Goal: Task Accomplishment & Management: Manage account settings

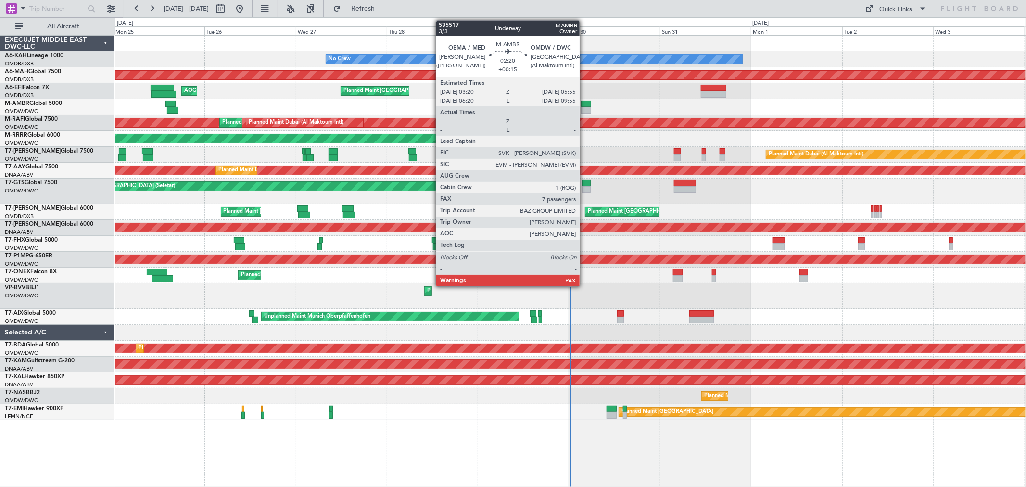
click at [584, 109] on div at bounding box center [586, 110] width 10 height 7
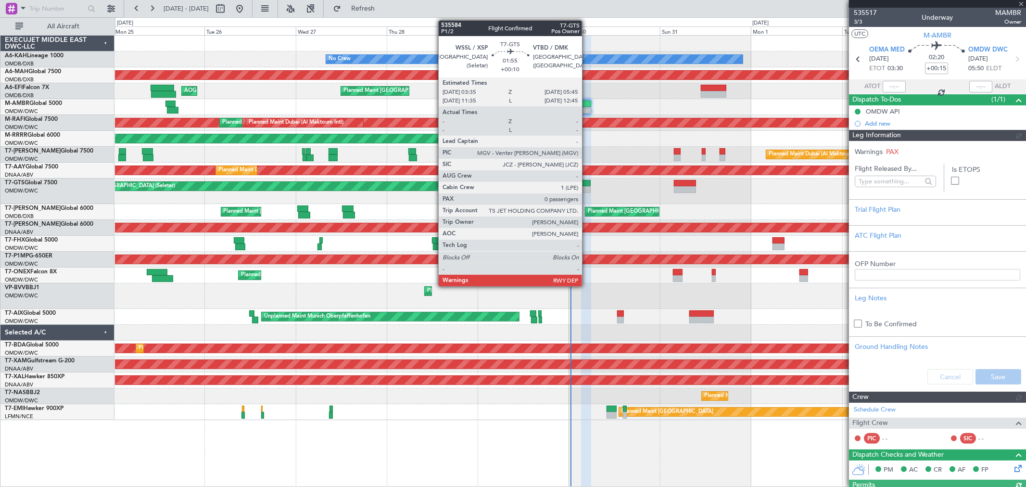
type input "[PERSON_NAME] ([PERSON_NAME])"
type input "7105"
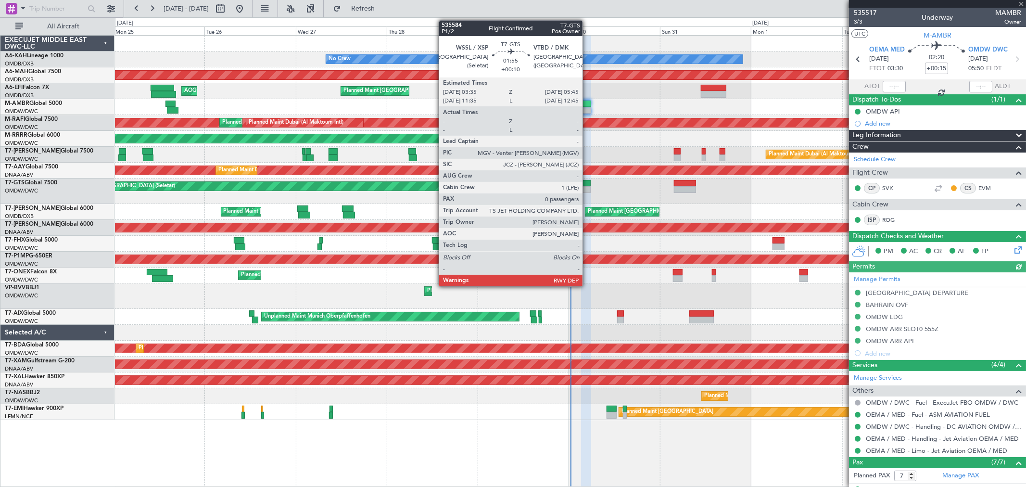
click at [587, 181] on div at bounding box center [586, 183] width 9 height 7
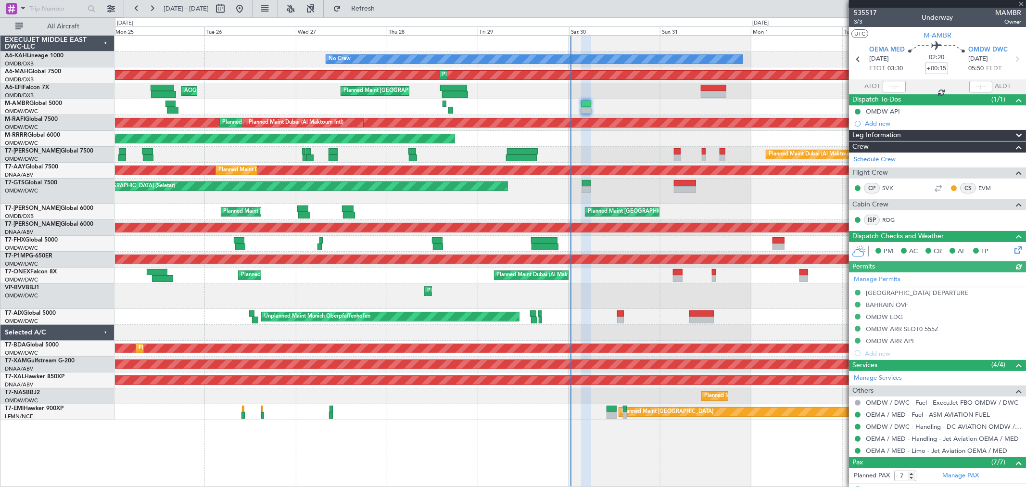
type input "+00:10"
type input "0"
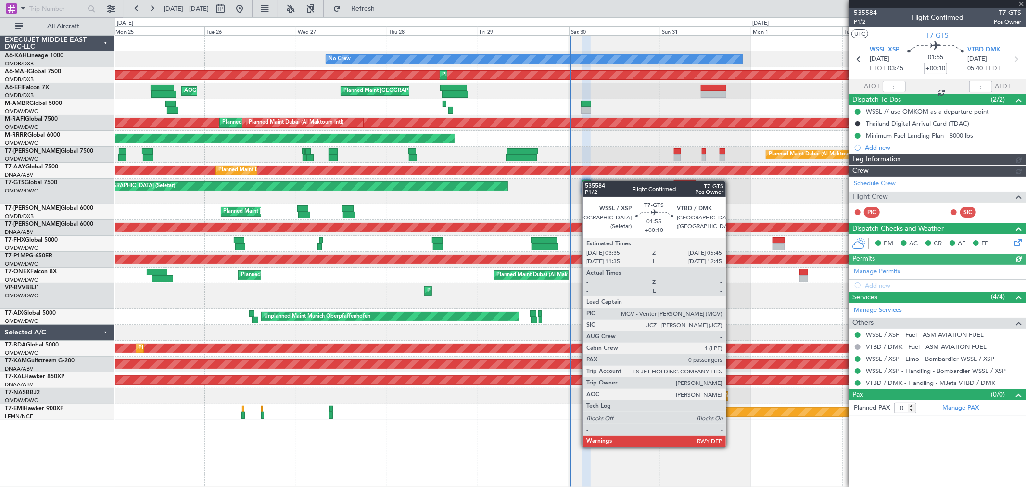
type input "[PERSON_NAME] ([PERSON_NAME])"
type input "7144"
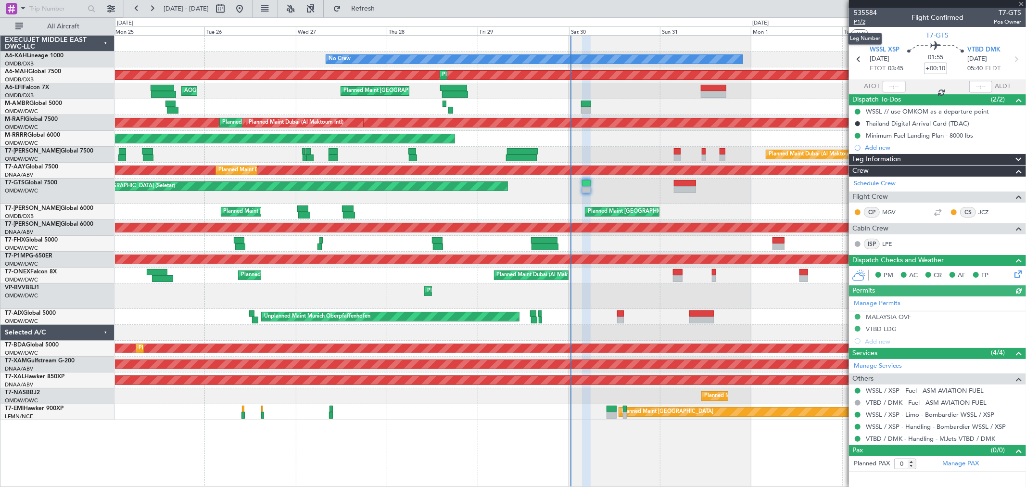
click at [865, 21] on span "P1/2" at bounding box center [865, 22] width 23 height 8
click at [386, 2] on button "Refresh" at bounding box center [358, 8] width 58 height 15
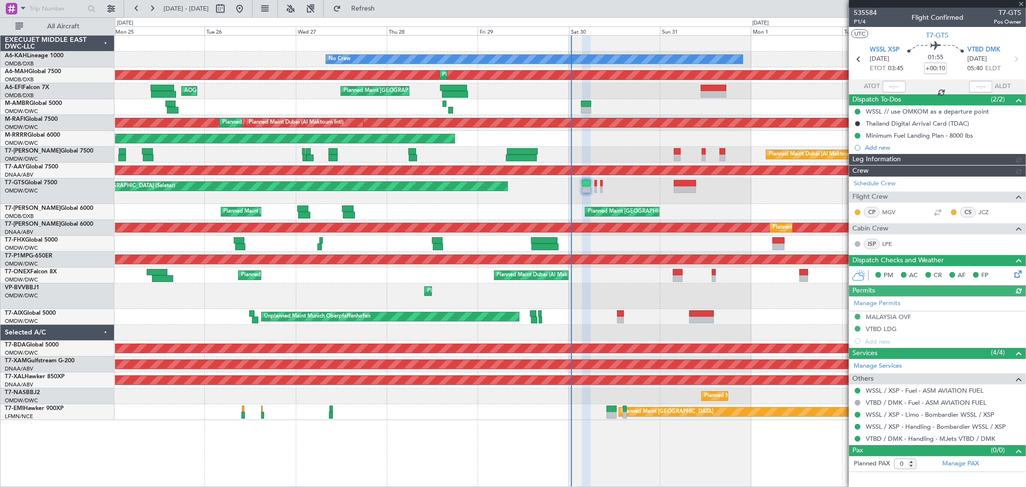
type input "[PERSON_NAME] ([PERSON_NAME])"
type input "7144"
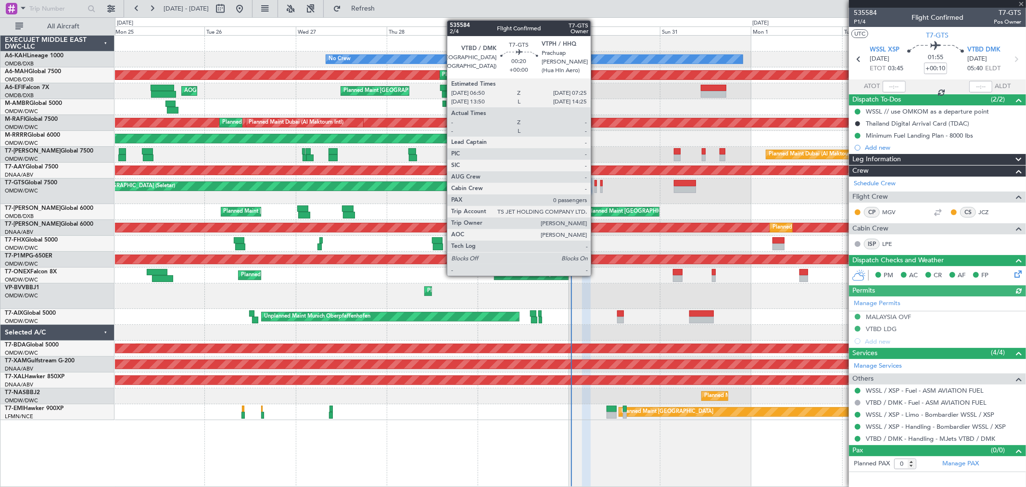
click at [596, 186] on div at bounding box center [596, 189] width 2 height 7
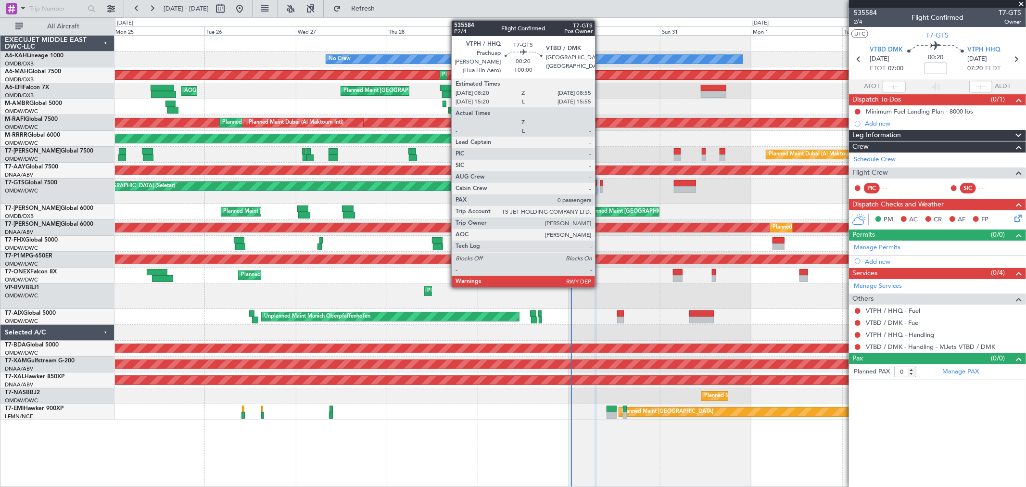
click at [600, 189] on div at bounding box center [601, 189] width 2 height 7
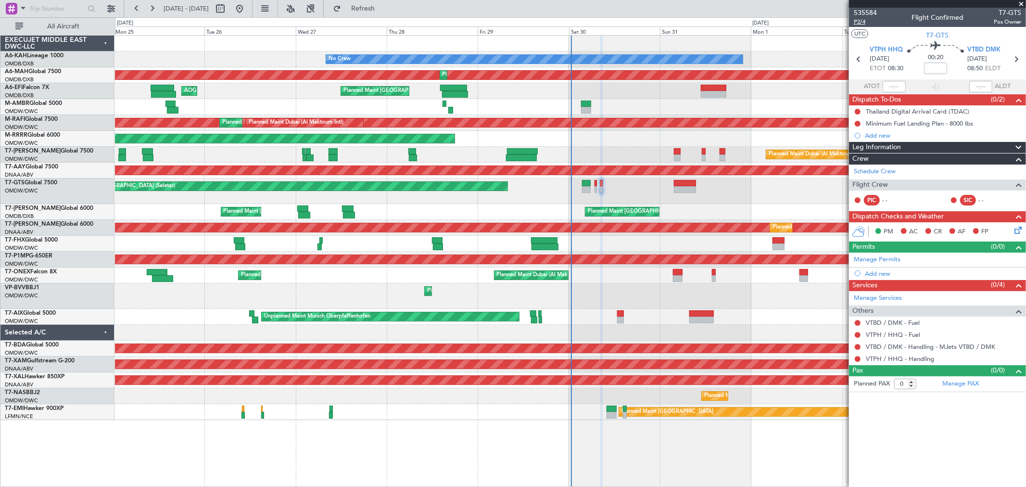
click at [860, 19] on span "P2/4" at bounding box center [865, 22] width 23 height 8
click at [386, 13] on button "Refresh" at bounding box center [358, 8] width 58 height 15
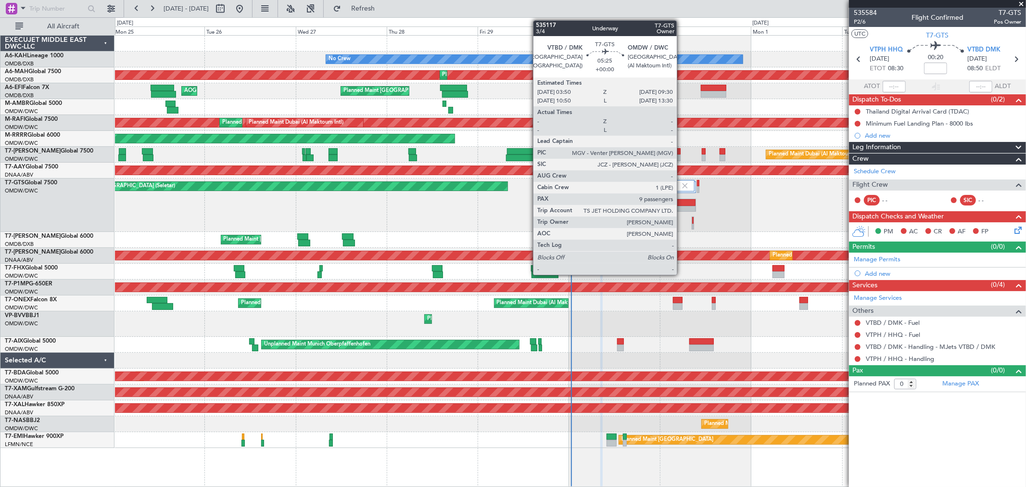
click at [682, 206] on div at bounding box center [684, 209] width 21 height 7
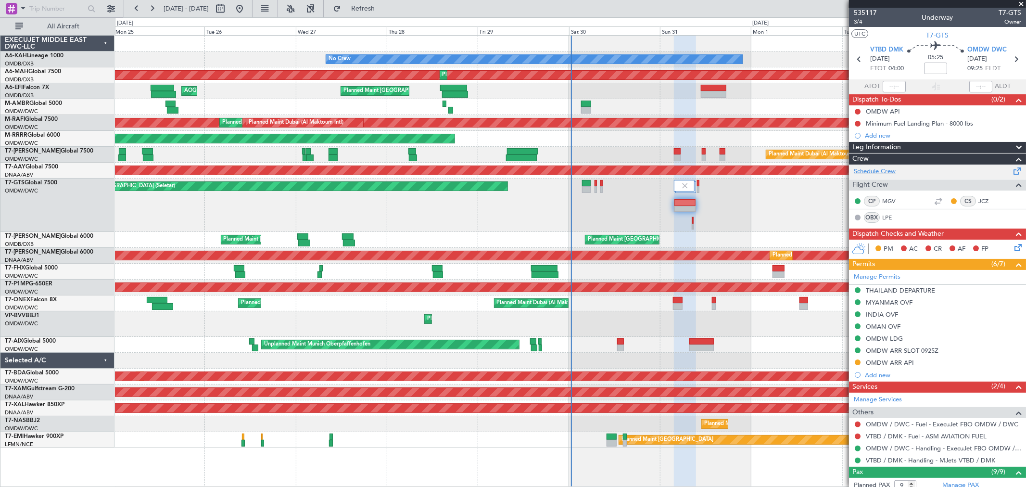
click at [891, 175] on link "Schedule Crew" at bounding box center [875, 172] width 42 height 10
click at [382, 8] on span "Refresh" at bounding box center [363, 8] width 40 height 7
click at [863, 22] on span "3/4" at bounding box center [865, 22] width 23 height 8
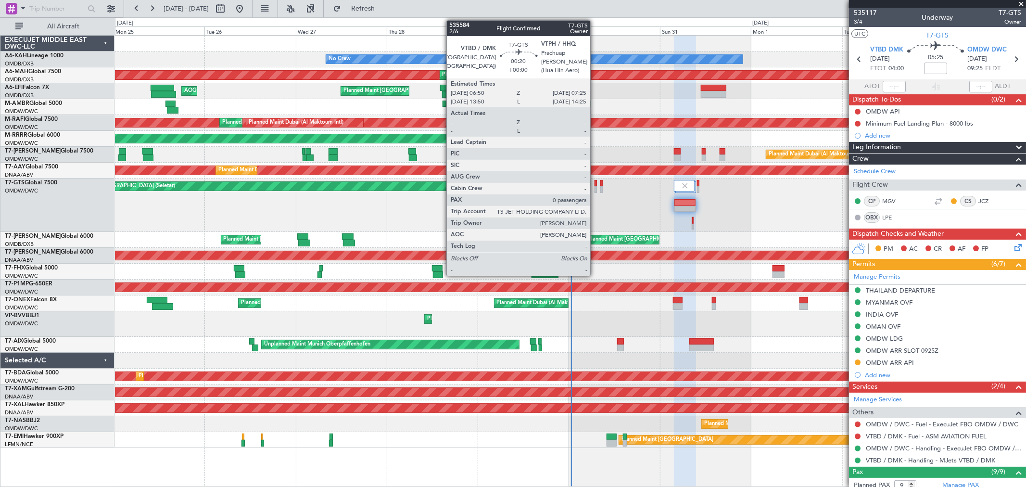
click at [595, 186] on div at bounding box center [596, 189] width 2 height 7
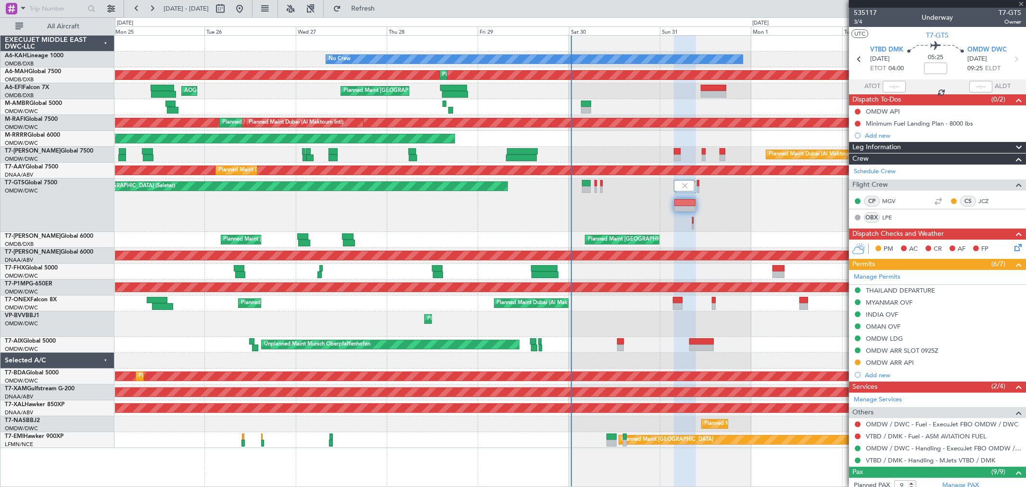
type input "0"
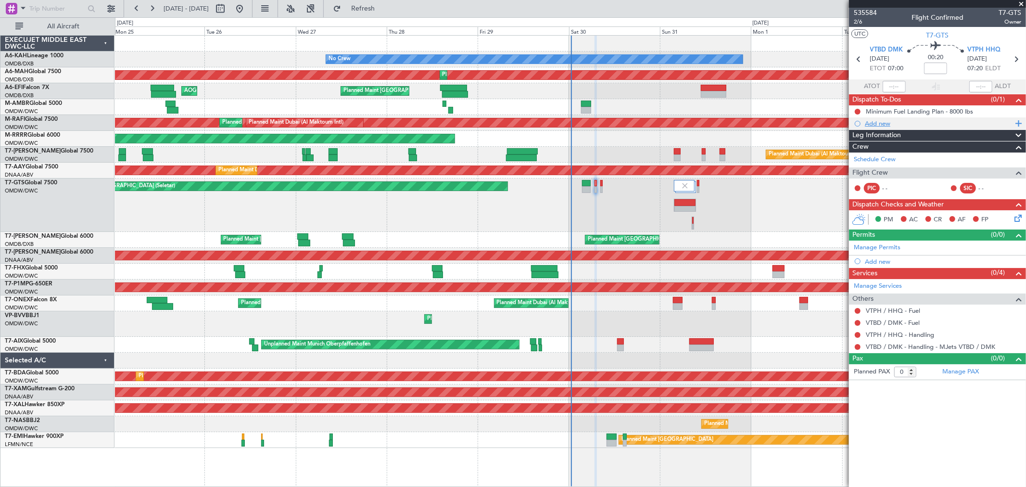
click at [886, 122] on div "Add new" at bounding box center [939, 123] width 148 height 8
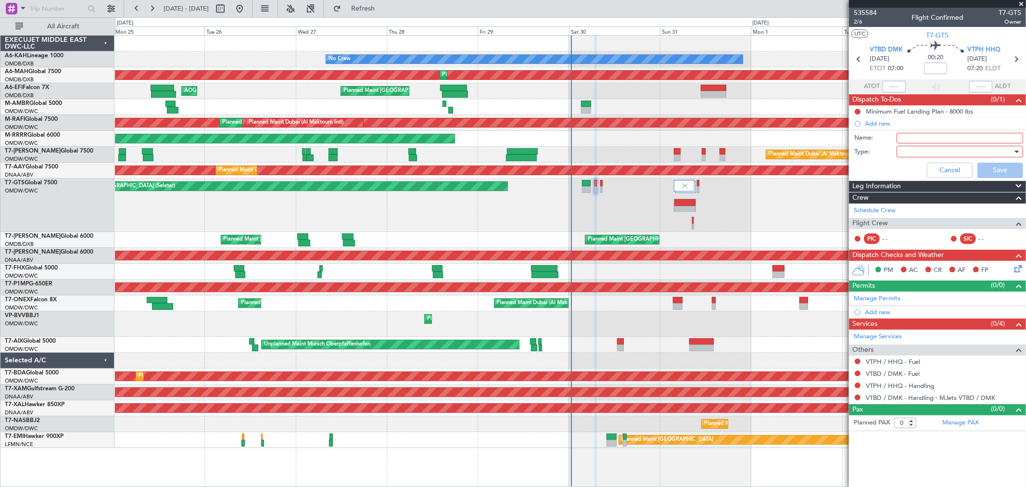
click at [899, 141] on input "Name:" at bounding box center [960, 138] width 127 height 11
type input "Flight planning"
click at [928, 150] on div at bounding box center [956, 151] width 112 height 14
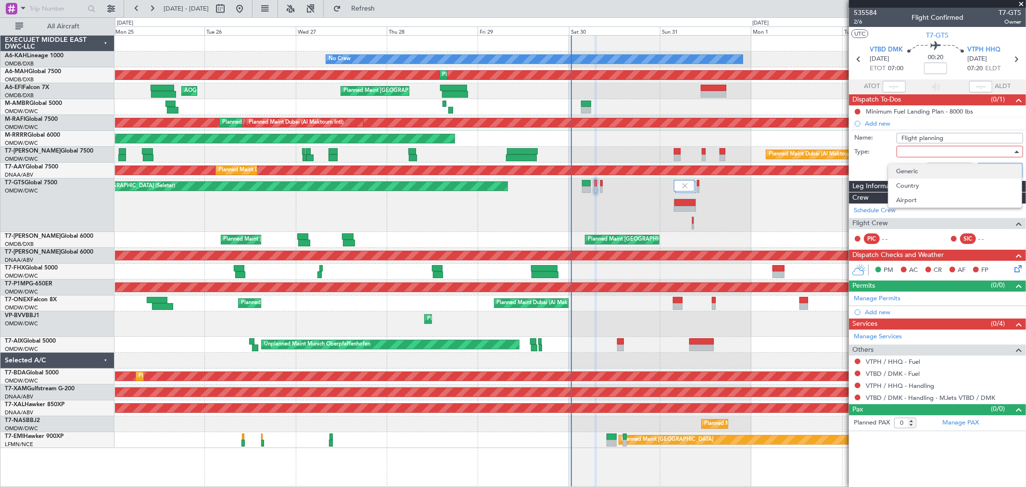
click at [918, 169] on span "Generic" at bounding box center [955, 171] width 118 height 14
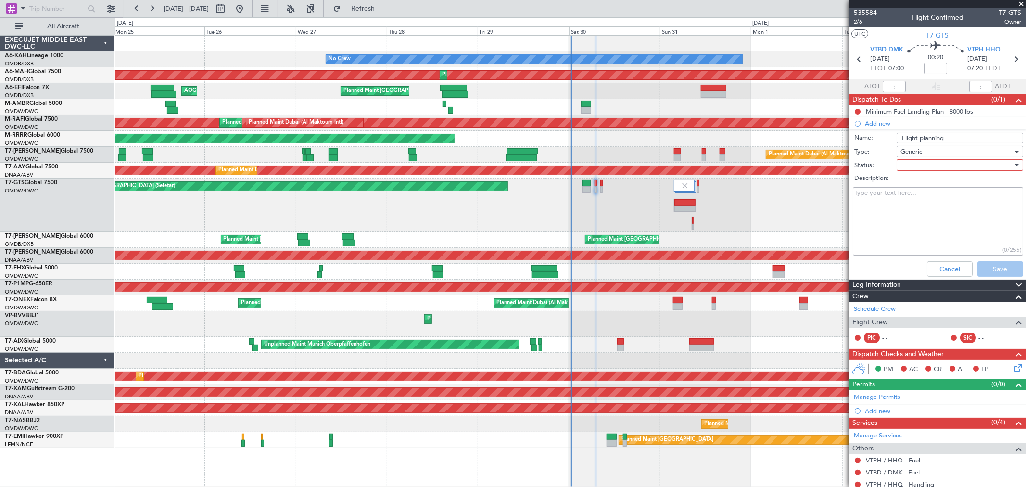
click at [919, 165] on div at bounding box center [956, 165] width 112 height 14
click at [910, 180] on span "Not Started" at bounding box center [955, 184] width 112 height 14
click at [902, 198] on textarea "Description:" at bounding box center [938, 221] width 170 height 69
type textarea "Fuel :20000lbs"
click at [989, 262] on button "Save" at bounding box center [1000, 268] width 46 height 15
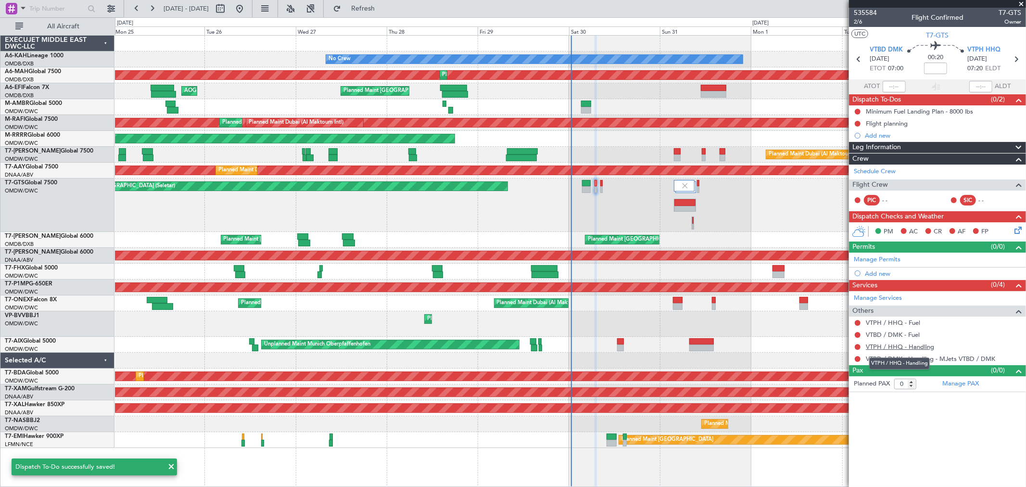
click at [908, 348] on link "VTPH / HHQ - Handling" at bounding box center [900, 346] width 68 height 8
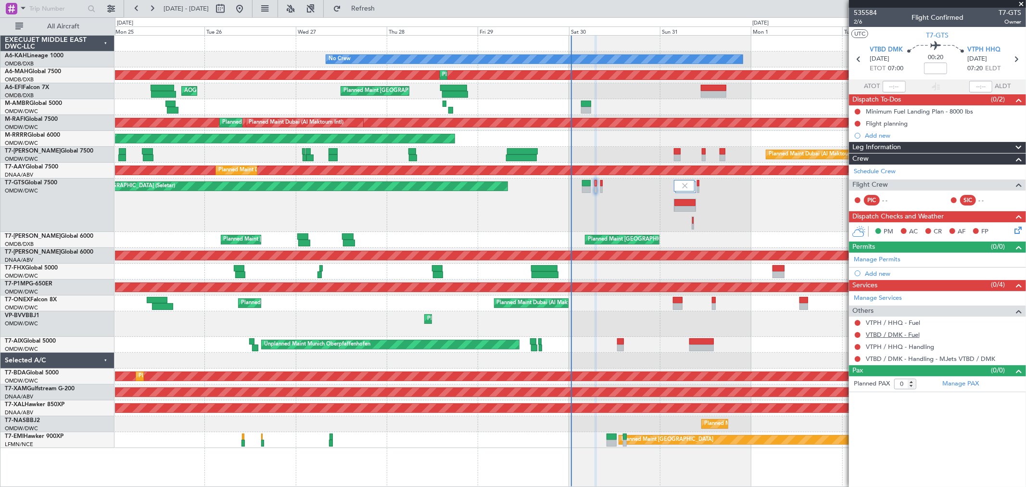
click at [896, 335] on link "VTBD / DMK - Fuel" at bounding box center [893, 334] width 54 height 8
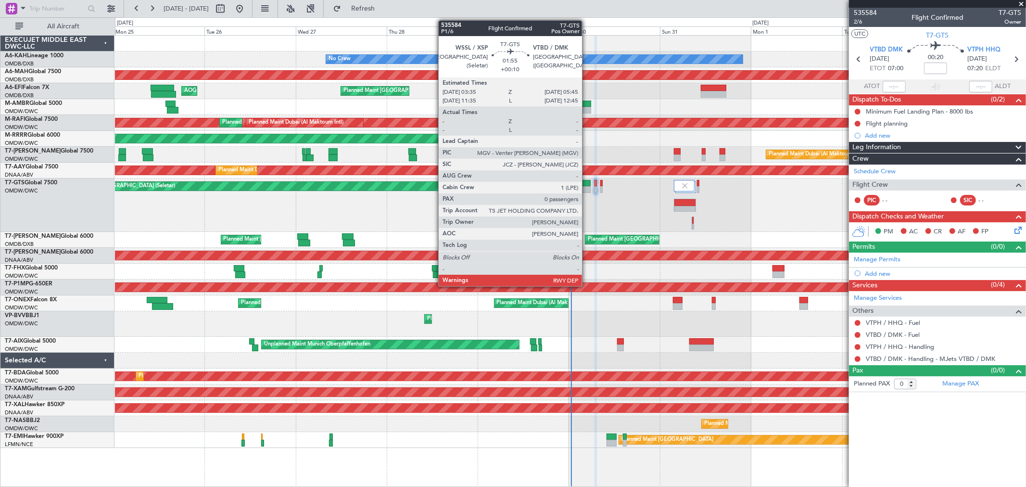
click at [587, 183] on div at bounding box center [586, 183] width 9 height 7
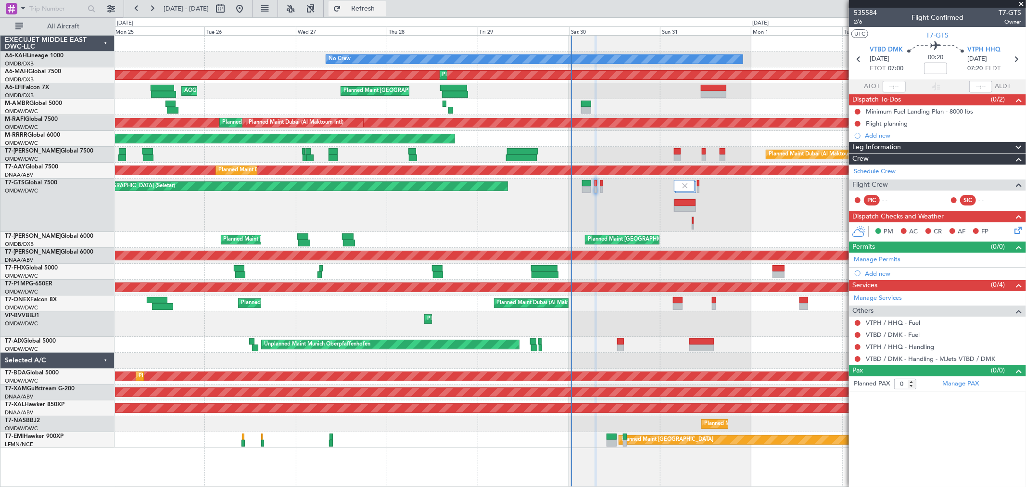
click at [386, 3] on button "Refresh" at bounding box center [358, 8] width 58 height 15
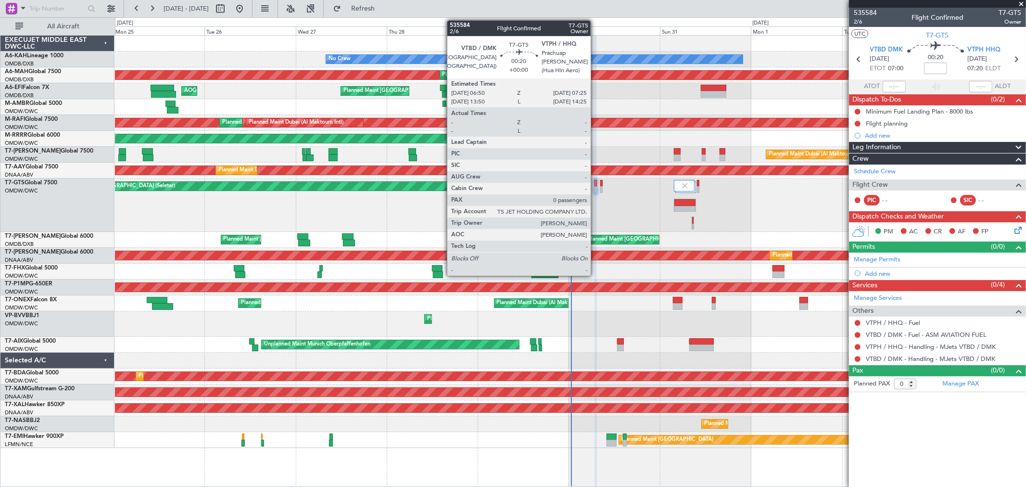
click at [596, 189] on div at bounding box center [596, 189] width 2 height 7
click at [595, 190] on div at bounding box center [596, 189] width 2 height 7
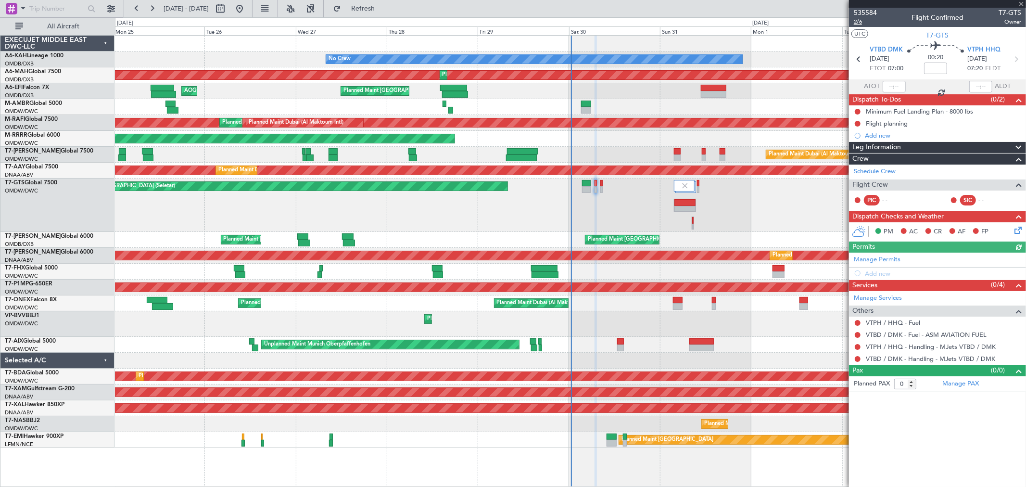
click at [859, 20] on span "2/6" at bounding box center [865, 22] width 23 height 8
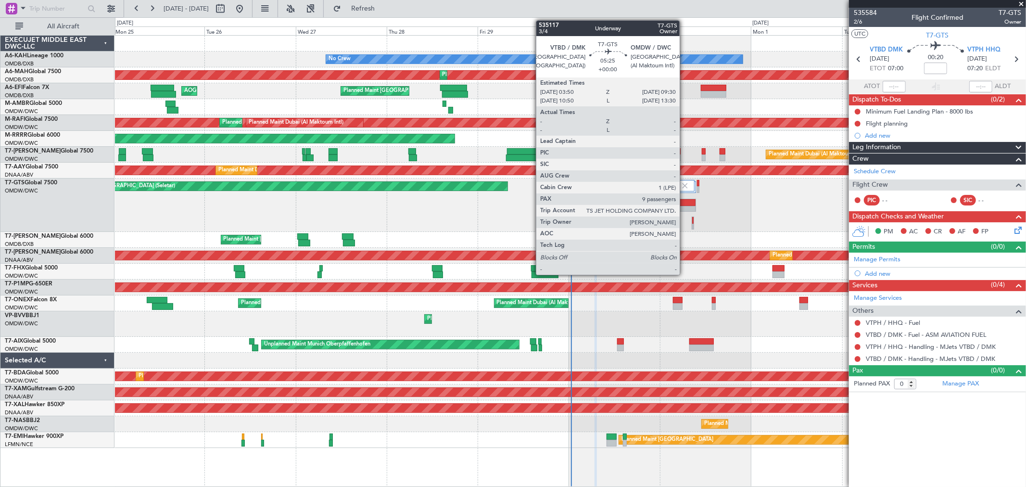
click at [685, 204] on div at bounding box center [684, 202] width 21 height 7
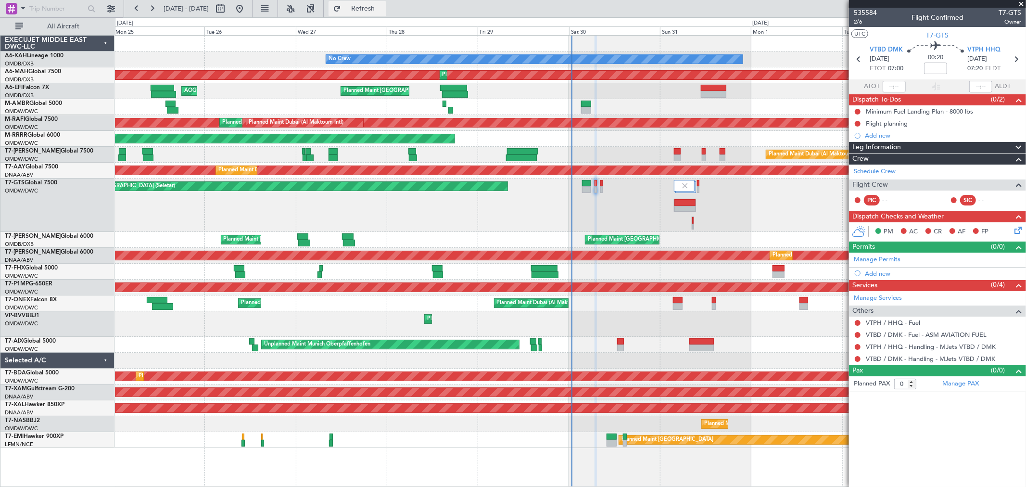
click at [383, 5] on span "Refresh" at bounding box center [363, 8] width 40 height 7
click at [887, 261] on link "Manage Permits" at bounding box center [877, 260] width 47 height 10
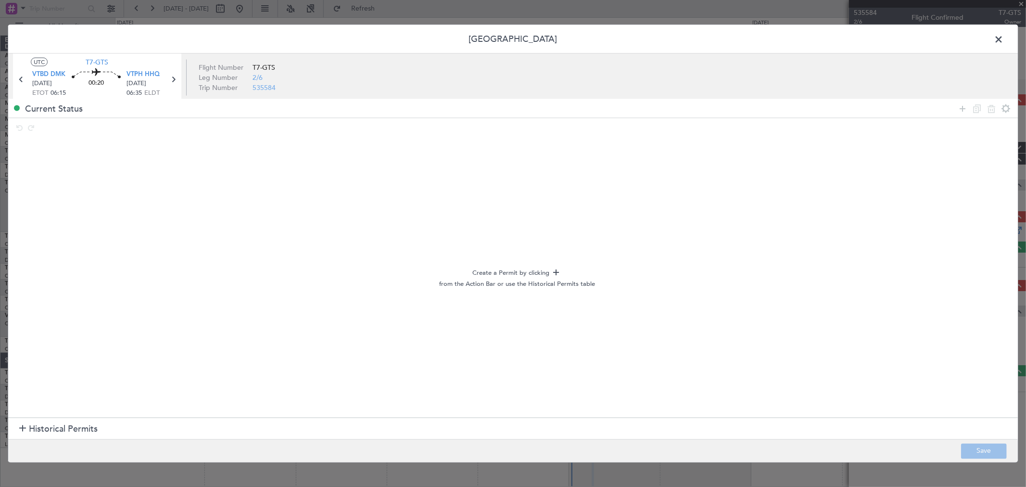
click at [66, 437] on section "Historical Permits" at bounding box center [513, 428] width 1010 height 23
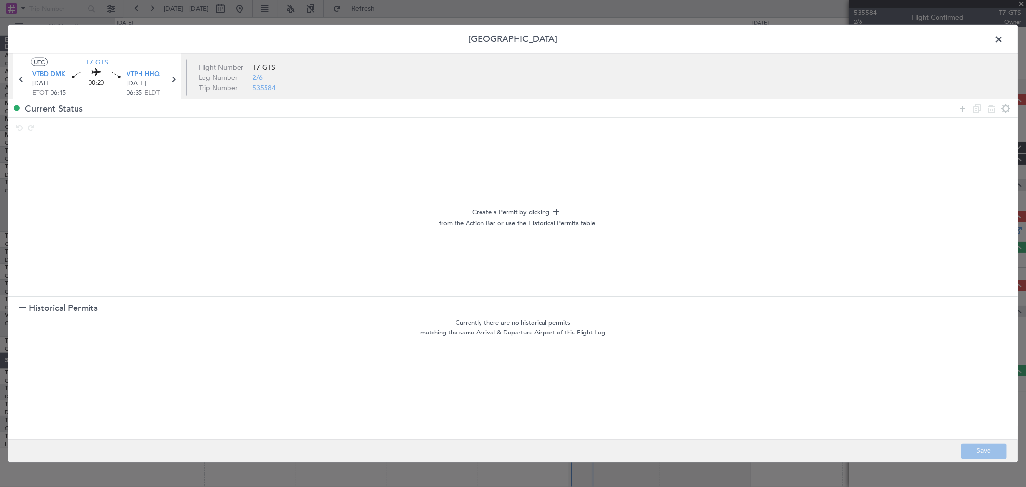
click at [1003, 40] on span at bounding box center [1003, 41] width 0 height 19
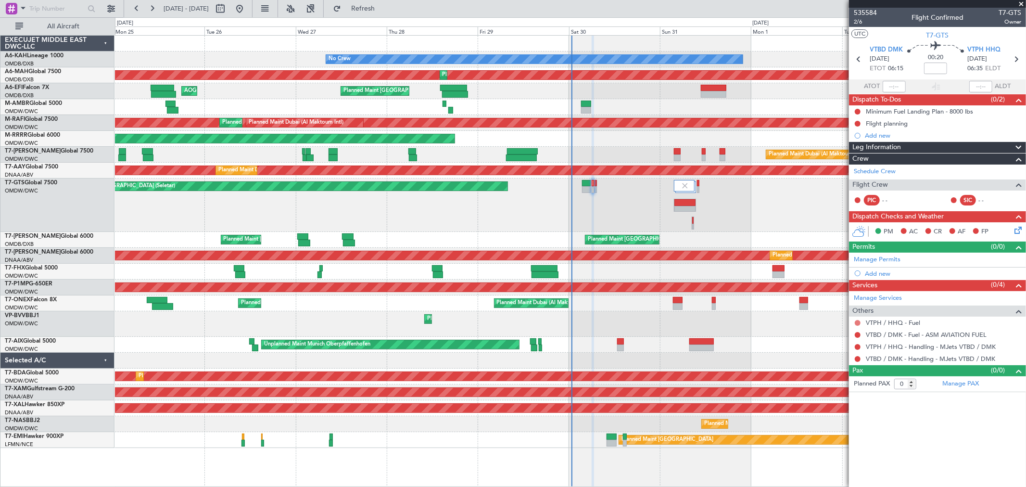
click at [857, 321] on button at bounding box center [858, 323] width 6 height 6
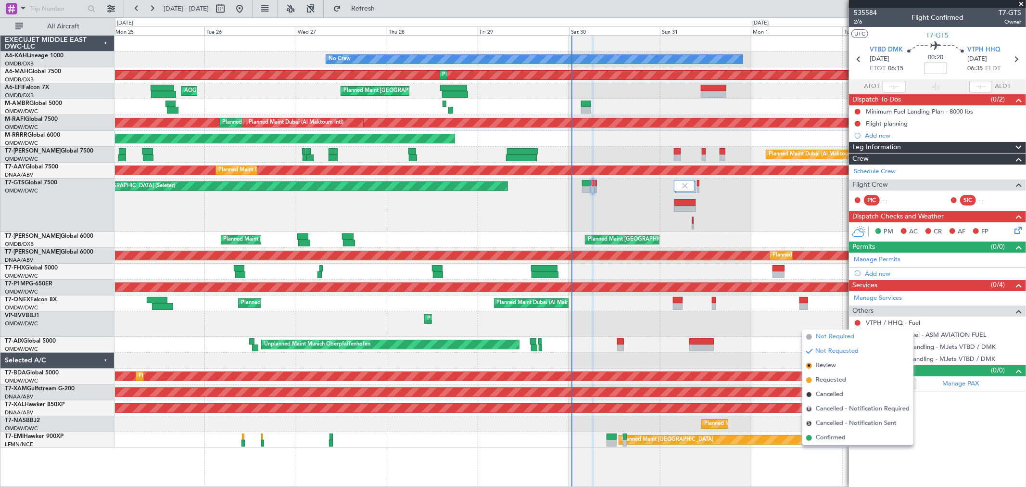
click at [826, 333] on span "Not Required" at bounding box center [835, 337] width 38 height 10
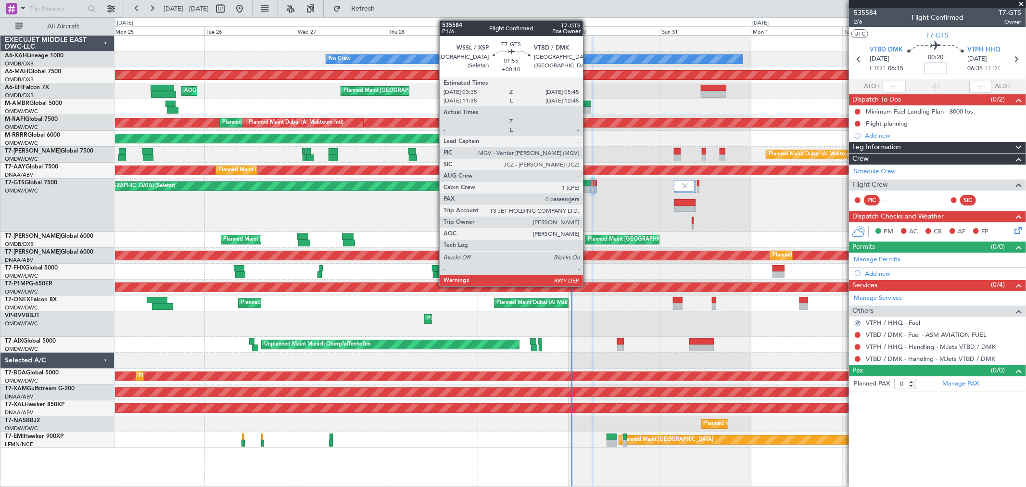
click at [588, 182] on div at bounding box center [586, 183] width 9 height 7
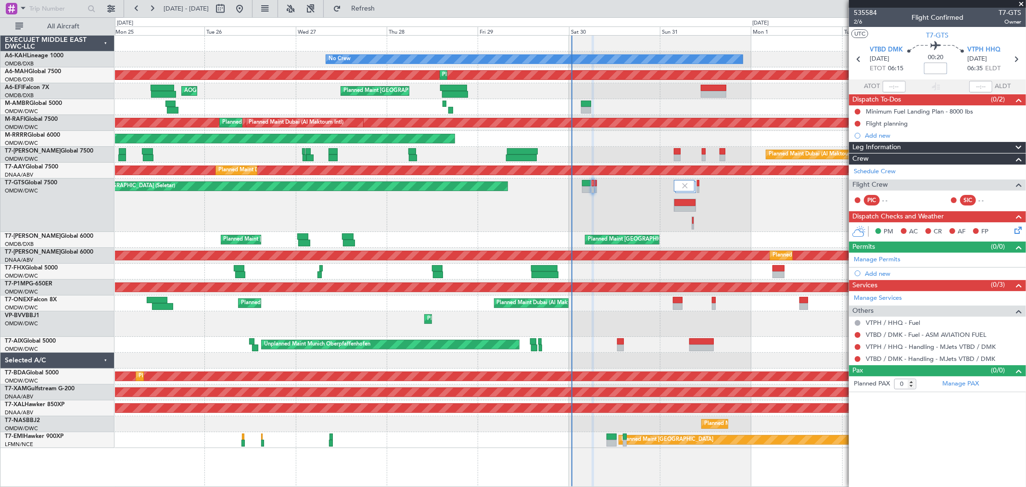
click at [936, 69] on input at bounding box center [935, 69] width 23 height 12
type input "+00:00"
click at [883, 165] on div "Schedule Crew" at bounding box center [937, 172] width 177 height 14
click at [906, 358] on link "VTBD / DMK - Handling - MJets VTBD / DMK" at bounding box center [930, 359] width 129 height 8
click at [964, 388] on link "Manage PAX" at bounding box center [960, 384] width 37 height 10
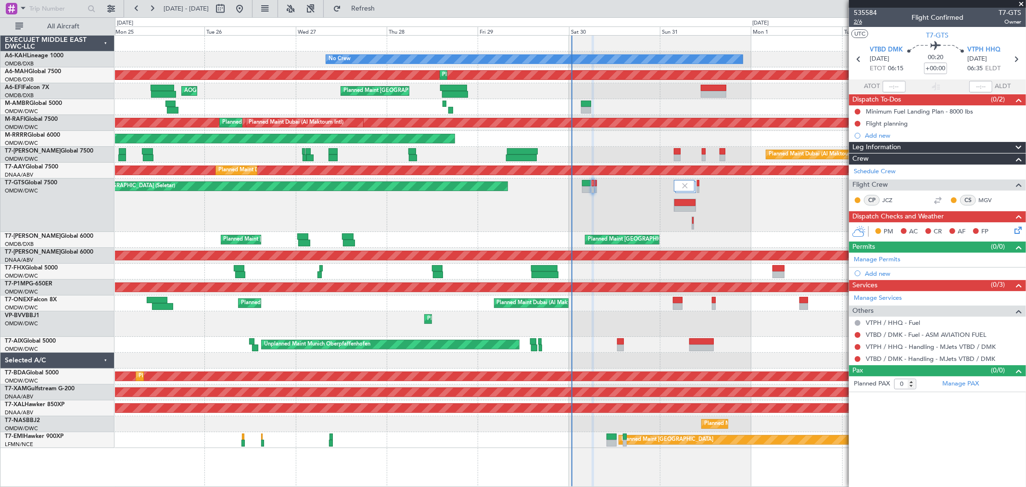
click at [862, 21] on span "2/6" at bounding box center [865, 22] width 23 height 8
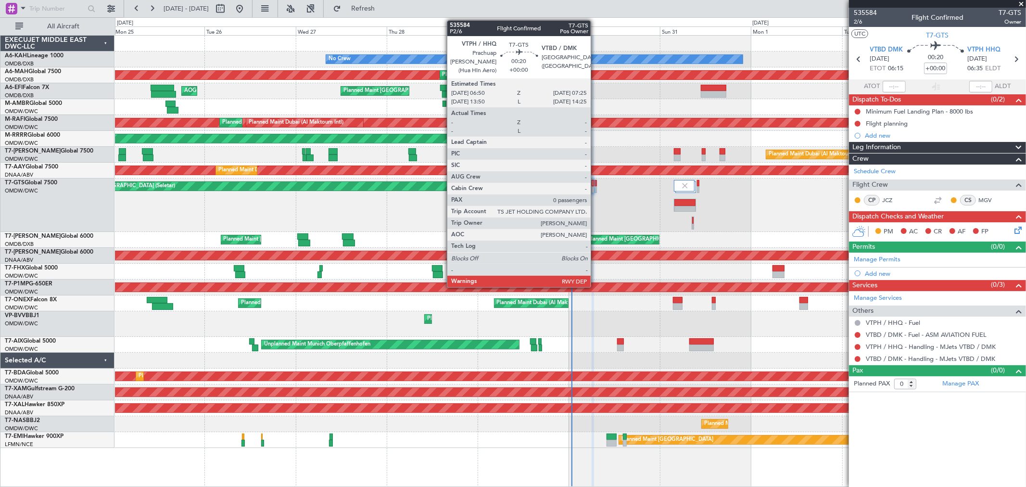
click at [596, 186] on div at bounding box center [596, 189] width 2 height 7
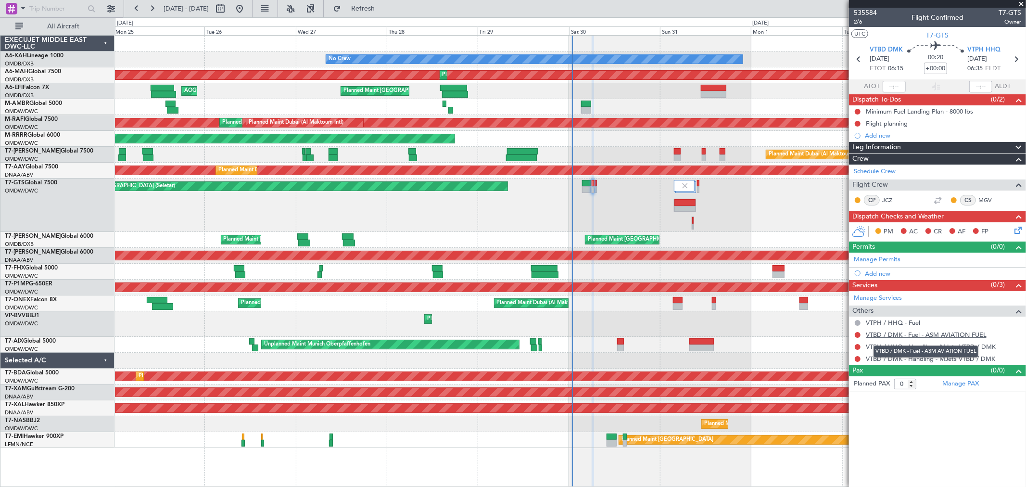
click at [915, 332] on link "VTBD / DMK - Fuel - ASM AVIATION FUEL" at bounding box center [926, 334] width 121 height 8
click at [377, 9] on span "Refresh" at bounding box center [363, 8] width 40 height 7
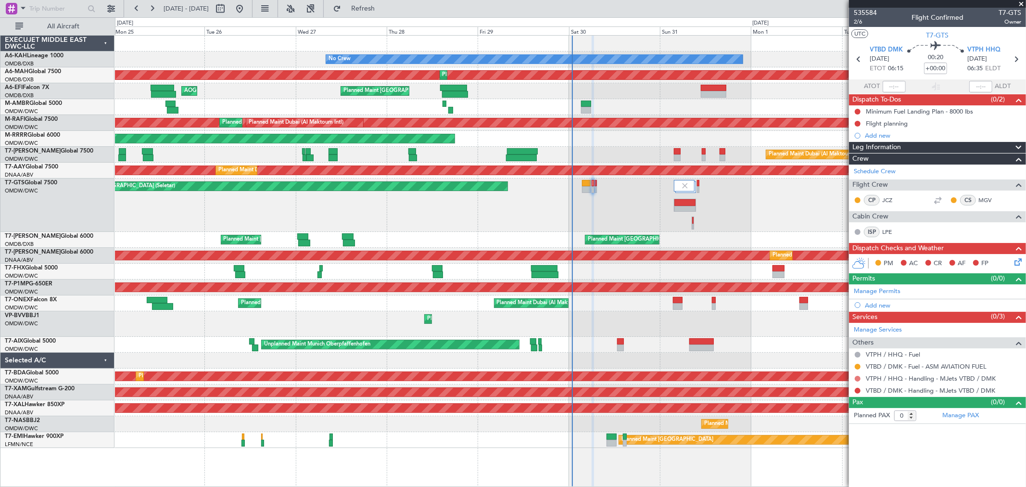
click at [858, 379] on button at bounding box center [858, 379] width 6 height 6
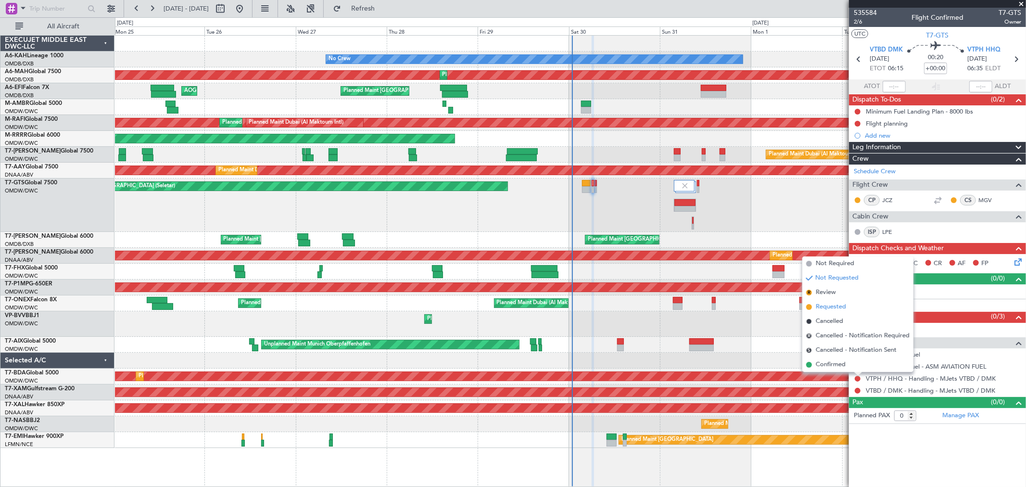
click at [842, 306] on span "Requested" at bounding box center [831, 307] width 30 height 10
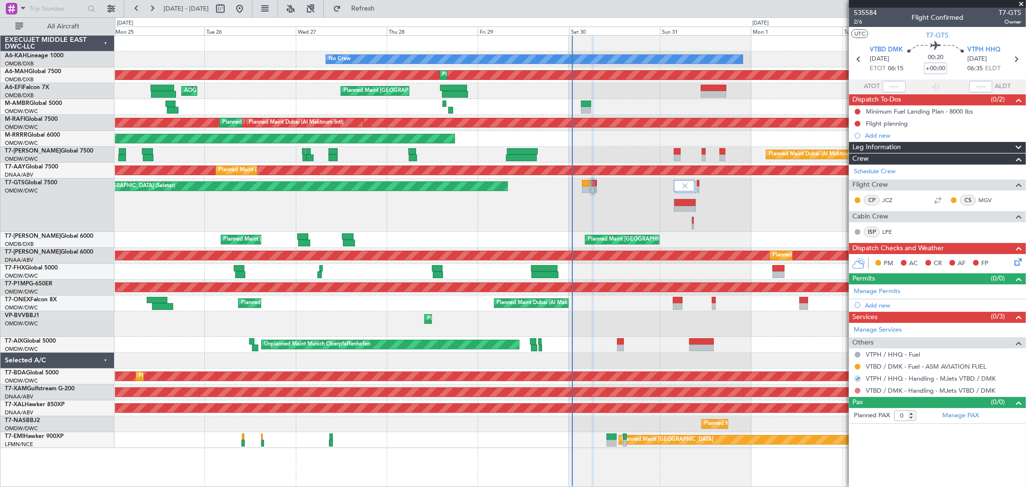
click at [859, 389] on button at bounding box center [858, 391] width 6 height 6
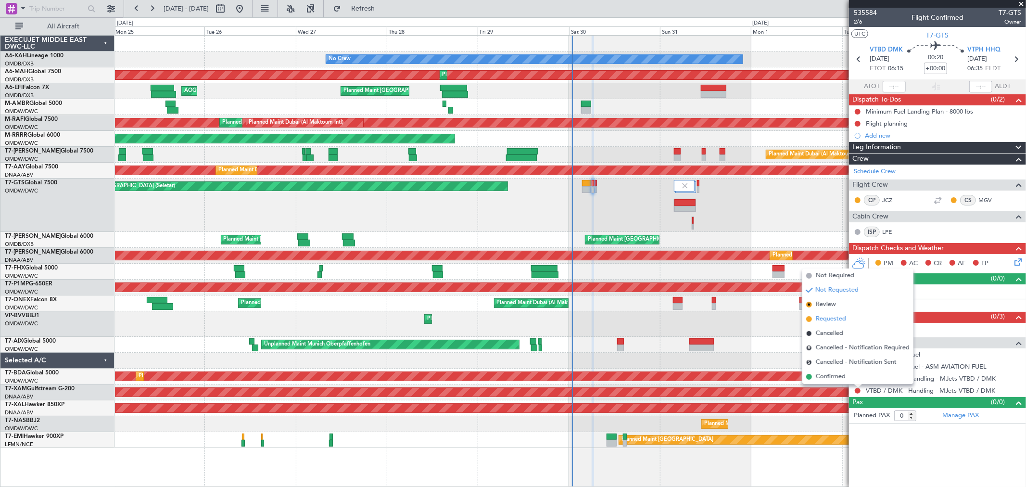
click at [844, 318] on span "Requested" at bounding box center [831, 319] width 30 height 10
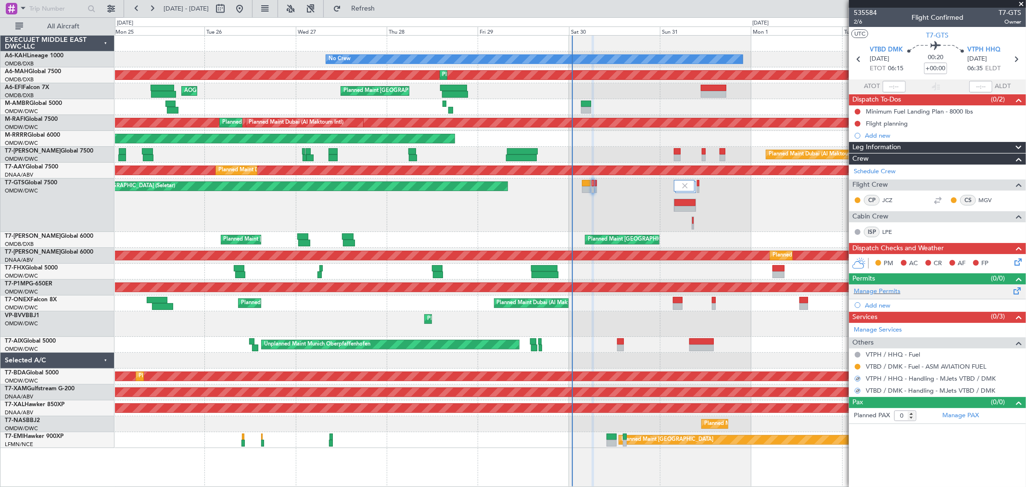
click at [872, 286] on div "Manage Permits" at bounding box center [937, 291] width 177 height 14
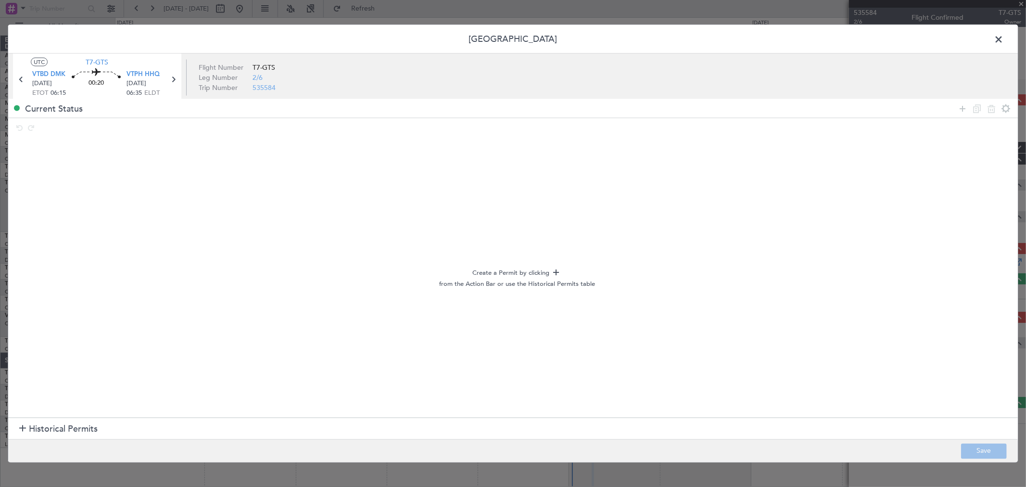
click at [79, 423] on span "Historical Permits" at bounding box center [63, 428] width 69 height 13
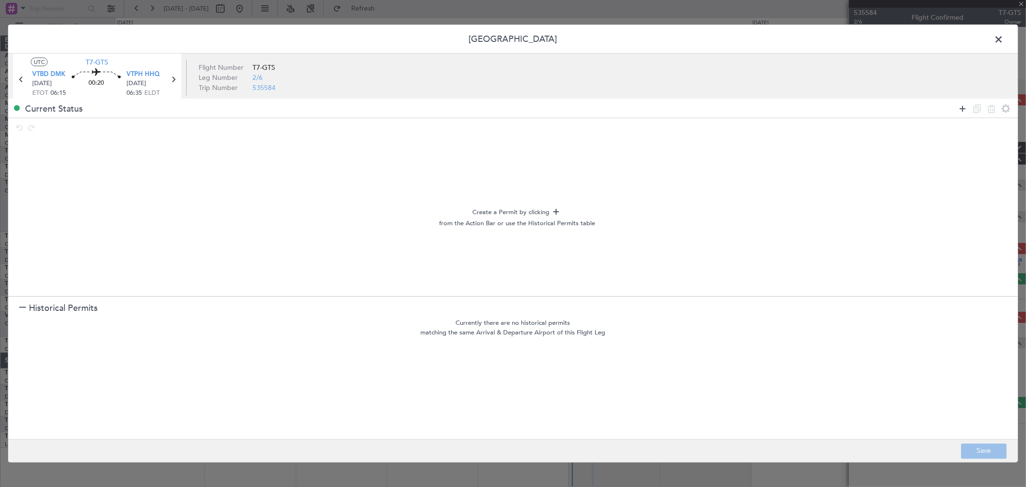
click at [961, 102] on icon at bounding box center [963, 108] width 12 height 12
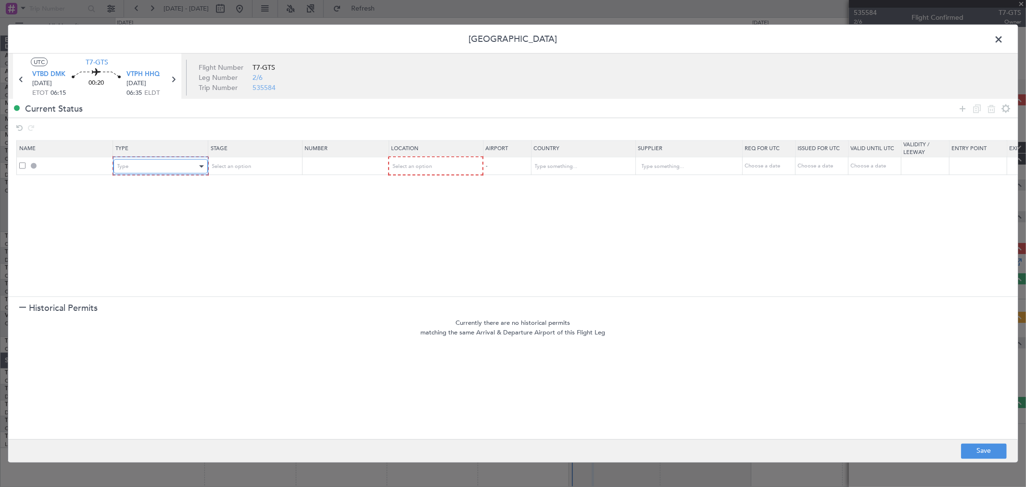
click at [155, 165] on div "Type" at bounding box center [157, 166] width 80 height 14
click at [126, 265] on span "Landing" at bounding box center [160, 271] width 86 height 14
click at [236, 172] on div "Select an option" at bounding box center [251, 166] width 80 height 14
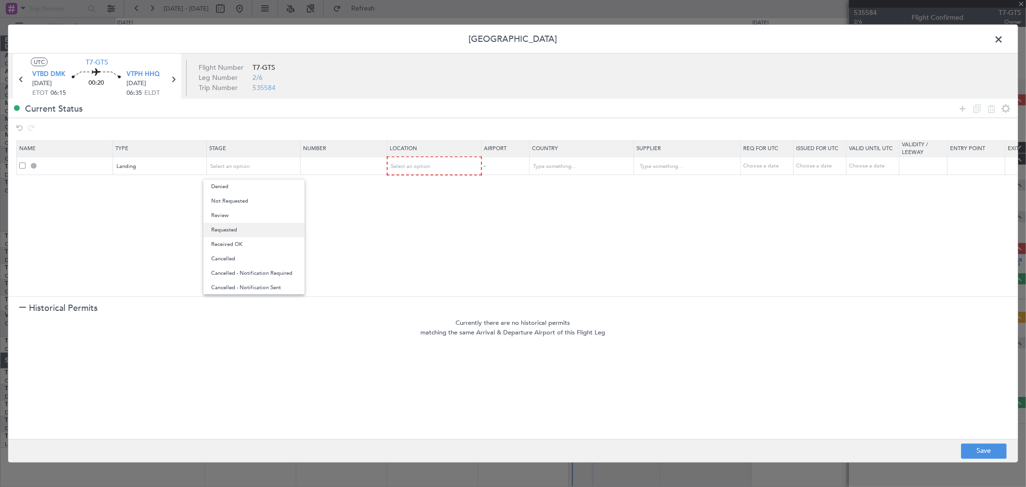
click at [238, 223] on span "Requested" at bounding box center [254, 230] width 86 height 14
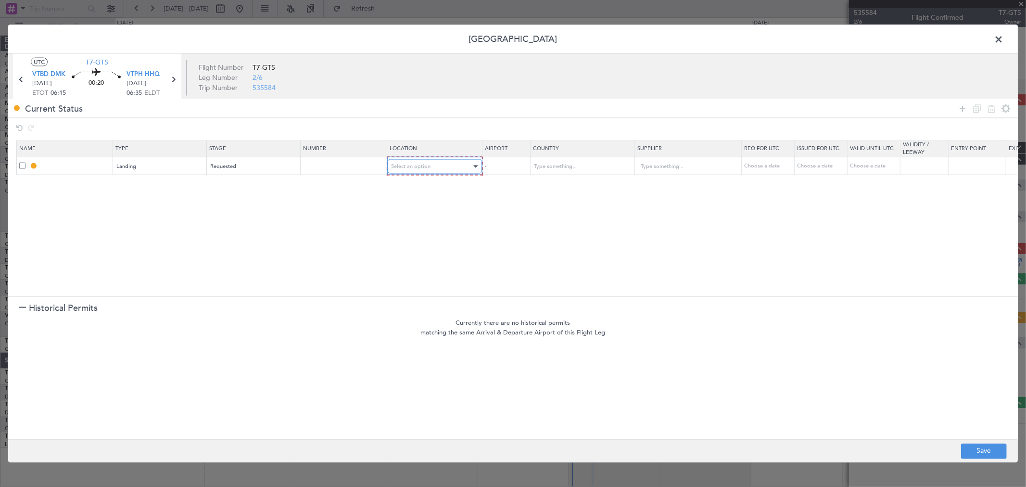
click at [444, 164] on div "Select an option" at bounding box center [432, 166] width 80 height 14
click at [425, 212] on span "Arrival" at bounding box center [435, 215] width 86 height 14
click at [977, 456] on button "Save" at bounding box center [984, 450] width 46 height 15
type input "VTPH LDG"
type input "[GEOGRAPHIC_DATA]"
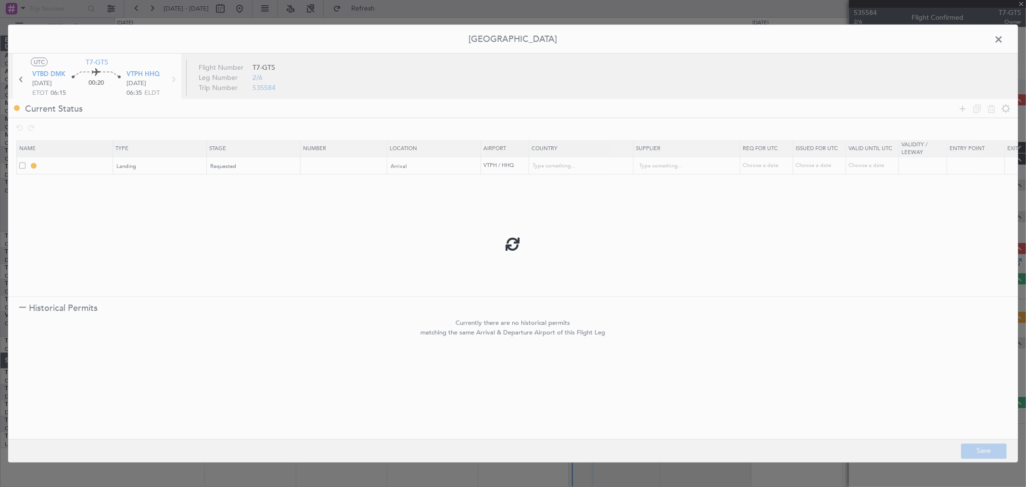
type input "NNN"
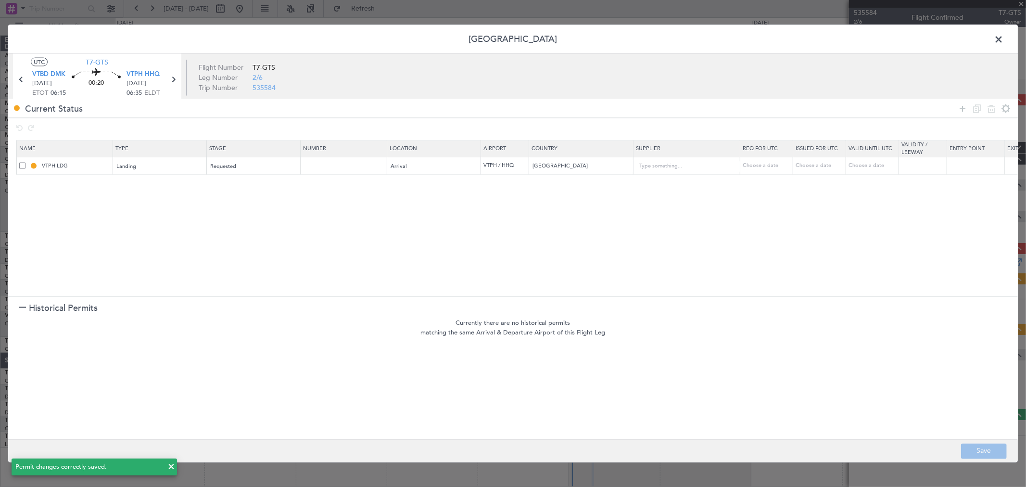
click at [1003, 39] on span at bounding box center [1003, 41] width 0 height 19
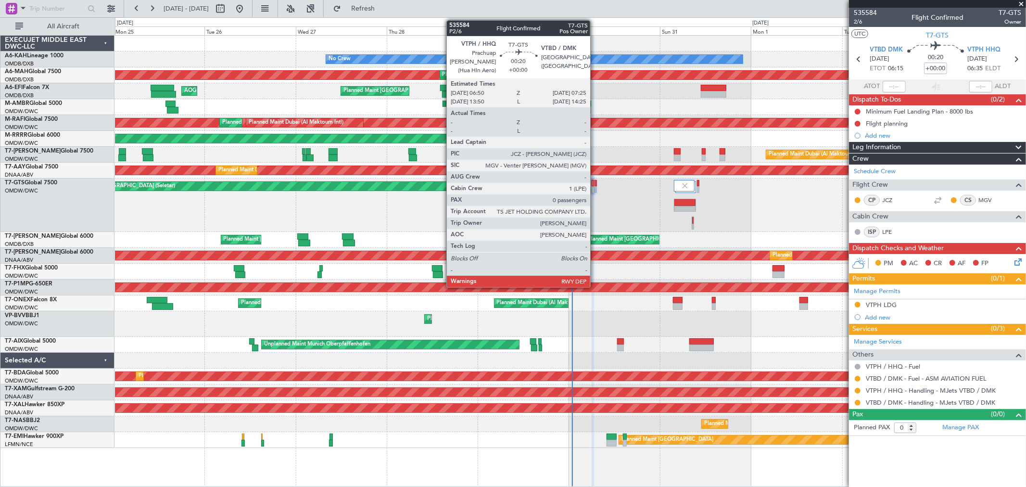
click at [595, 186] on div at bounding box center [596, 189] width 2 height 7
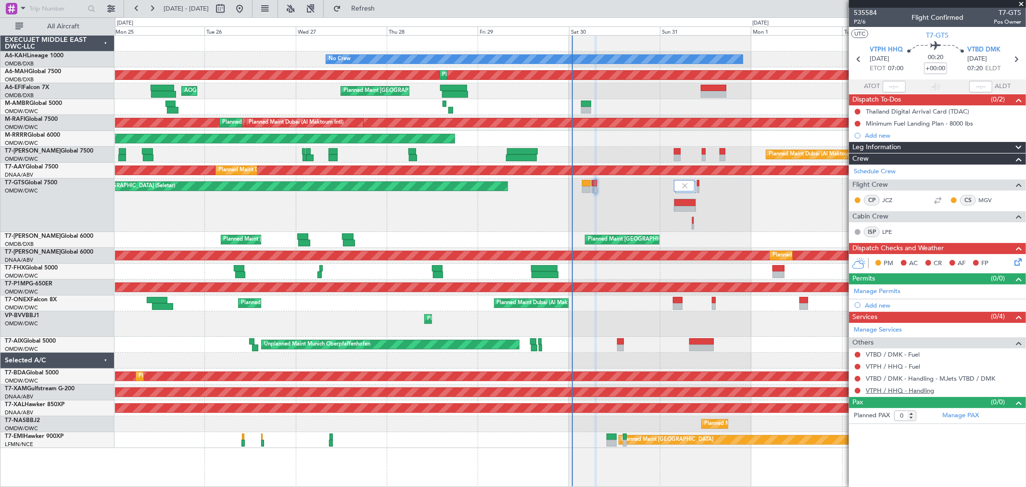
click at [910, 388] on link "VTPH / HHQ - Handling" at bounding box center [900, 390] width 68 height 8
click at [859, 366] on button at bounding box center [858, 367] width 6 height 6
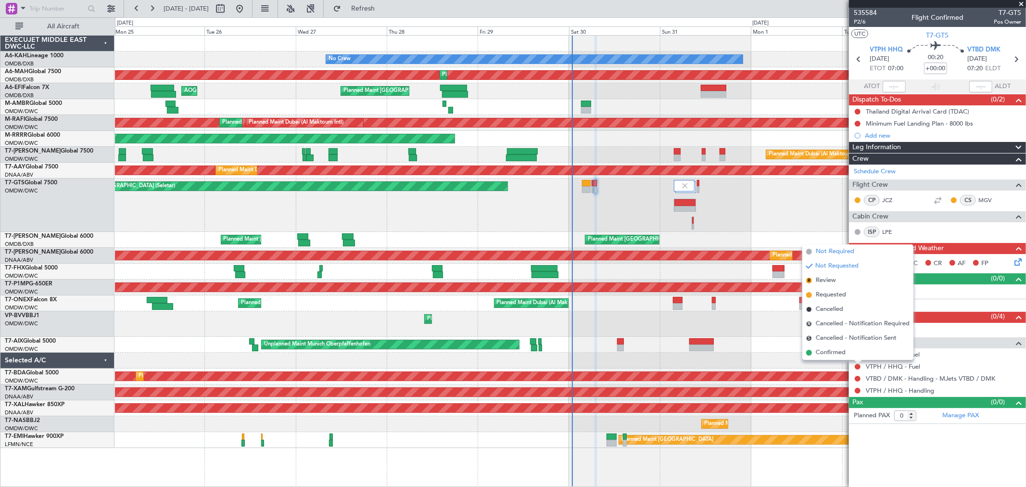
click at [838, 253] on span "Not Required" at bounding box center [835, 252] width 38 height 10
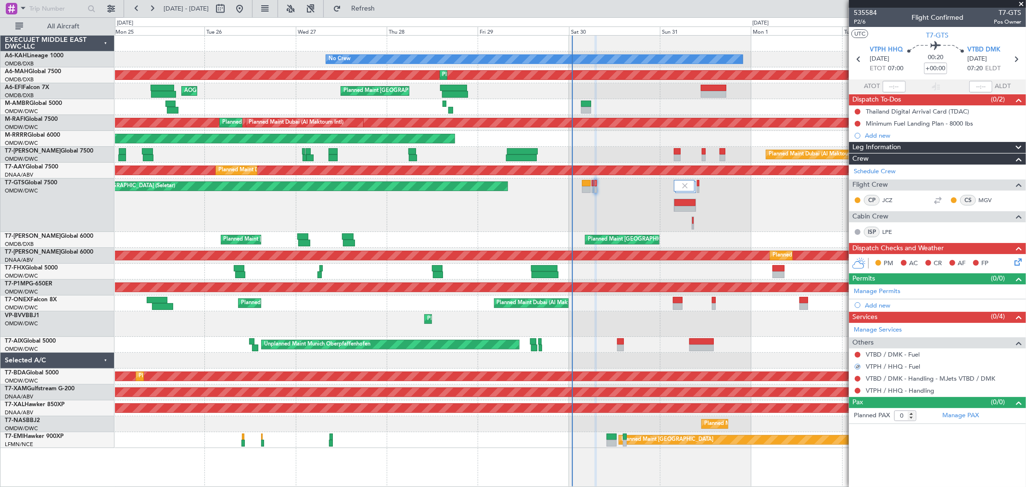
click at [856, 352] on button at bounding box center [858, 355] width 6 height 6
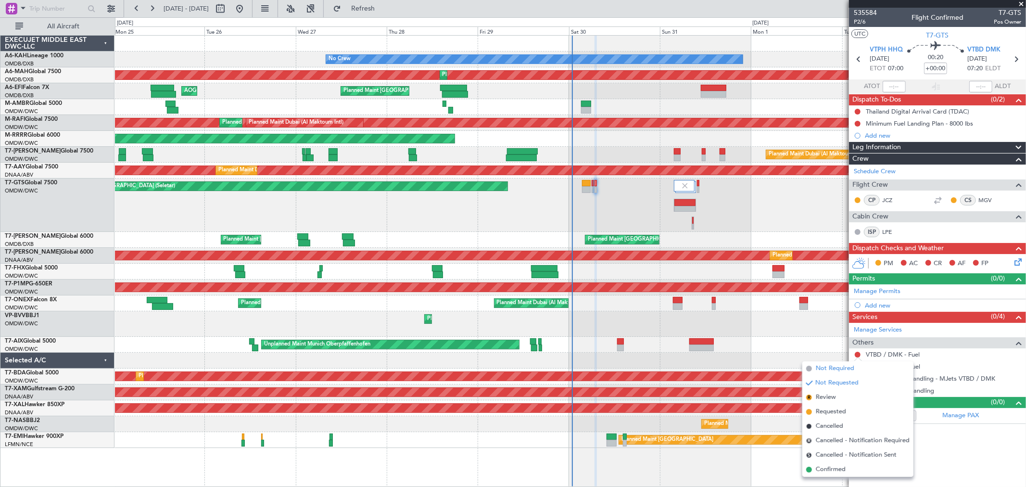
click at [829, 366] on span "Not Required" at bounding box center [835, 369] width 38 height 10
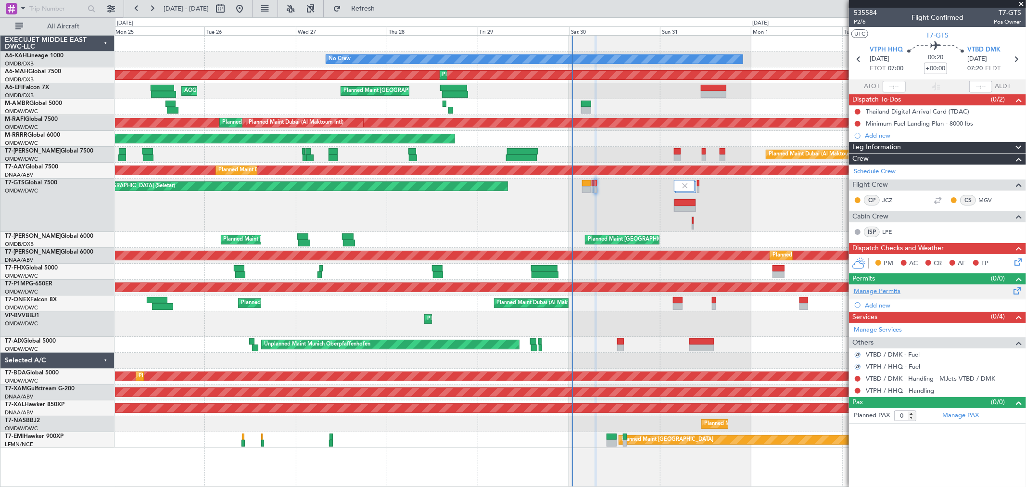
click at [874, 292] on link "Manage Permits" at bounding box center [877, 292] width 47 height 10
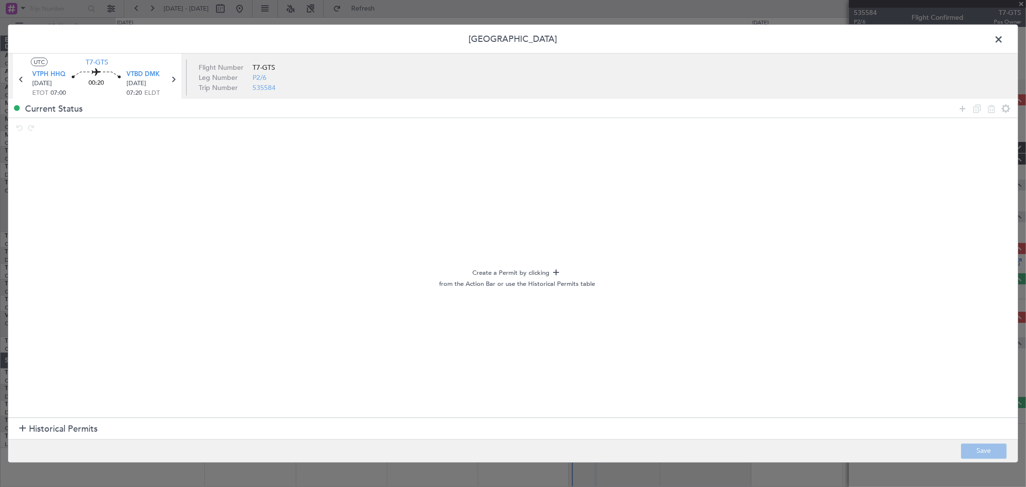
click at [45, 441] on footer "Save" at bounding box center [513, 450] width 1010 height 23
click at [45, 434] on span "Historical Permits" at bounding box center [63, 428] width 69 height 13
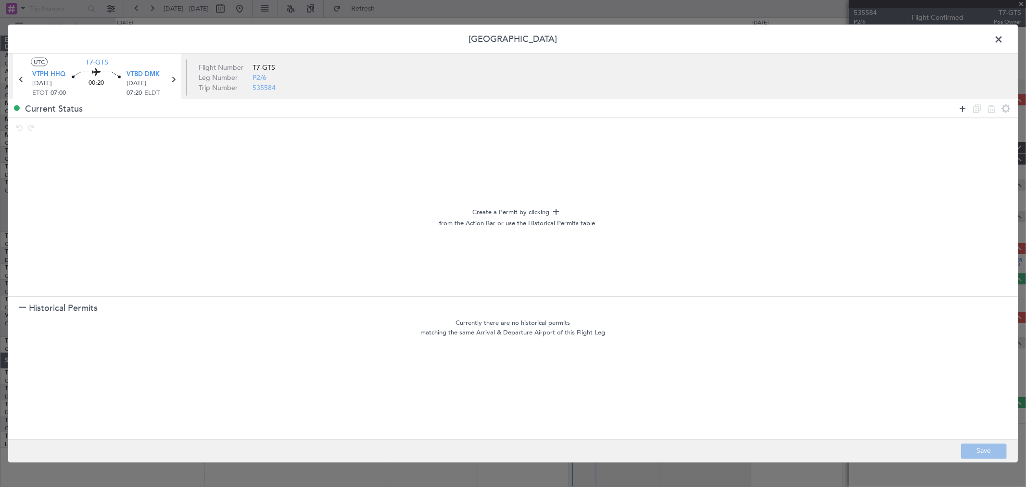
click at [962, 104] on icon at bounding box center [963, 108] width 12 height 12
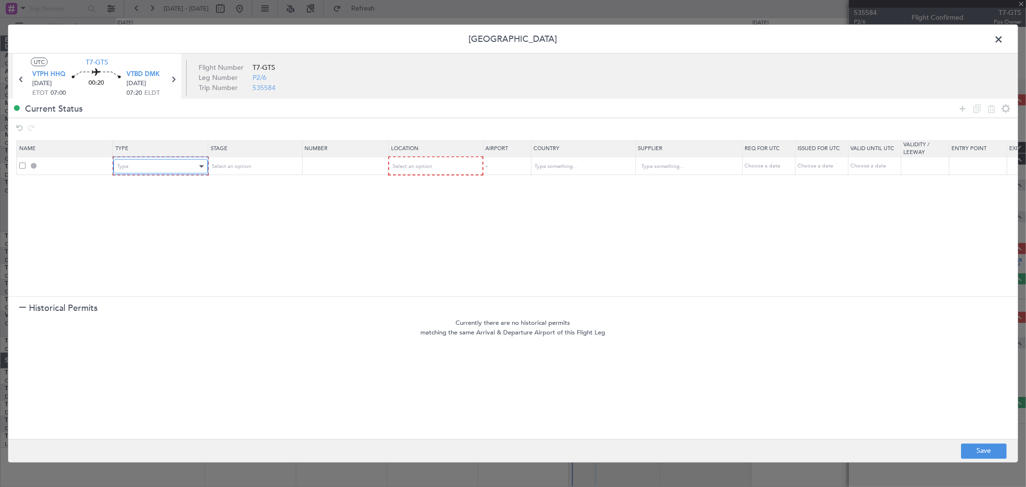
click at [175, 170] on div "Type" at bounding box center [157, 166] width 80 height 14
click at [155, 272] on span "Landing" at bounding box center [160, 271] width 86 height 14
click at [270, 159] on div "Select an option" at bounding box center [251, 166] width 80 height 14
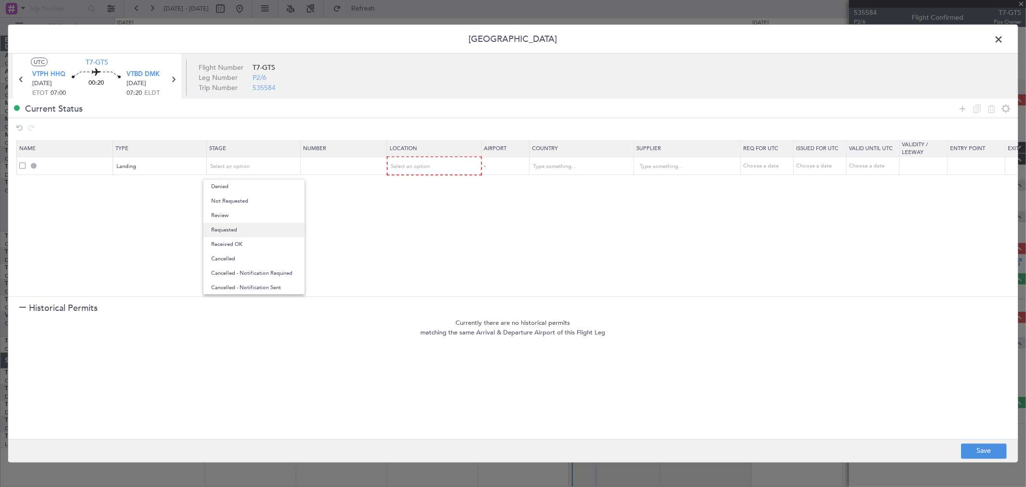
click at [256, 229] on span "Requested" at bounding box center [254, 230] width 86 height 14
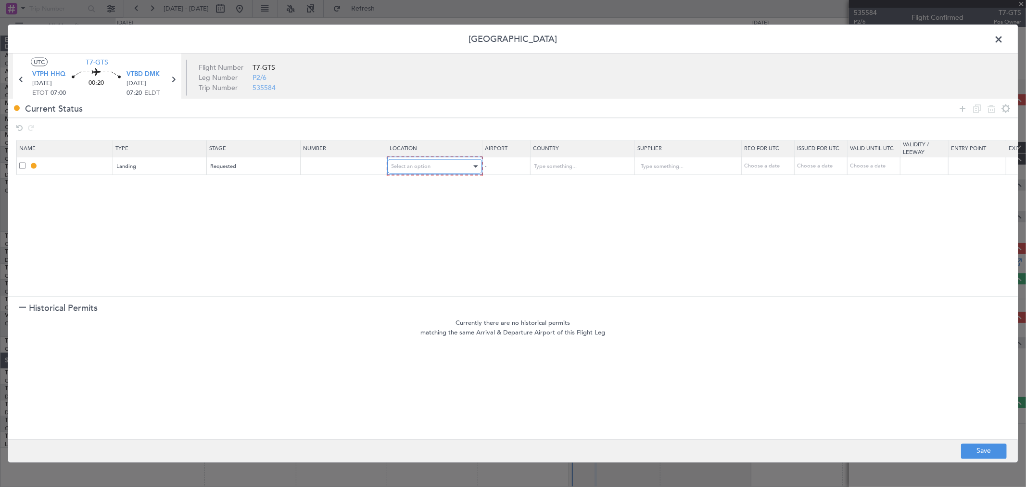
click at [416, 169] on span "Select an option" at bounding box center [411, 166] width 39 height 7
click at [411, 218] on span "Arrival" at bounding box center [435, 215] width 86 height 14
click at [1006, 455] on button "Save" at bounding box center [984, 450] width 46 height 15
click at [1001, 39] on div at bounding box center [513, 243] width 1010 height 437
type input "VTBD LDG"
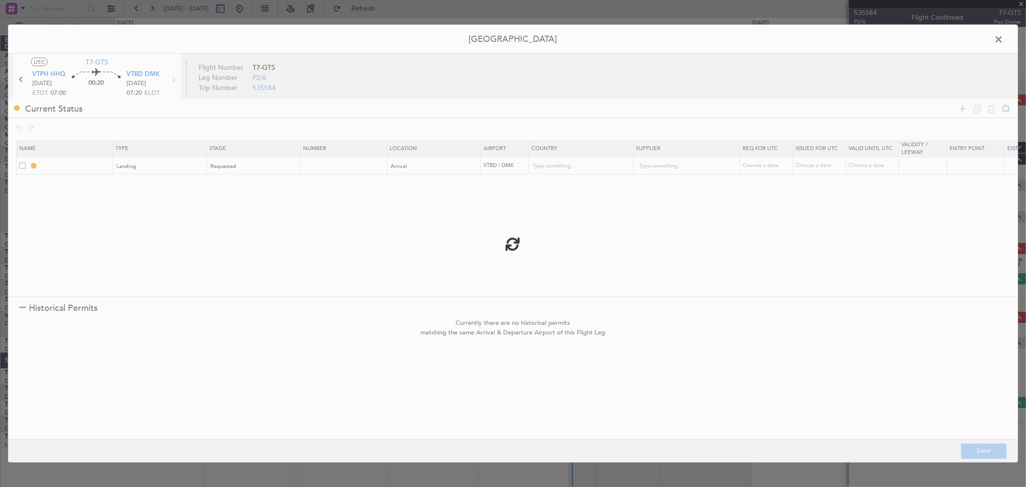
type input "[GEOGRAPHIC_DATA]"
type input "NNN"
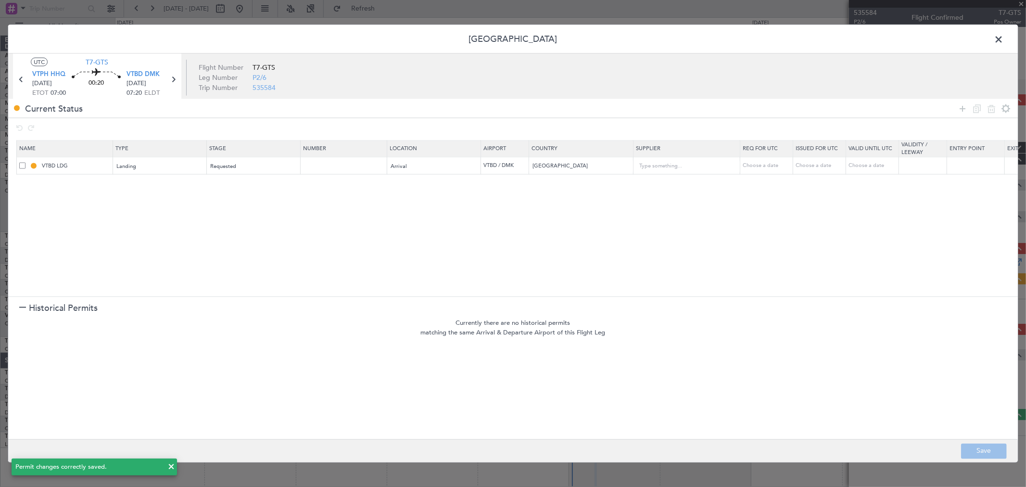
click at [1003, 39] on span at bounding box center [1003, 41] width 0 height 19
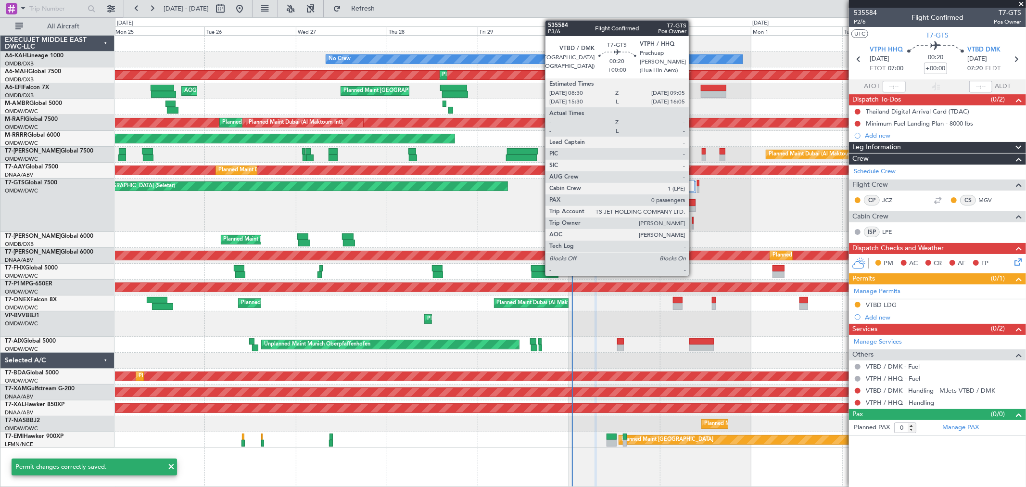
click at [694, 224] on div at bounding box center [693, 222] width 2 height 13
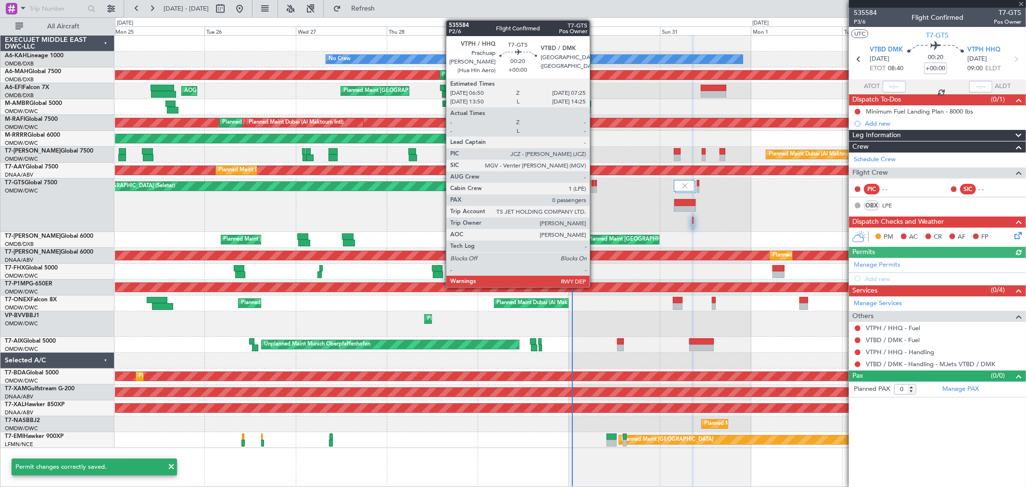
click at [595, 184] on div at bounding box center [596, 183] width 2 height 7
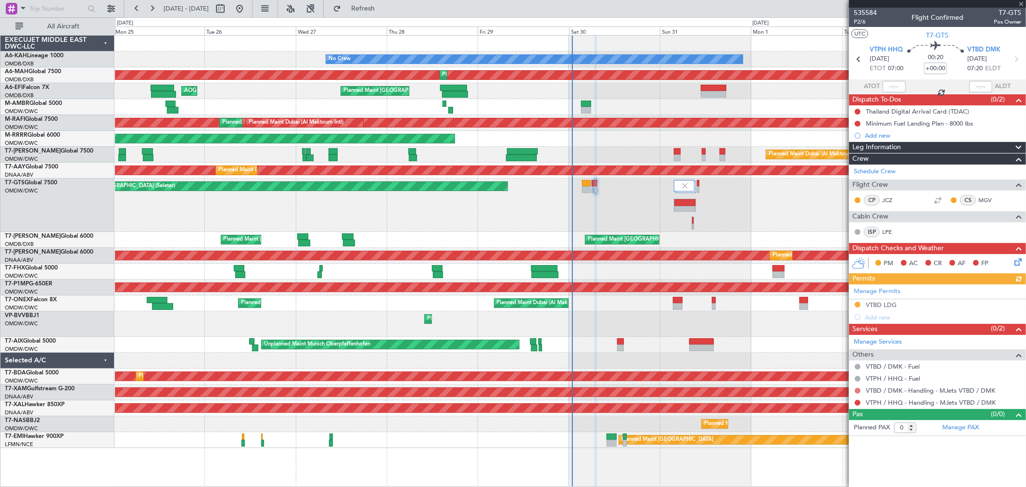
click at [856, 390] on button at bounding box center [858, 391] width 6 height 6
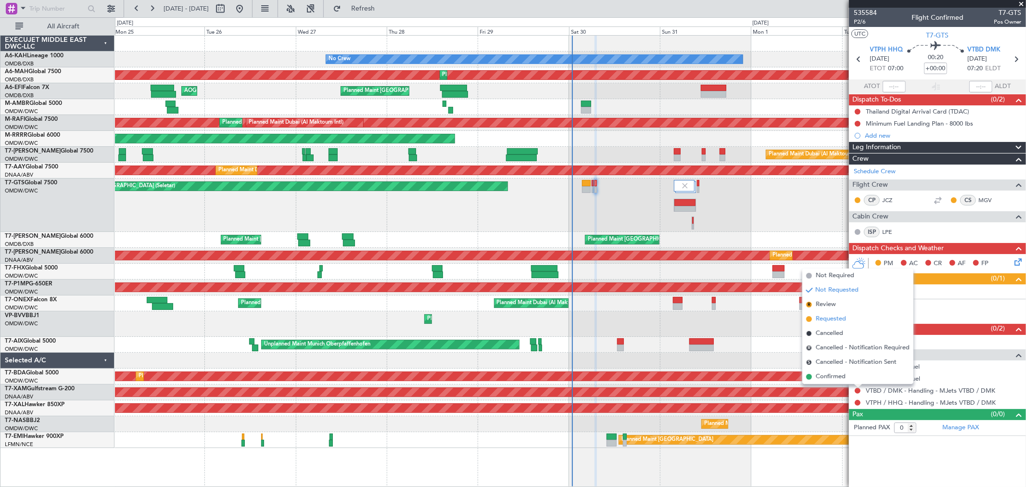
click at [841, 318] on span "Requested" at bounding box center [831, 319] width 30 height 10
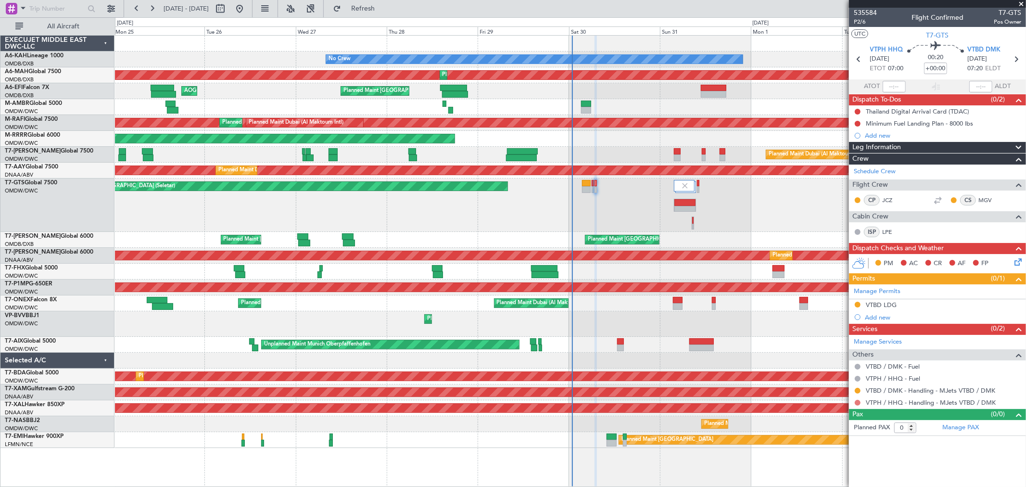
click at [859, 405] on button at bounding box center [858, 403] width 6 height 6
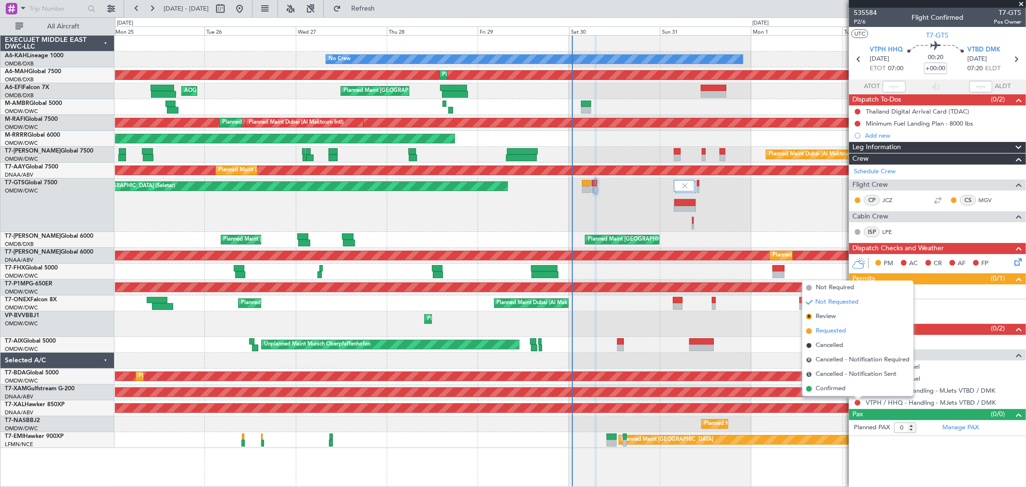
click at [831, 327] on span "Requested" at bounding box center [831, 331] width 30 height 10
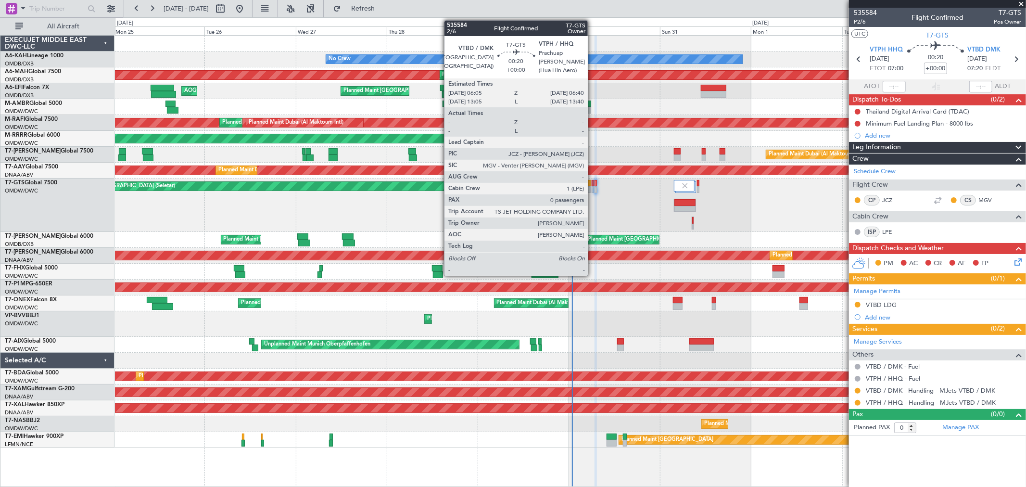
click at [593, 185] on div at bounding box center [593, 183] width 2 height 7
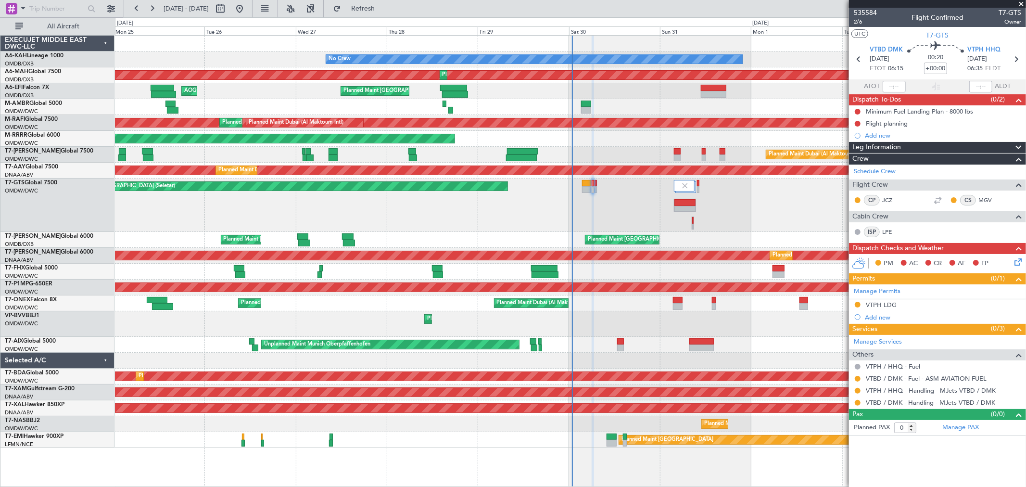
click at [892, 124] on div "Flight planning" at bounding box center [887, 123] width 42 height 8
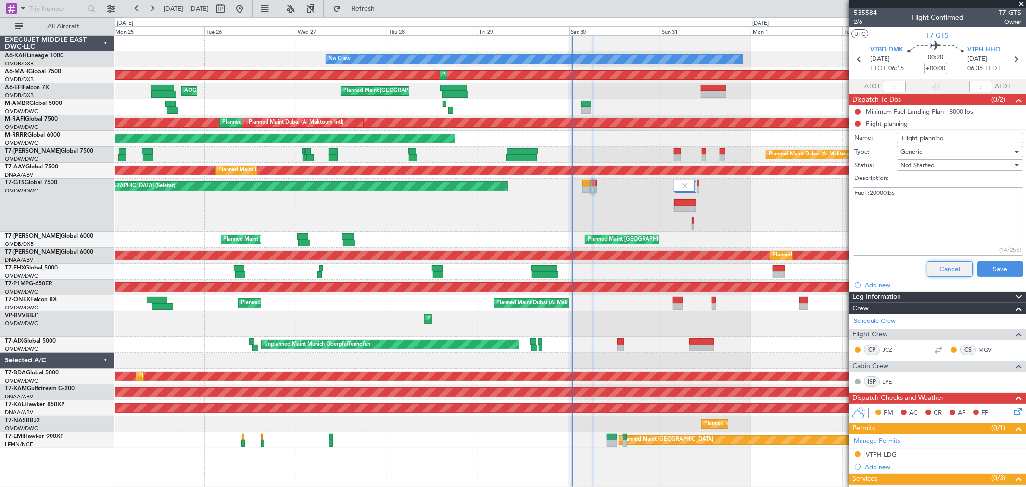
click at [939, 272] on button "Cancel" at bounding box center [950, 268] width 46 height 15
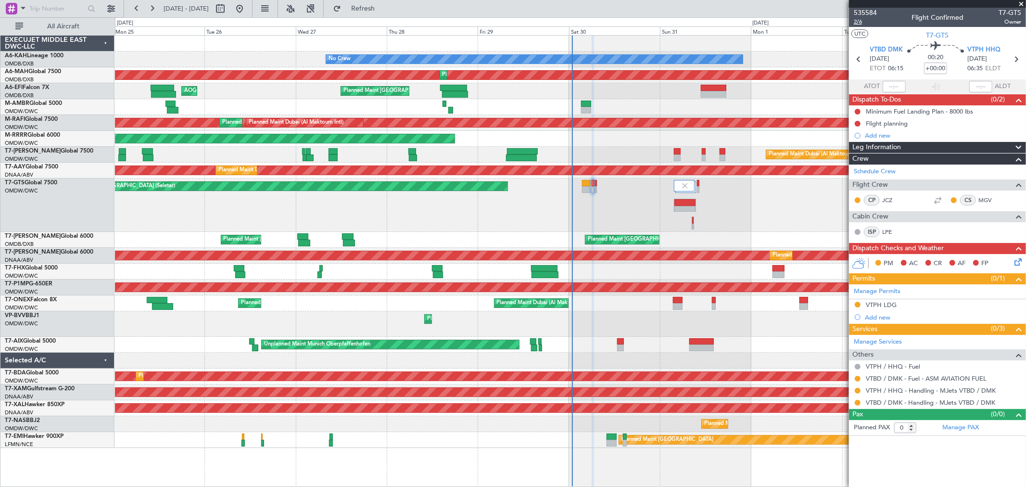
click at [858, 21] on span "2/6" at bounding box center [865, 22] width 23 height 8
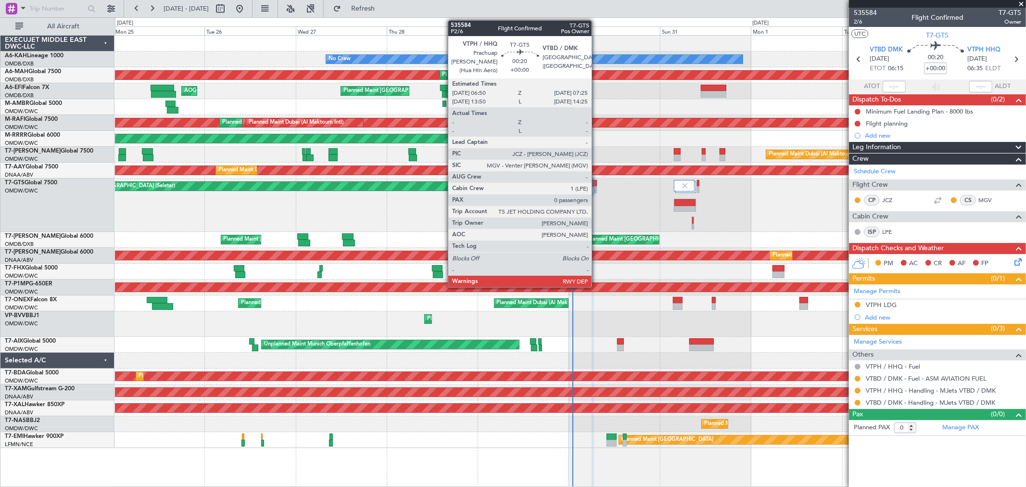
click at [596, 185] on div at bounding box center [596, 183] width 2 height 7
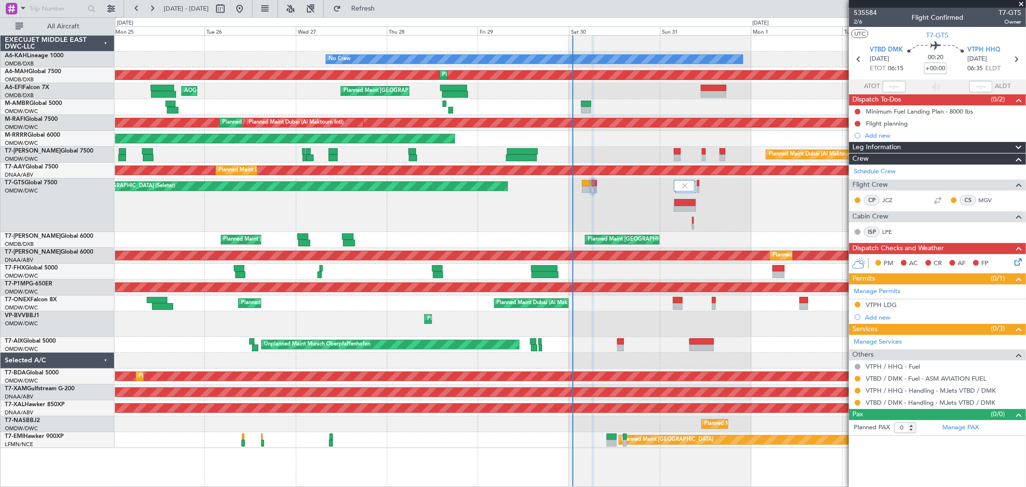
type input "[PERSON_NAME] ([PERSON_NAME])"
type input "7165"
type input "[PERSON_NAME] ([PERSON_NAME])"
type input "7165"
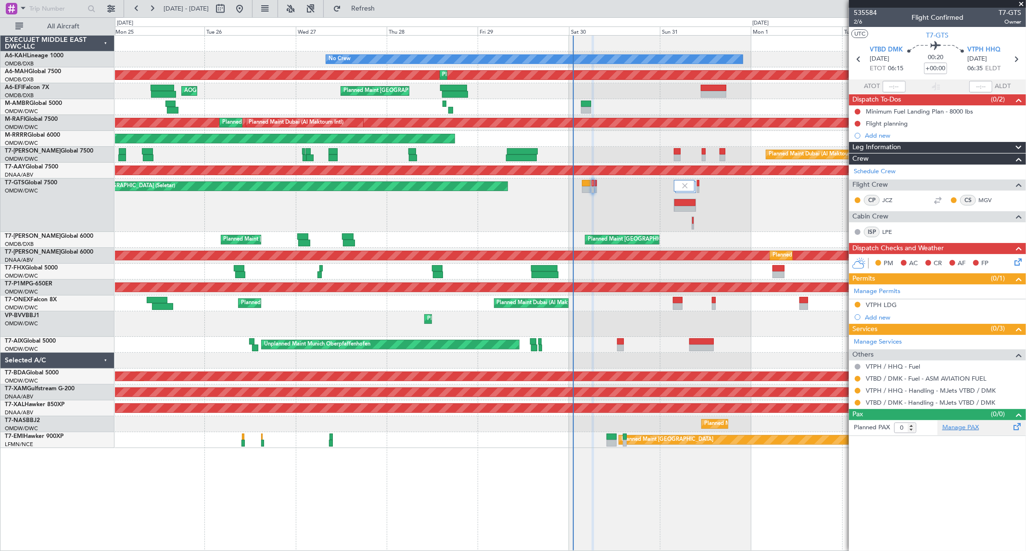
click at [968, 429] on link "Manage PAX" at bounding box center [960, 428] width 37 height 10
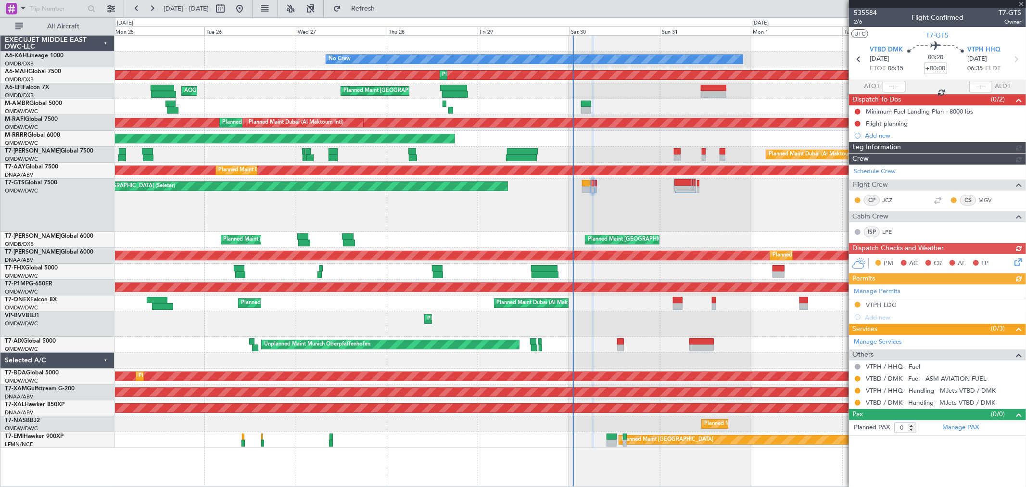
type input "[PERSON_NAME] ([PERSON_NAME])"
type input "7165"
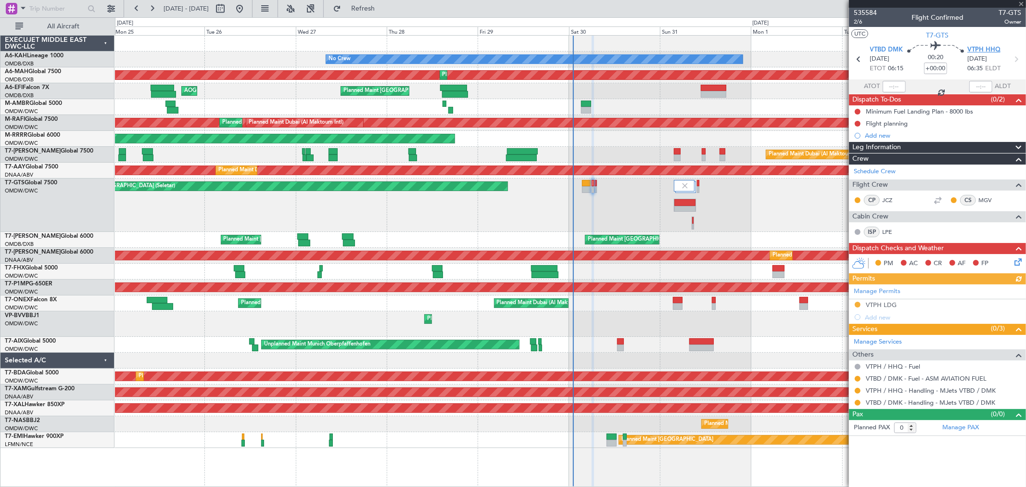
click at [991, 46] on span "VTPH HHQ" at bounding box center [983, 50] width 33 height 10
click at [965, 431] on link "Manage PAX" at bounding box center [960, 428] width 37 height 10
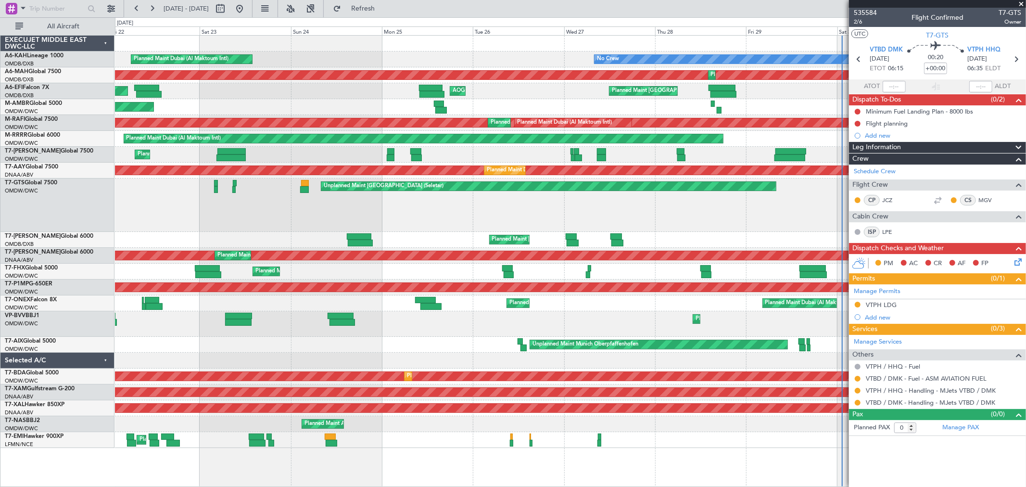
click at [699, 199] on div "Unplanned Maint [GEOGRAPHIC_DATA] (Seletar) Planned Maint [GEOGRAPHIC_DATA] (Al…" at bounding box center [570, 204] width 911 height 53
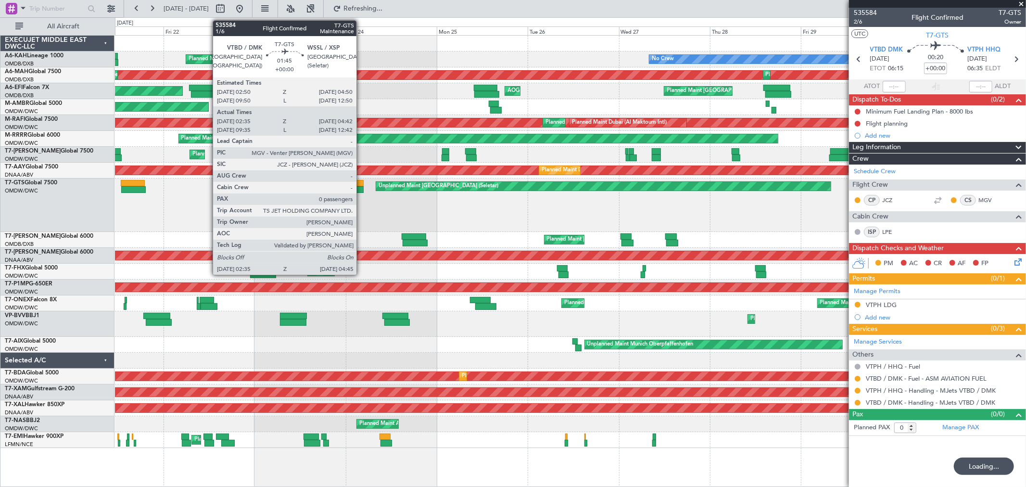
click at [361, 184] on div at bounding box center [360, 183] width 8 height 7
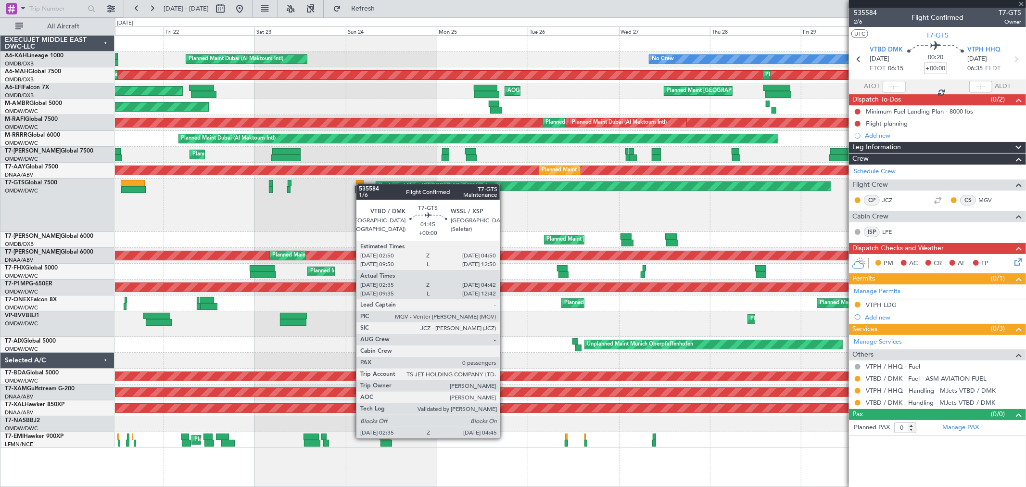
type input "02:45"
type input "04:37"
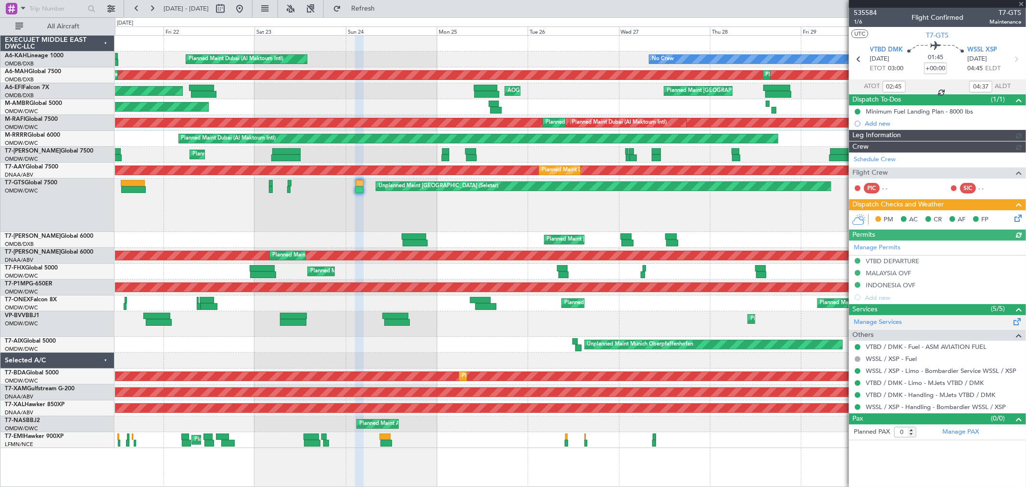
type input "[PERSON_NAME] ([PERSON_NAME])"
type input "7108"
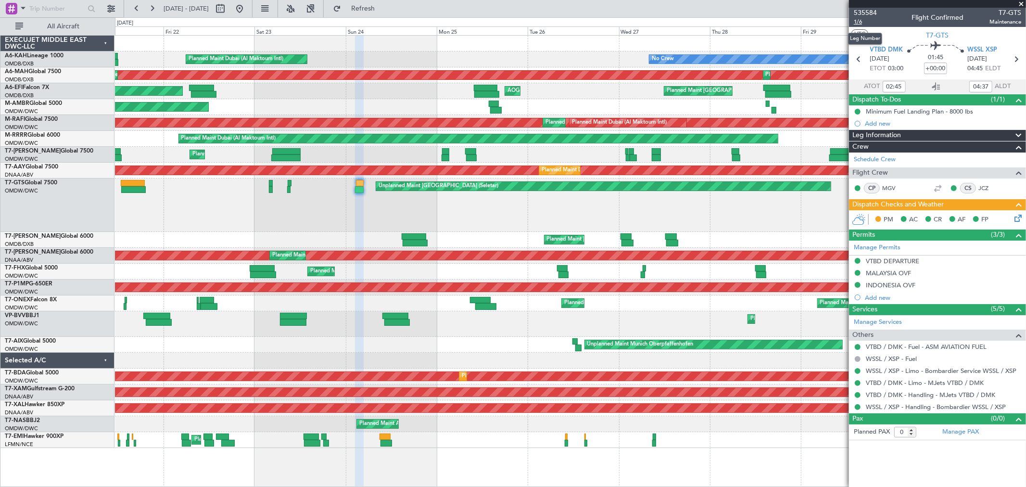
click at [860, 23] on span "1/6" at bounding box center [865, 22] width 23 height 8
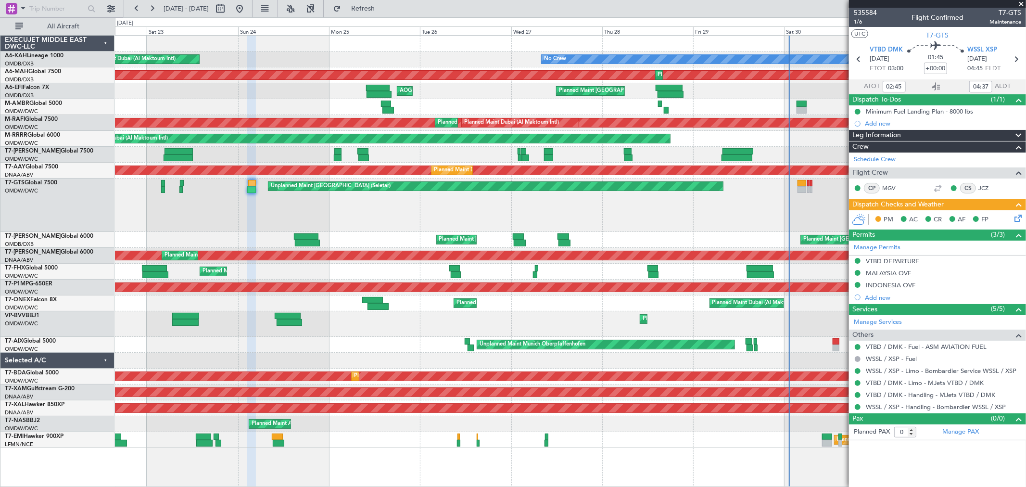
click at [191, 218] on div "Unplanned Maint [GEOGRAPHIC_DATA] (Seletar) Planned Maint [GEOGRAPHIC_DATA] (Al…" at bounding box center [570, 204] width 911 height 53
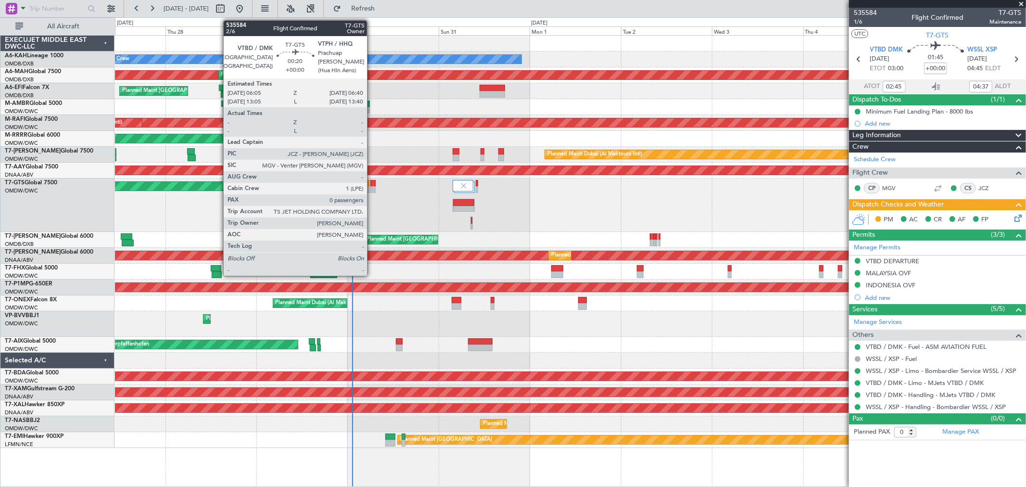
click at [372, 185] on div at bounding box center [371, 183] width 2 height 7
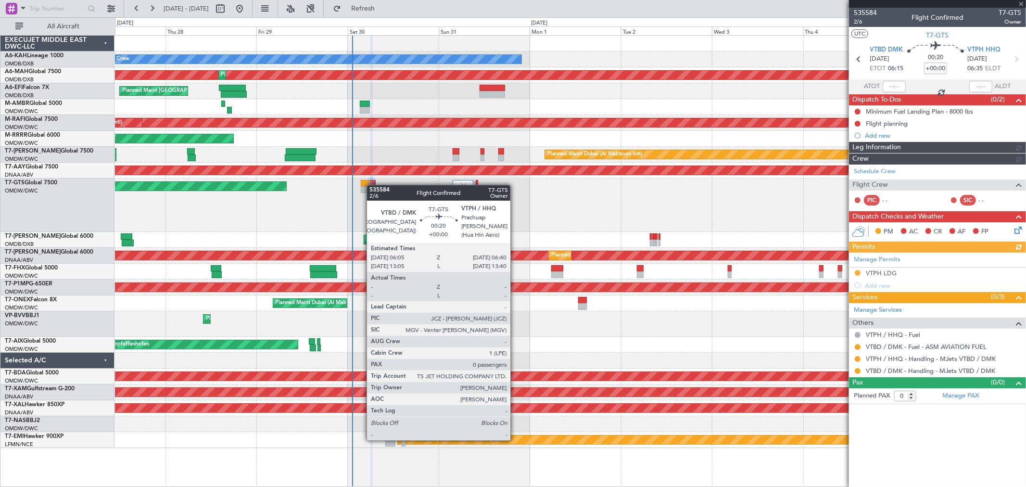
type input "[PERSON_NAME] ([PERSON_NAME])"
type input "7165"
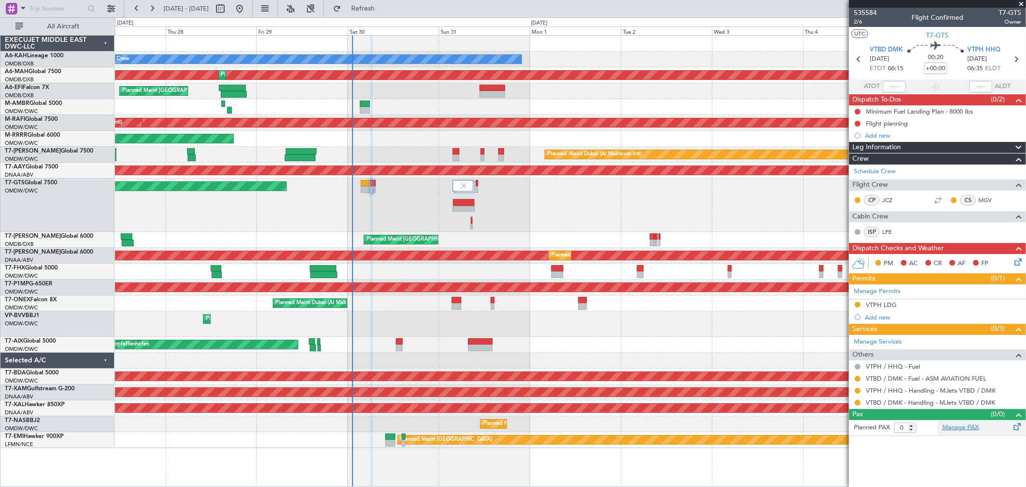
click at [967, 429] on link "Manage PAX" at bounding box center [960, 428] width 37 height 10
click at [941, 35] on span "T7-GTS" at bounding box center [937, 35] width 23 height 10
click at [957, 426] on link "Manage PAX" at bounding box center [960, 428] width 37 height 10
type input "[PERSON_NAME] ([PERSON_NAME])"
type input "7165"
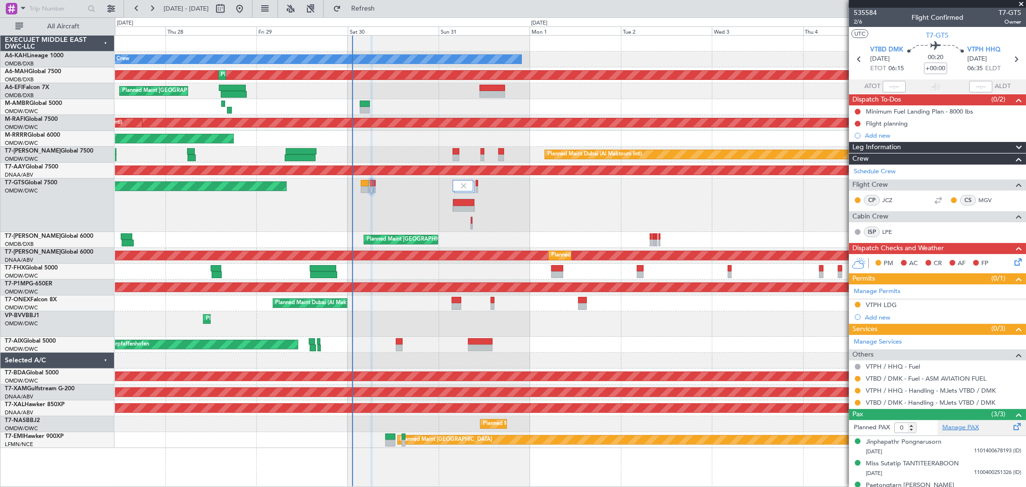
type input "2"
type input "[PERSON_NAME] ([PERSON_NAME])"
type input "7165"
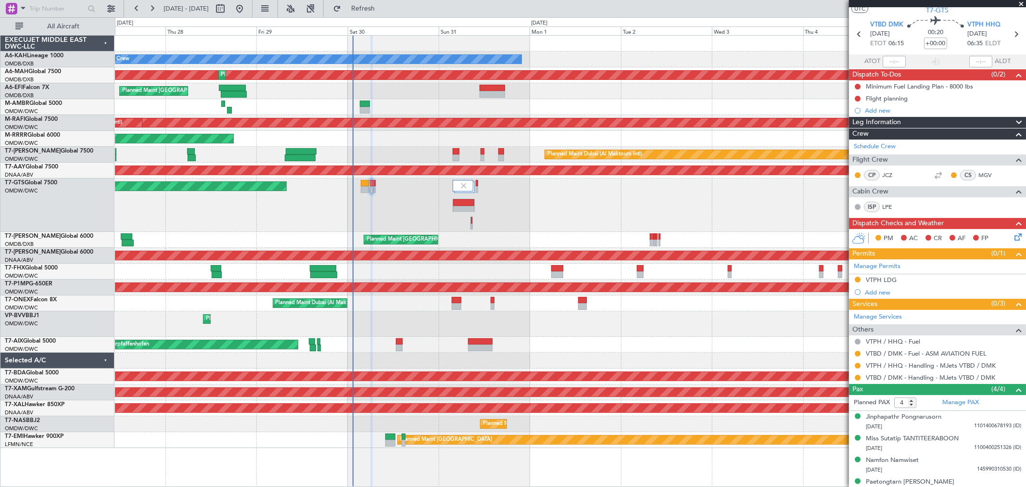
scroll to position [36, 0]
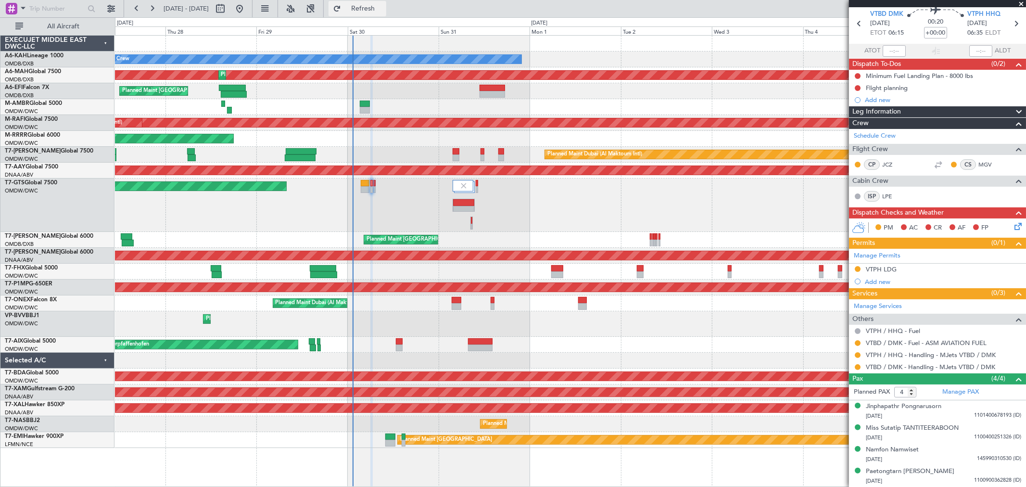
click at [383, 8] on span "Refresh" at bounding box center [363, 8] width 40 height 7
type input "5"
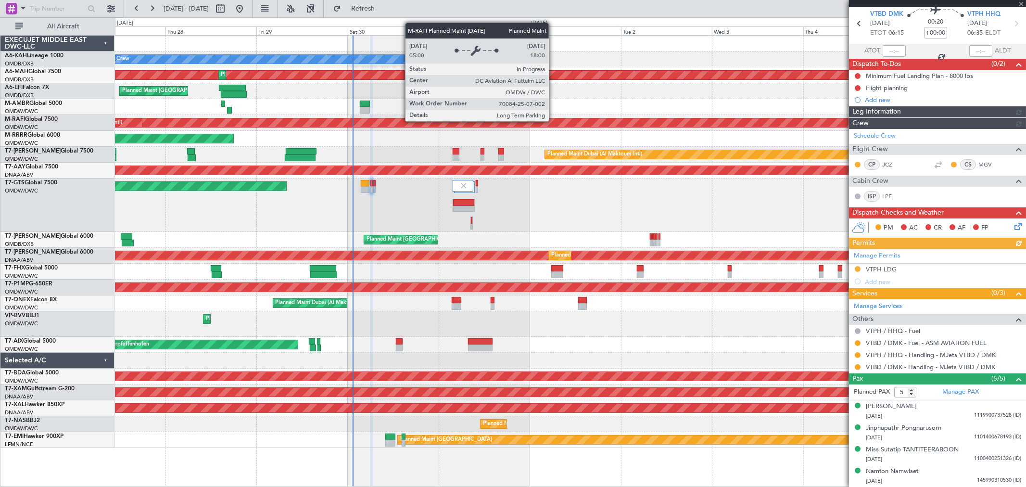
type input "[PERSON_NAME] ([PERSON_NAME])"
type input "7165"
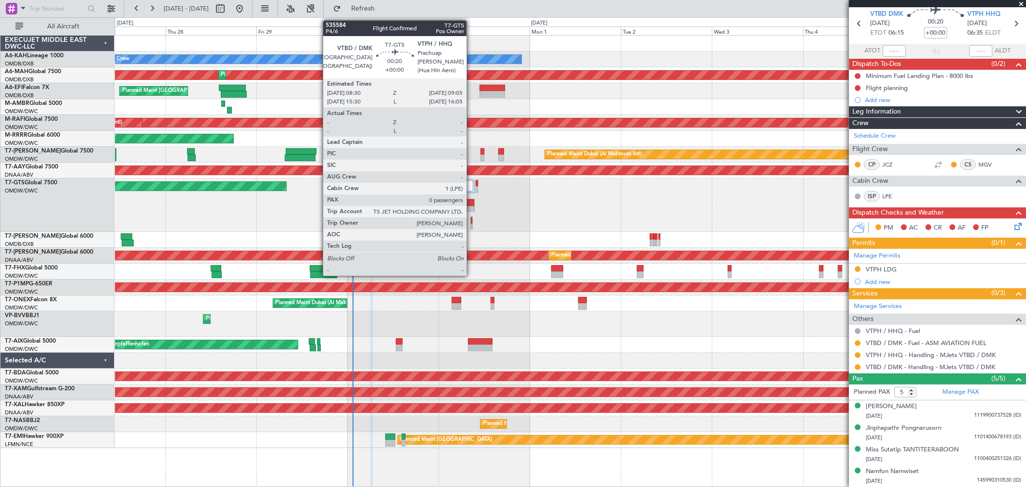
click at [471, 224] on div at bounding box center [471, 227] width 1 height 7
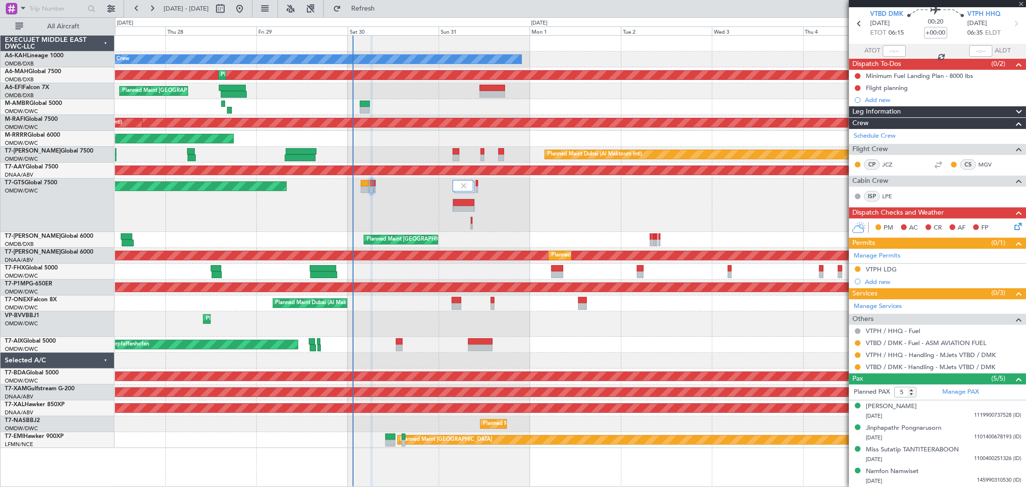
type input "0"
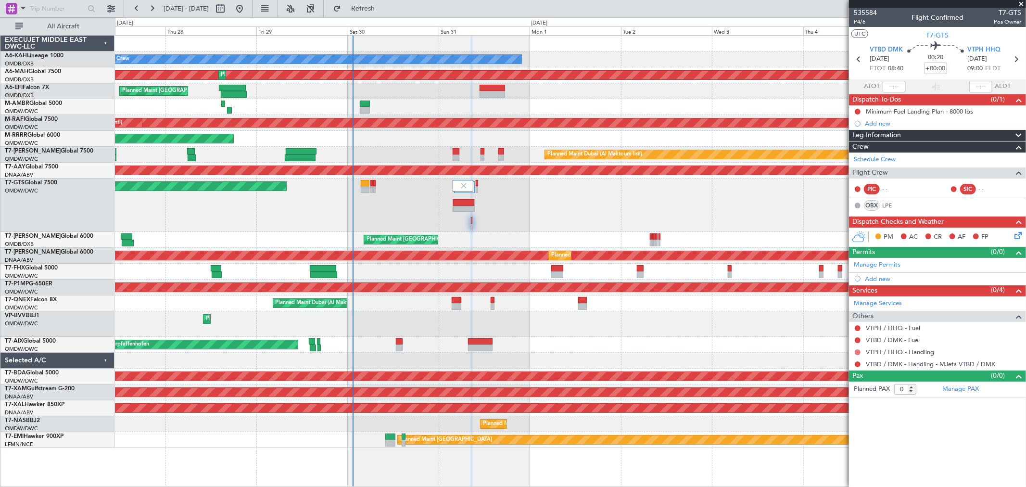
click at [859, 352] on button at bounding box center [858, 352] width 6 height 6
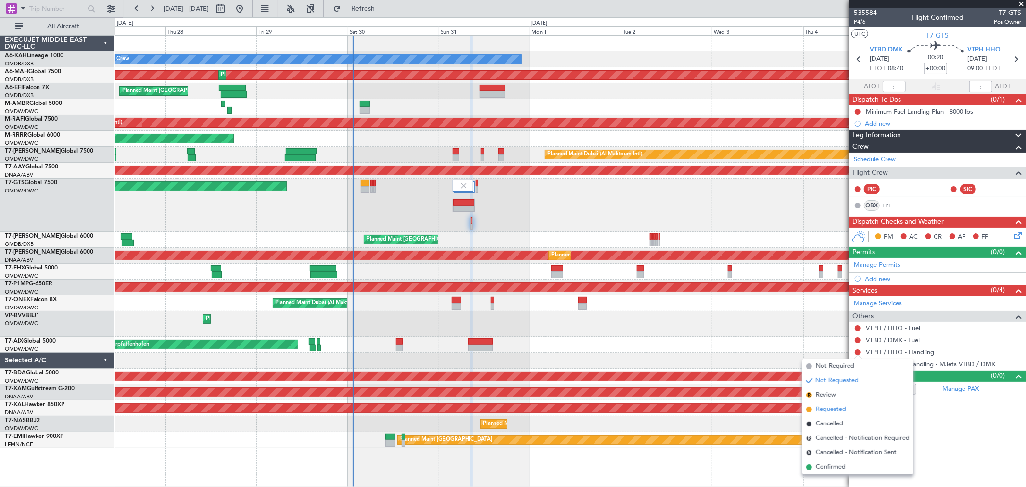
click at [833, 409] on span "Requested" at bounding box center [831, 410] width 30 height 10
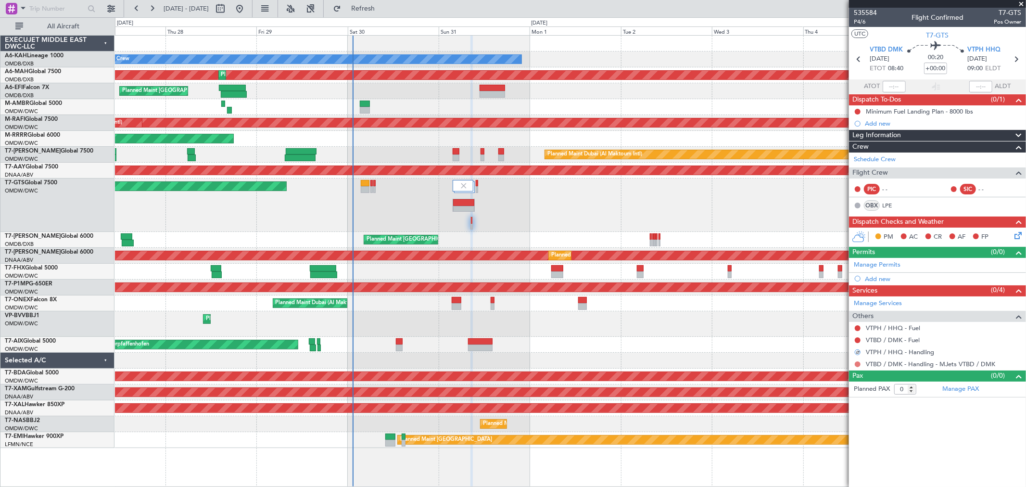
click at [858, 366] on button at bounding box center [858, 364] width 6 height 6
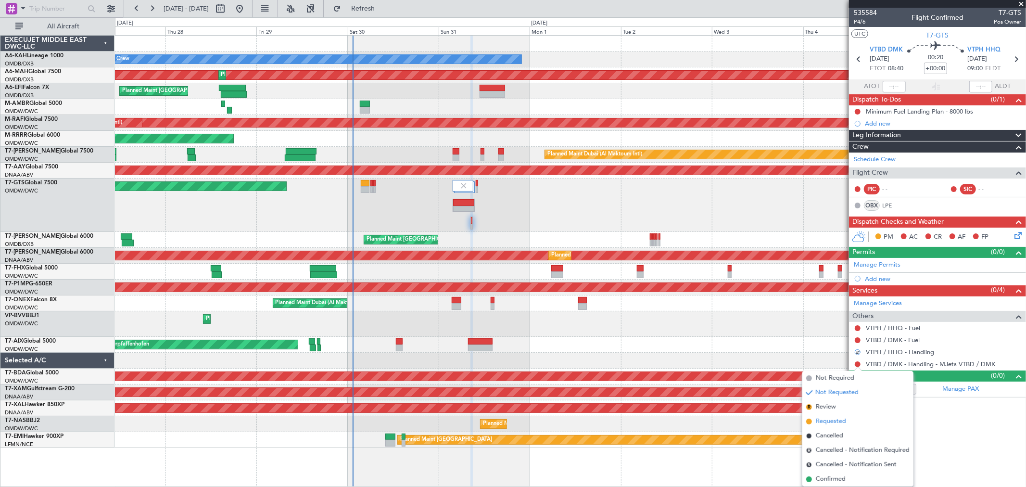
click at [840, 419] on span "Requested" at bounding box center [831, 422] width 30 height 10
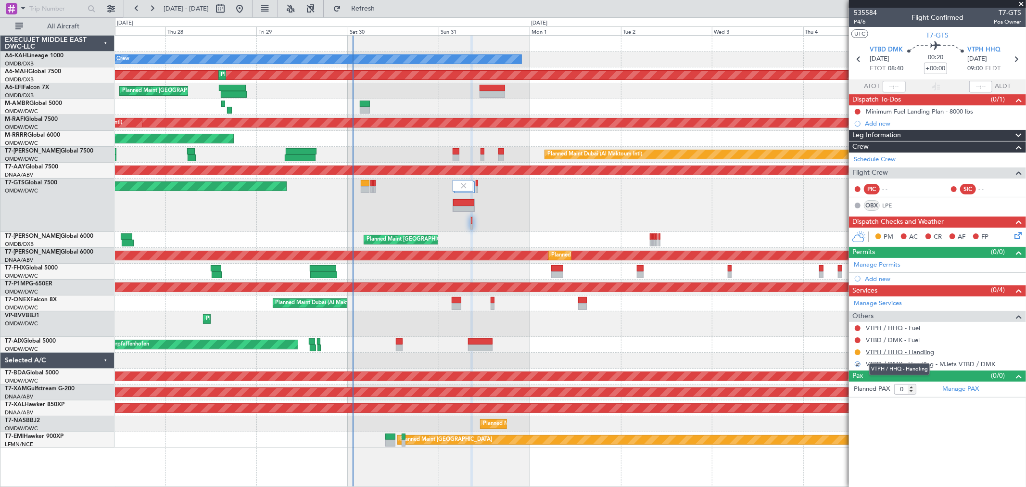
click at [907, 355] on link "VTPH / HHQ - Handling" at bounding box center [900, 352] width 68 height 8
click at [887, 262] on link "Manage Permits" at bounding box center [877, 265] width 47 height 10
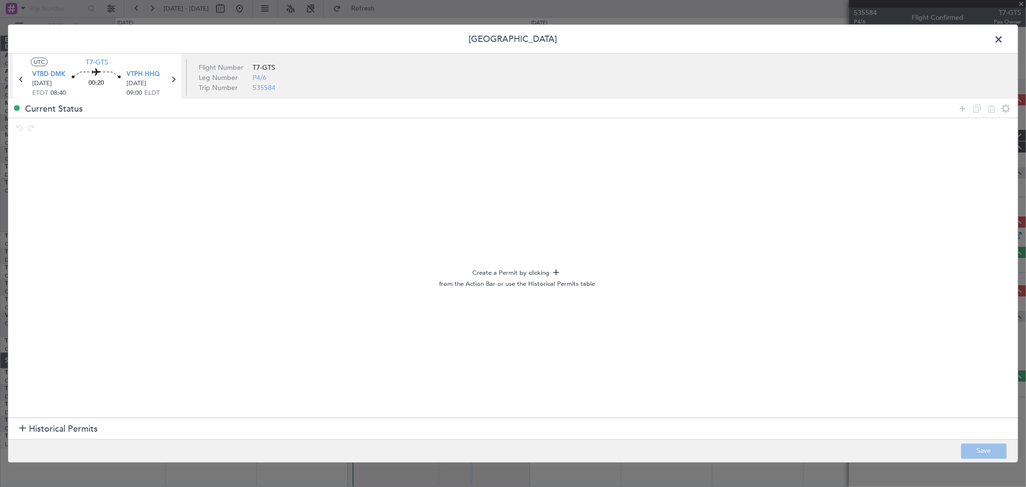
click at [97, 424] on span "Historical Permits" at bounding box center [63, 428] width 69 height 13
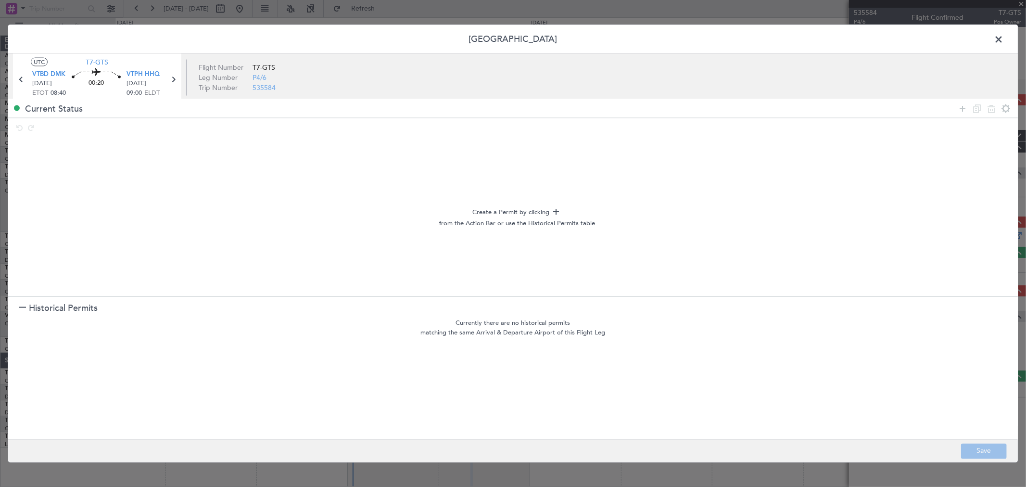
click at [970, 106] on div at bounding box center [984, 108] width 58 height 14
drag, startPoint x: 965, startPoint y: 106, endPoint x: 242, endPoint y: 181, distance: 726.4
click at [964, 107] on icon at bounding box center [963, 108] width 12 height 12
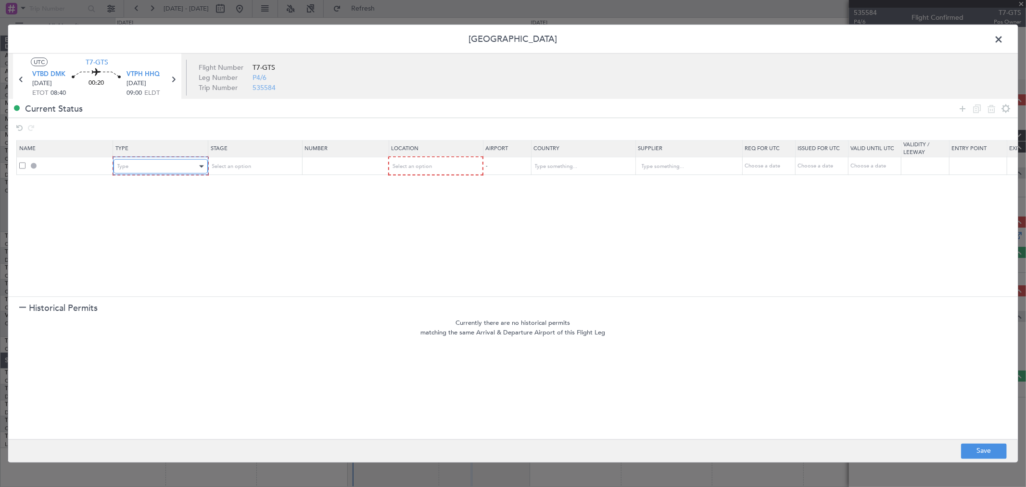
click at [188, 169] on div "Type" at bounding box center [157, 166] width 80 height 14
click at [130, 267] on span "Landing" at bounding box center [160, 271] width 86 height 14
click at [240, 159] on div "Select an option" at bounding box center [253, 166] width 93 height 14
click at [240, 162] on div "Select an option" at bounding box center [251, 166] width 80 height 14
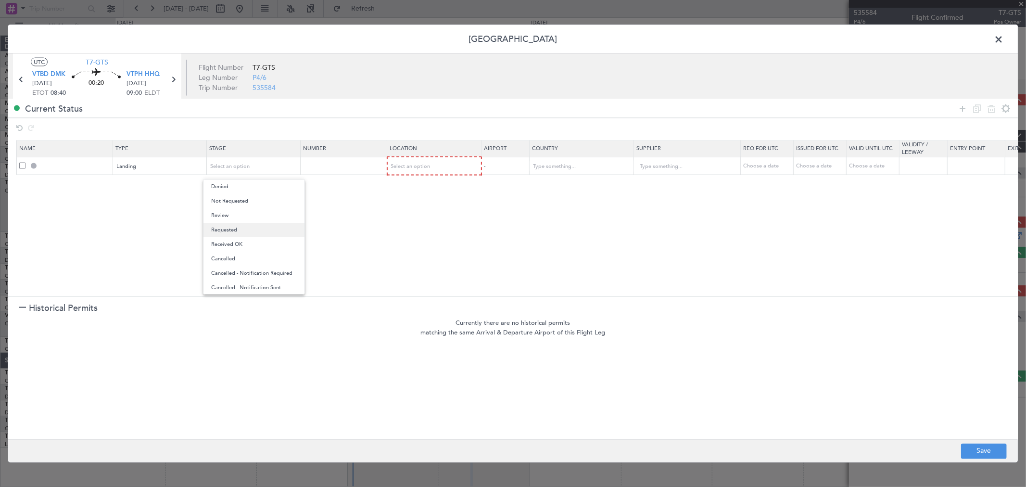
click at [258, 230] on span "Requested" at bounding box center [254, 230] width 86 height 14
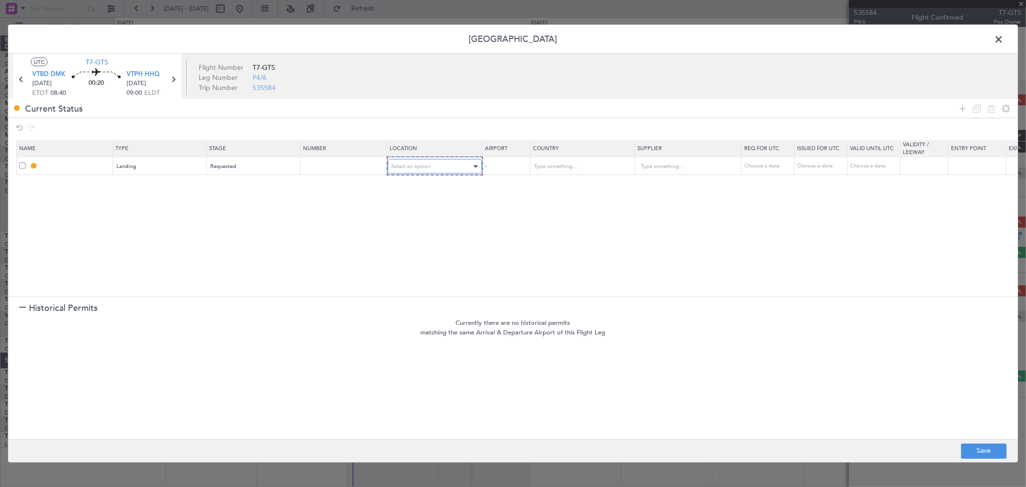
click at [431, 163] on div "Select an option" at bounding box center [432, 166] width 80 height 14
click at [426, 214] on span "Arrival" at bounding box center [435, 215] width 86 height 14
click at [996, 454] on button "Save" at bounding box center [984, 450] width 46 height 15
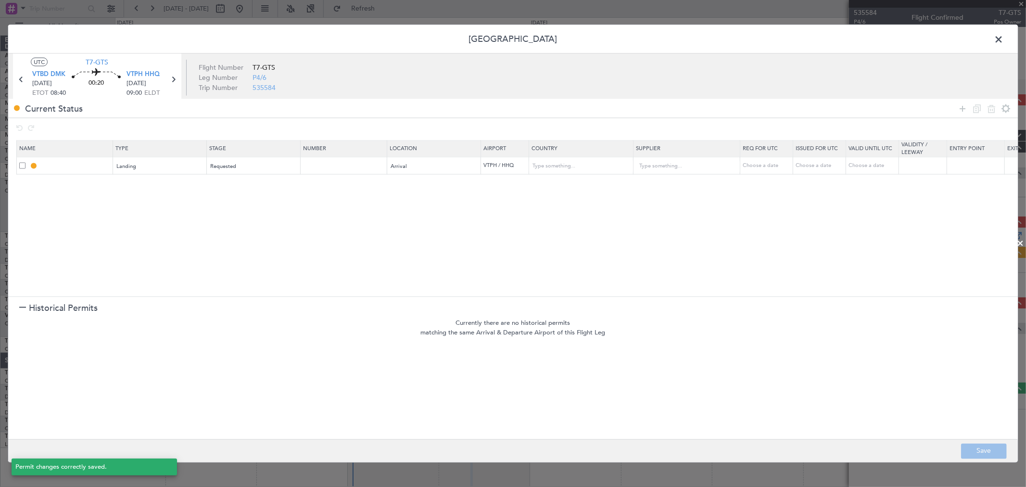
type input "VTPH LDG"
type input "[GEOGRAPHIC_DATA]"
type input "NNN"
click at [1003, 39] on span at bounding box center [1003, 41] width 0 height 19
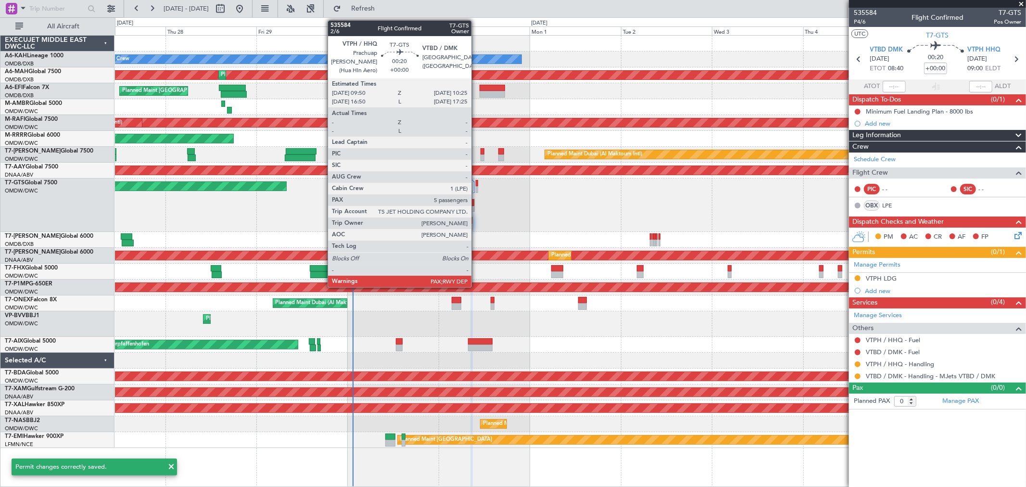
click at [476, 187] on div at bounding box center [477, 189] width 2 height 7
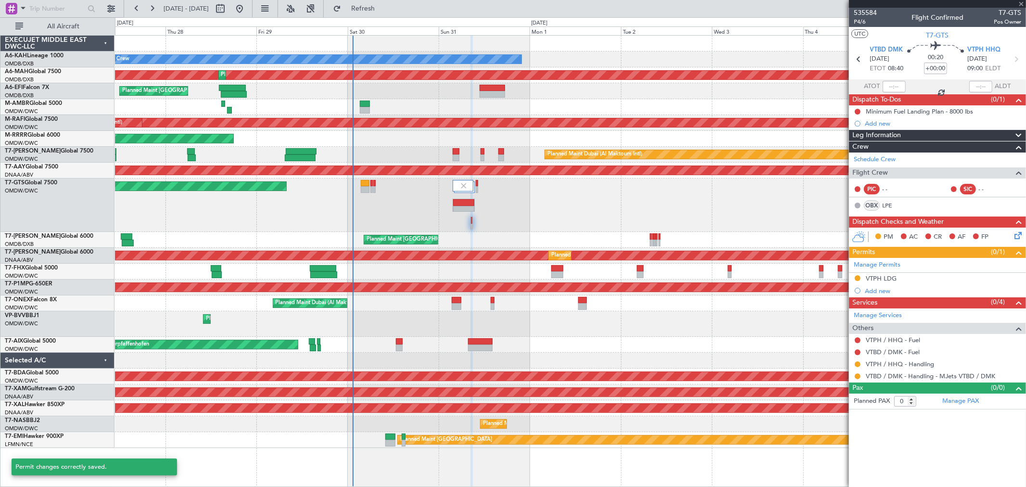
type input "5"
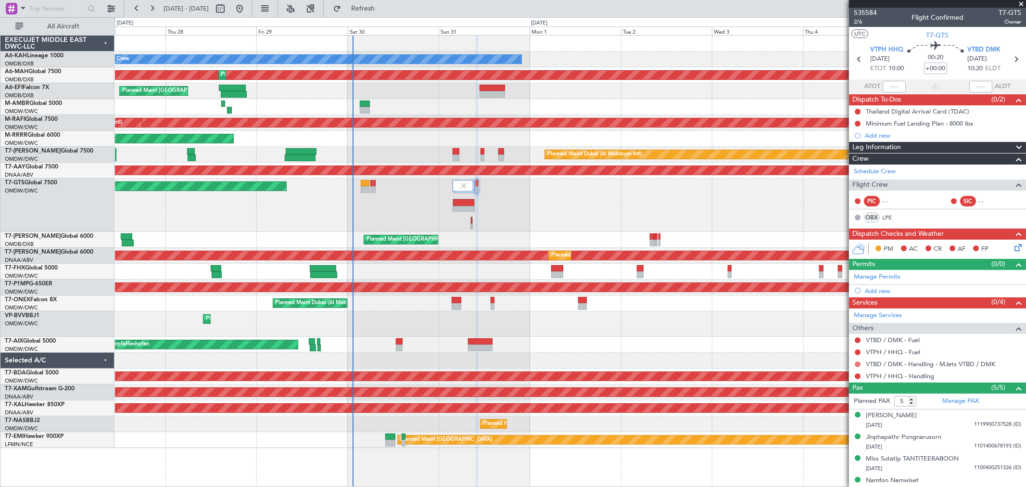
click at [858, 364] on button at bounding box center [858, 364] width 6 height 6
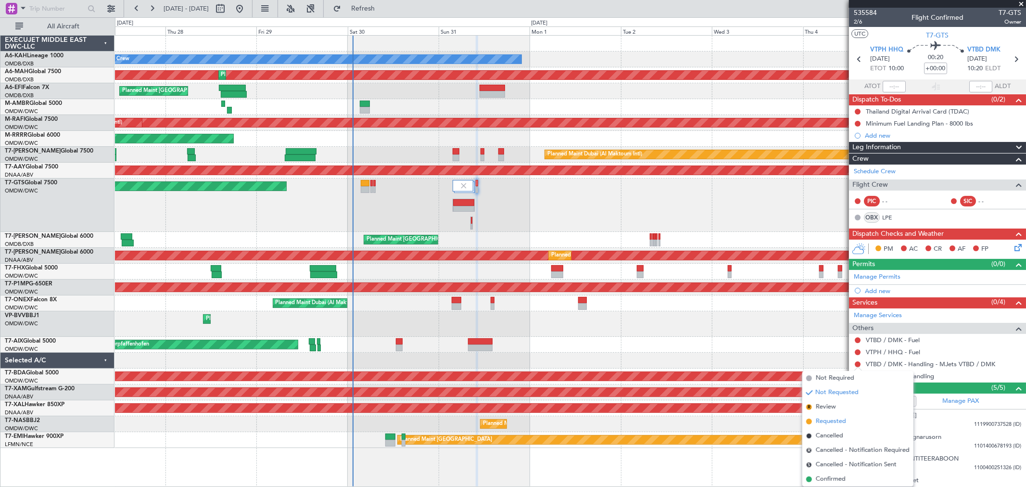
click at [839, 417] on span "Requested" at bounding box center [831, 422] width 30 height 10
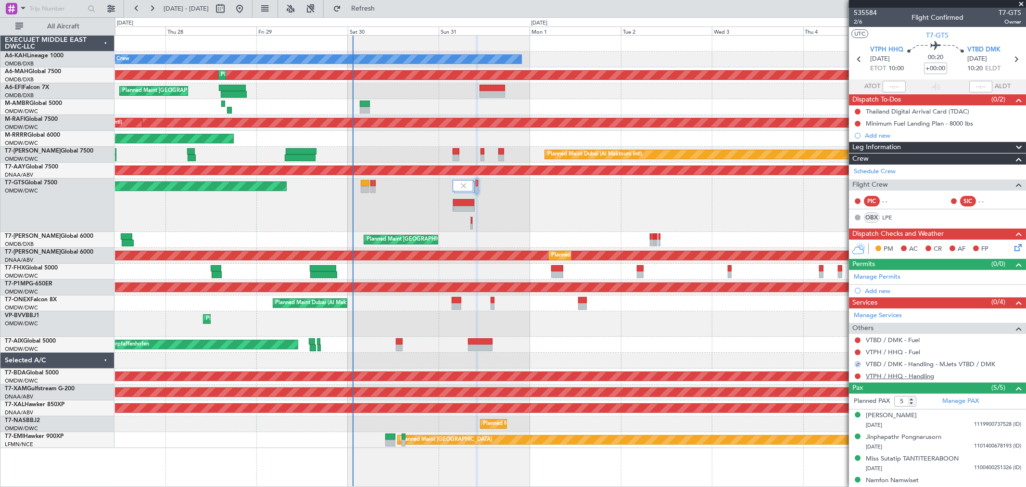
click at [897, 379] on link "VTPH / HHQ - Handling" at bounding box center [900, 376] width 68 height 8
click at [882, 274] on link "Manage Permits" at bounding box center [877, 277] width 47 height 10
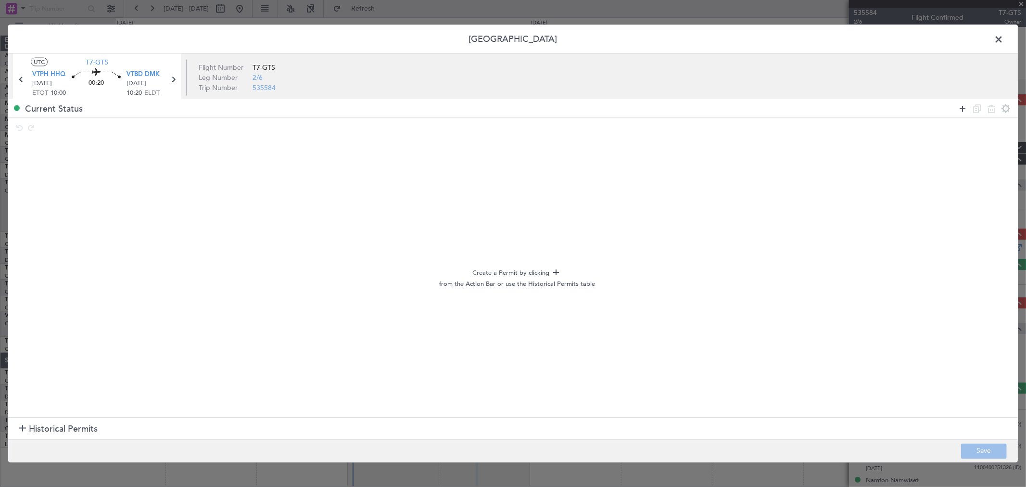
click at [961, 107] on icon at bounding box center [963, 108] width 12 height 12
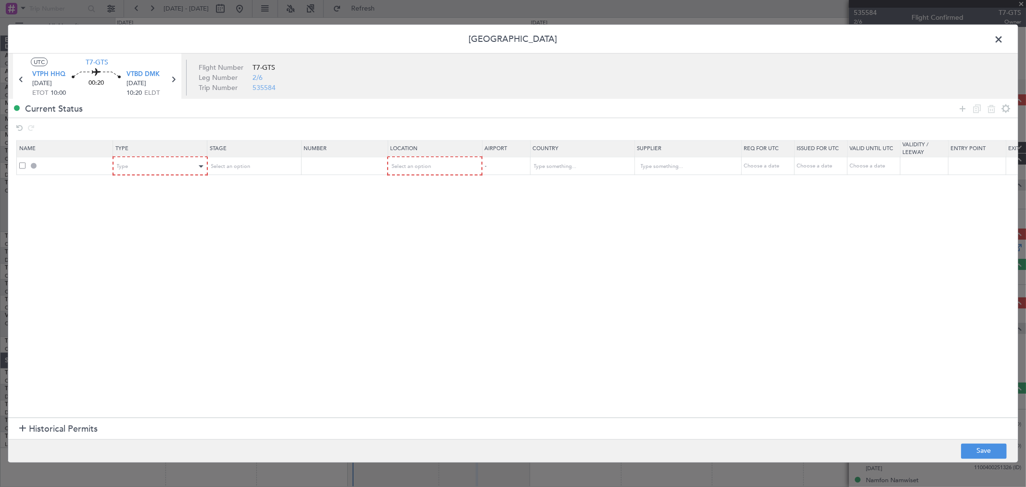
drag, startPoint x: 207, startPoint y: 165, endPoint x: 197, endPoint y: 166, distance: 10.1
click at [204, 165] on tr "Type Select an option Select an option - Choose a date Choose a date Choose a d…" at bounding box center [631, 166] width 1229 height 18
click at [191, 166] on div "Type" at bounding box center [157, 166] width 80 height 14
click at [263, 163] on div "Select an option" at bounding box center [251, 166] width 80 height 14
click at [239, 228] on span "Requested" at bounding box center [254, 230] width 86 height 14
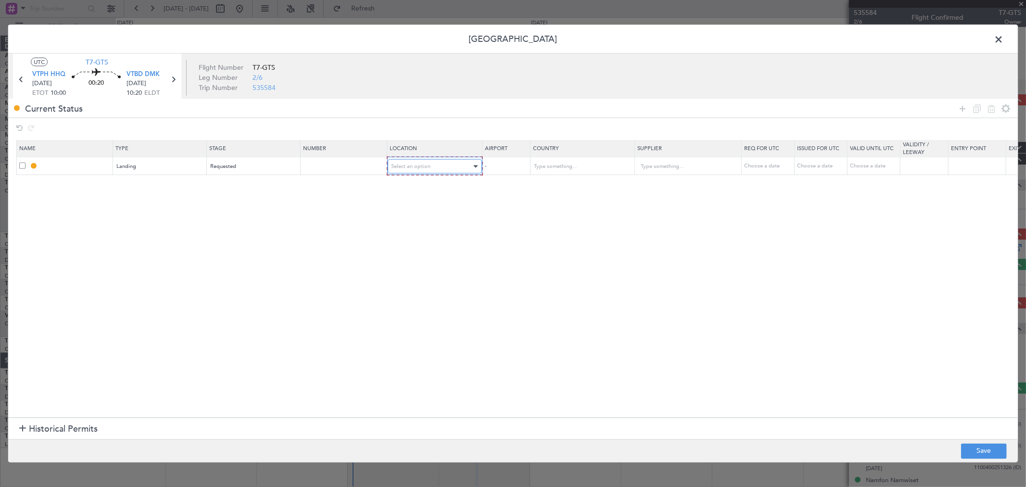
click at [426, 173] on div "Select an option" at bounding box center [432, 166] width 80 height 14
click at [426, 216] on span "Arrival" at bounding box center [435, 215] width 86 height 14
click at [964, 451] on button "Save" at bounding box center [984, 450] width 46 height 15
type input "VTBD LDG"
type input "[GEOGRAPHIC_DATA]"
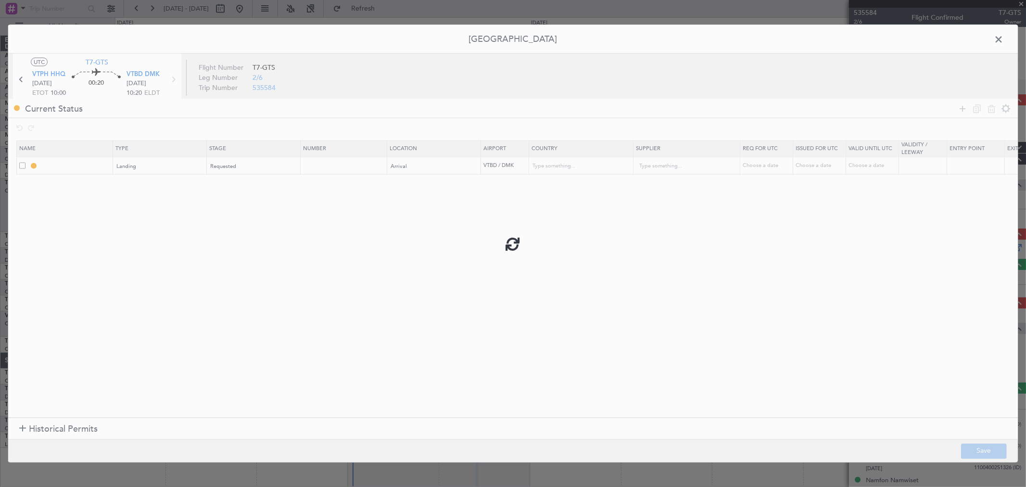
type input "NNN"
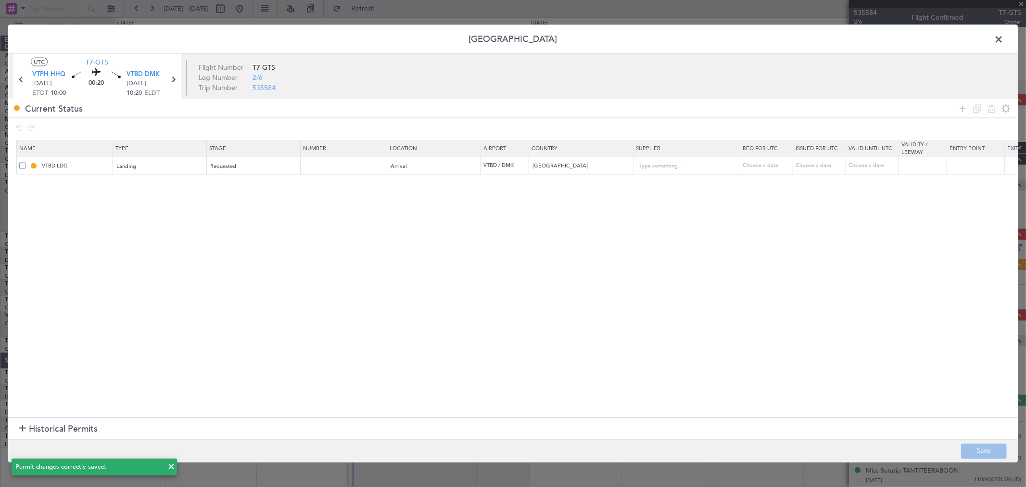
click at [1003, 35] on span at bounding box center [1003, 41] width 0 height 19
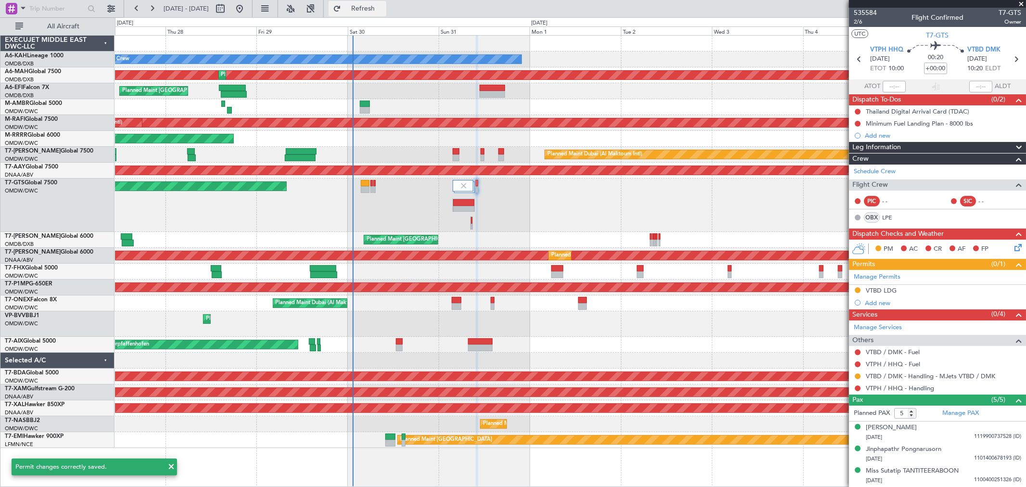
click at [383, 7] on span "Refresh" at bounding box center [363, 8] width 40 height 7
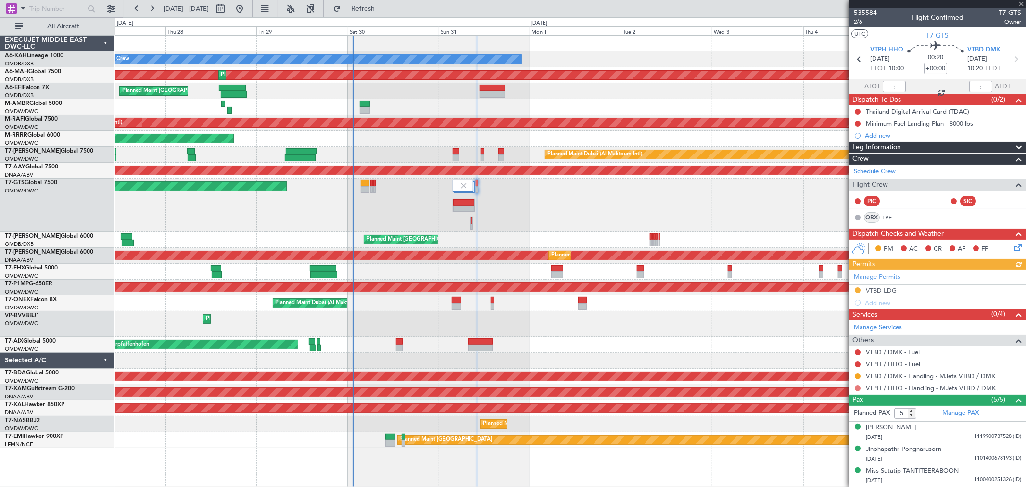
click at [858, 388] on button at bounding box center [858, 388] width 6 height 6
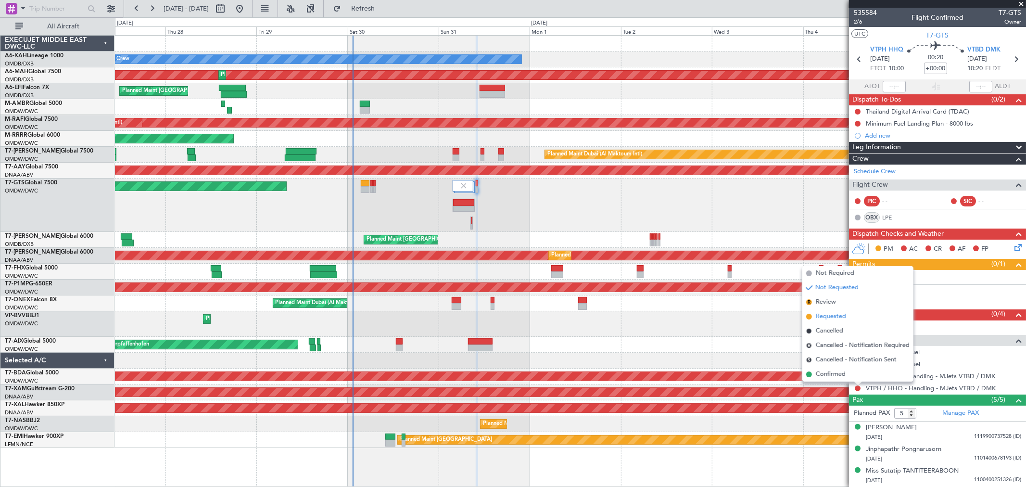
click at [833, 315] on span "Requested" at bounding box center [831, 317] width 30 height 10
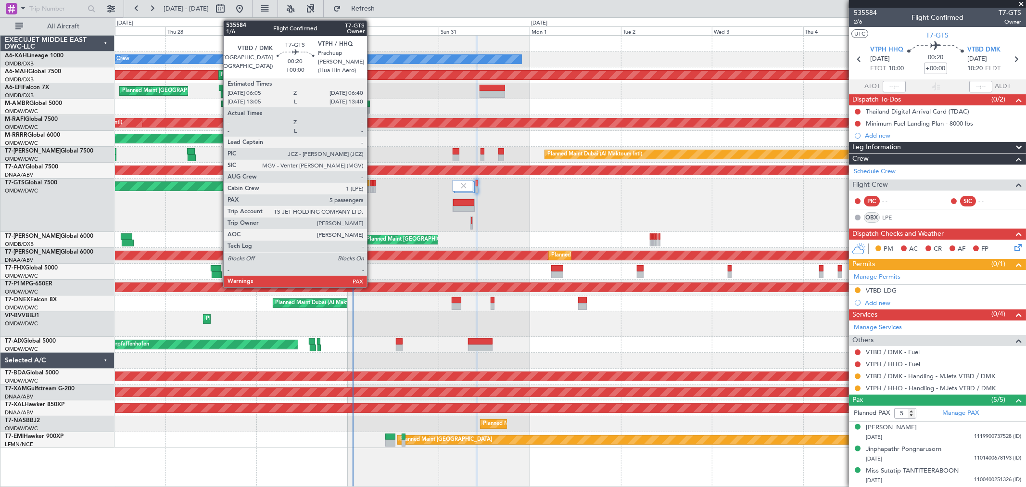
click at [372, 186] on div at bounding box center [371, 189] width 2 height 7
click at [375, 186] on div at bounding box center [374, 189] width 2 height 7
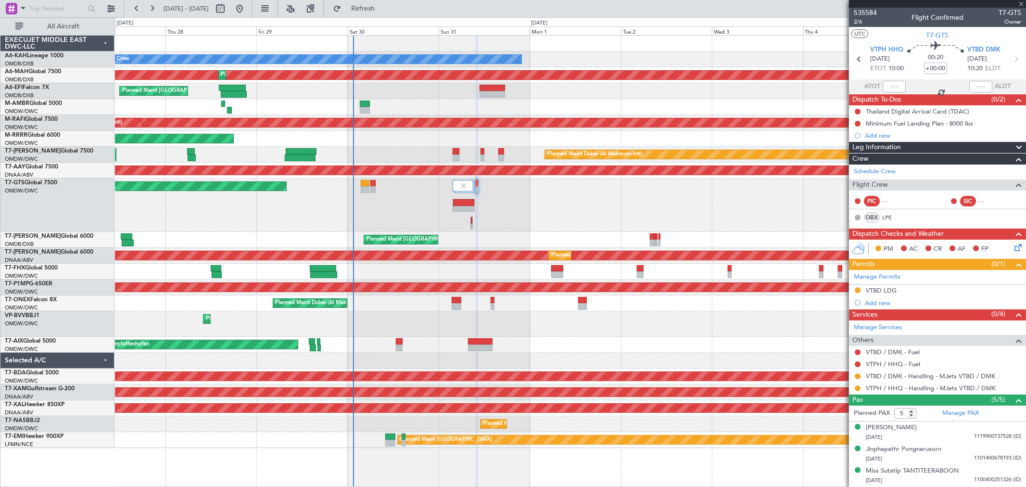
type input "0"
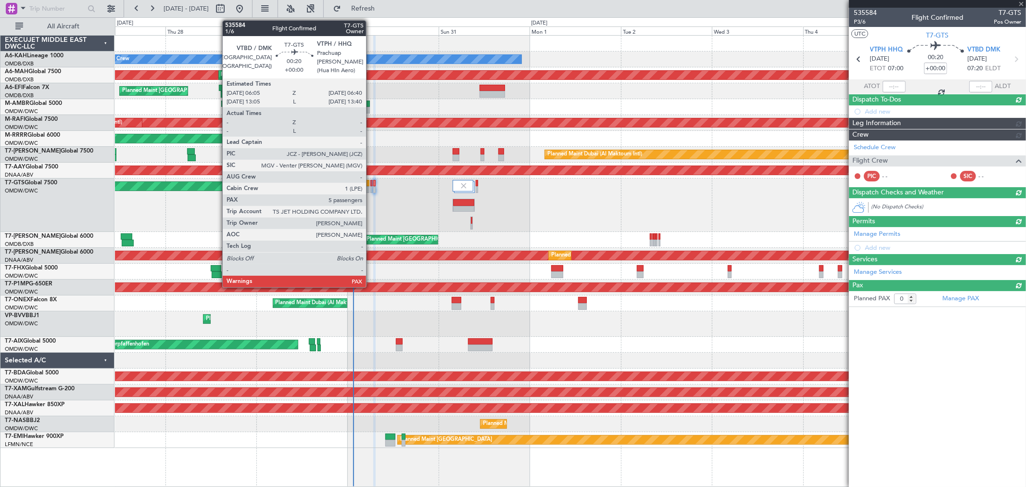
click at [371, 183] on div at bounding box center [371, 183] width 2 height 7
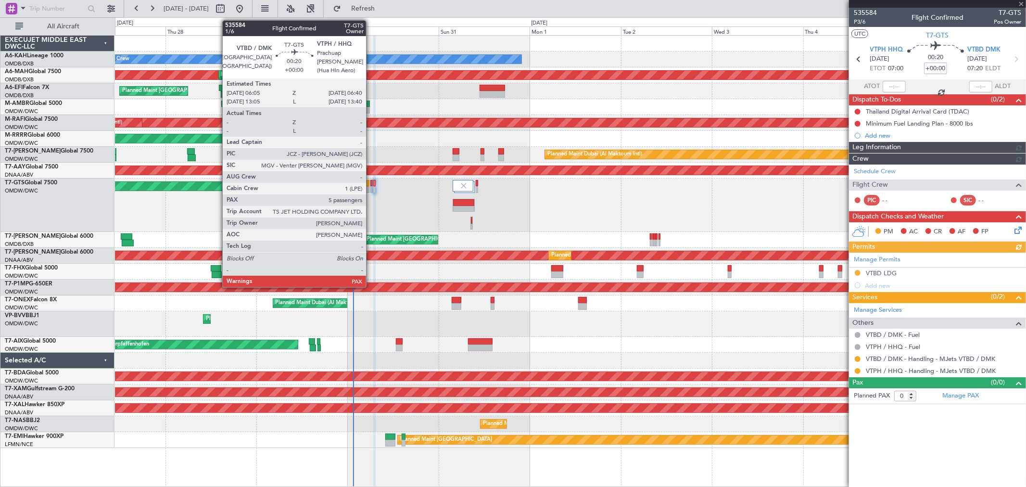
type input "[PERSON_NAME] ([PERSON_NAME])"
type input "7166"
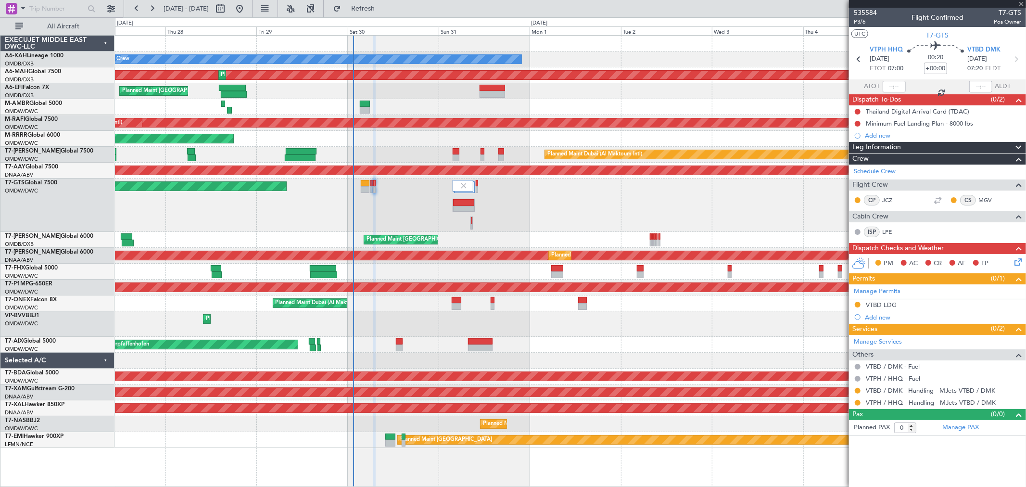
type input "5"
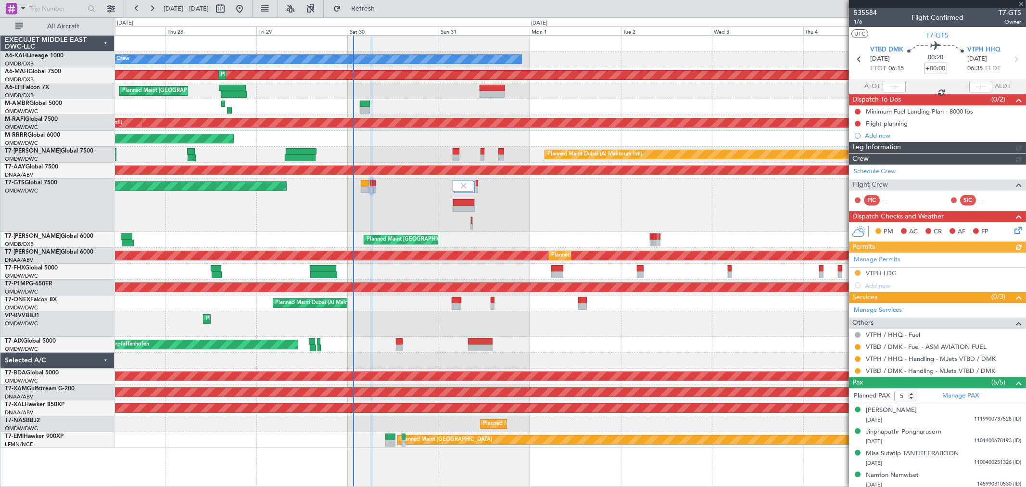
type input "[PERSON_NAME] ([PERSON_NAME])"
type input "7165"
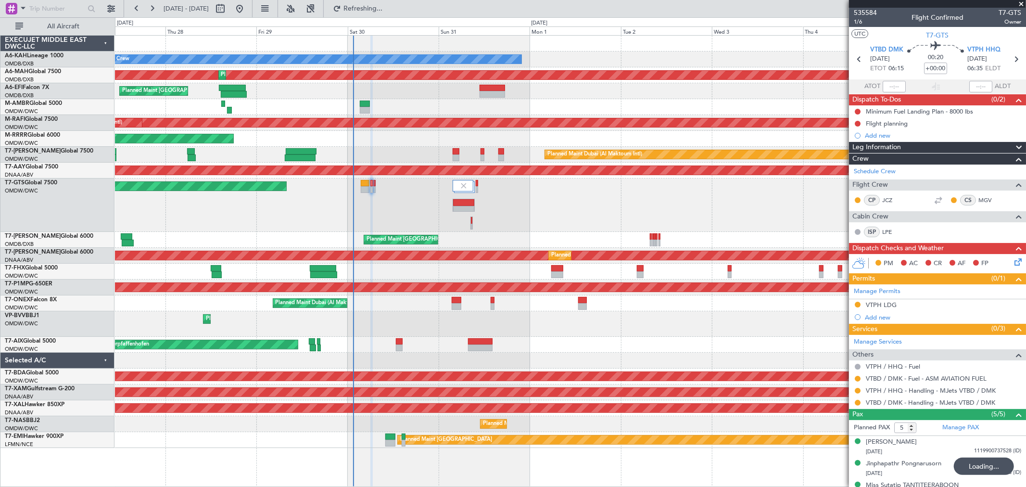
type input "[PERSON_NAME] ([PERSON_NAME])"
type input "7165"
click at [859, 112] on button at bounding box center [858, 112] width 6 height 6
click at [856, 169] on span "Cancelled" at bounding box center [859, 169] width 27 height 10
click at [858, 123] on button at bounding box center [858, 124] width 6 height 6
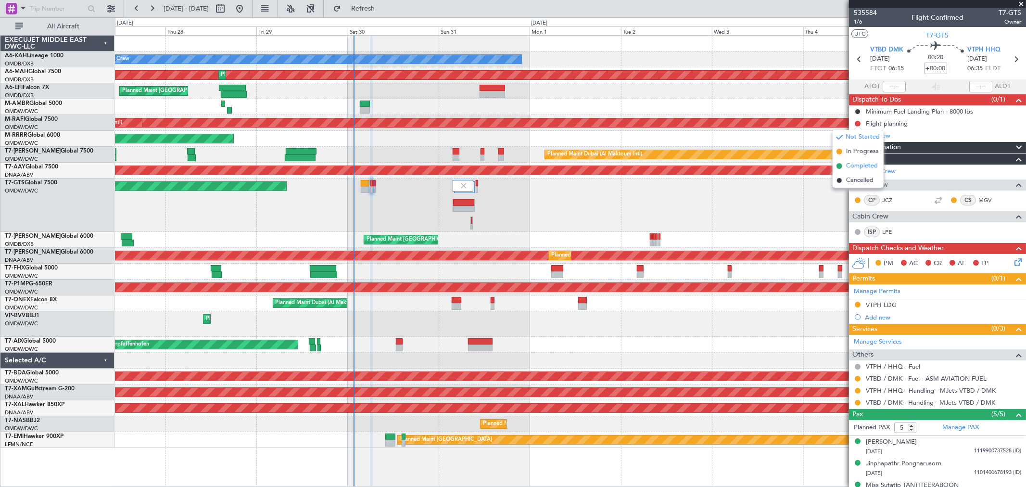
click at [860, 165] on span "Completed" at bounding box center [862, 166] width 32 height 10
click at [1013, 263] on icon at bounding box center [1017, 260] width 8 height 8
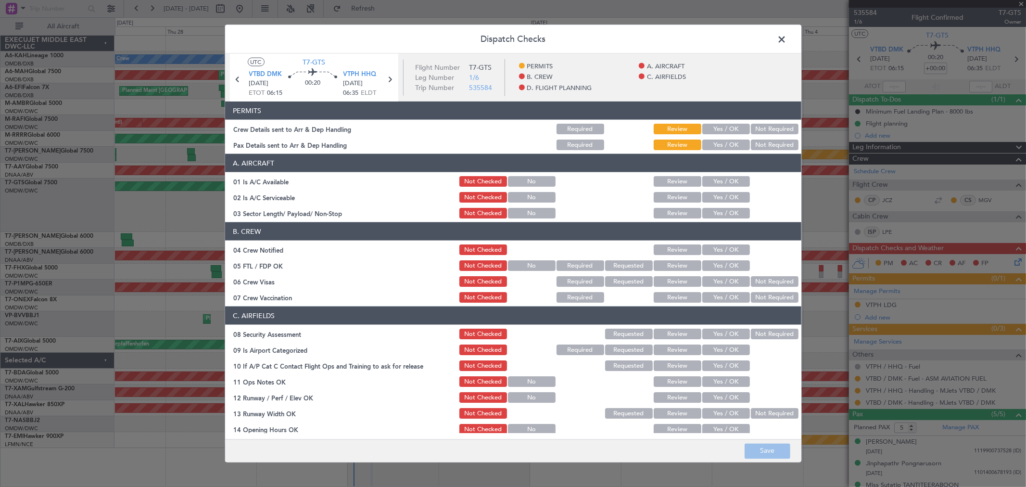
click at [729, 125] on button "Yes / OK" at bounding box center [726, 129] width 48 height 11
click at [723, 148] on button "Yes / OK" at bounding box center [726, 144] width 48 height 11
click at [715, 185] on button "Yes / OK" at bounding box center [726, 181] width 48 height 11
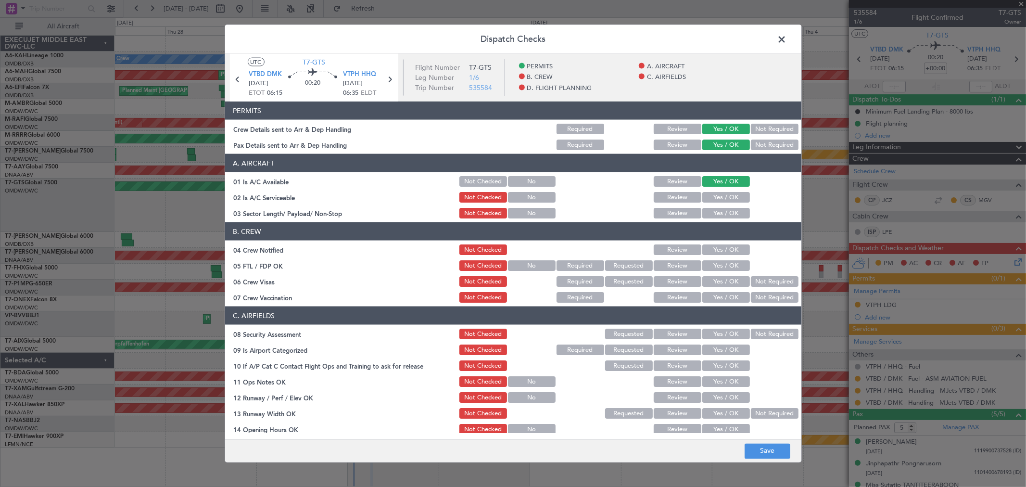
click at [716, 199] on button "Yes / OK" at bounding box center [726, 197] width 48 height 11
click at [717, 220] on article "PERMITS Crew Details sent to Arr & Dep Handling Required Review Yes / OK Not Re…" at bounding box center [513, 266] width 576 height 331
click at [714, 214] on button "Yes / OK" at bounding box center [726, 213] width 48 height 11
click at [723, 253] on button "Yes / OK" at bounding box center [726, 249] width 48 height 11
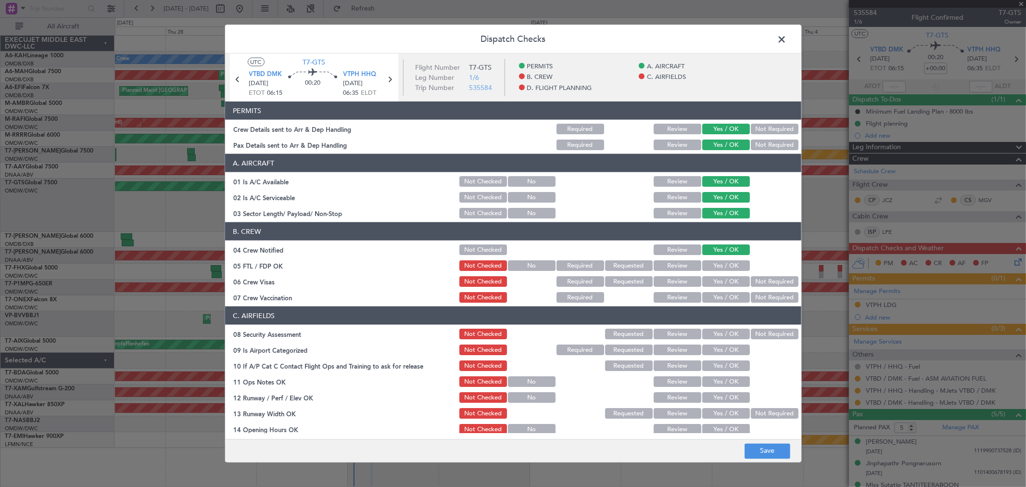
click at [722, 263] on button "Yes / OK" at bounding box center [726, 265] width 48 height 11
click at [720, 277] on button "Yes / OK" at bounding box center [726, 281] width 48 height 11
click at [718, 296] on button "Yes / OK" at bounding box center [726, 297] width 48 height 11
click at [717, 330] on button "Yes / OK" at bounding box center [726, 334] width 48 height 11
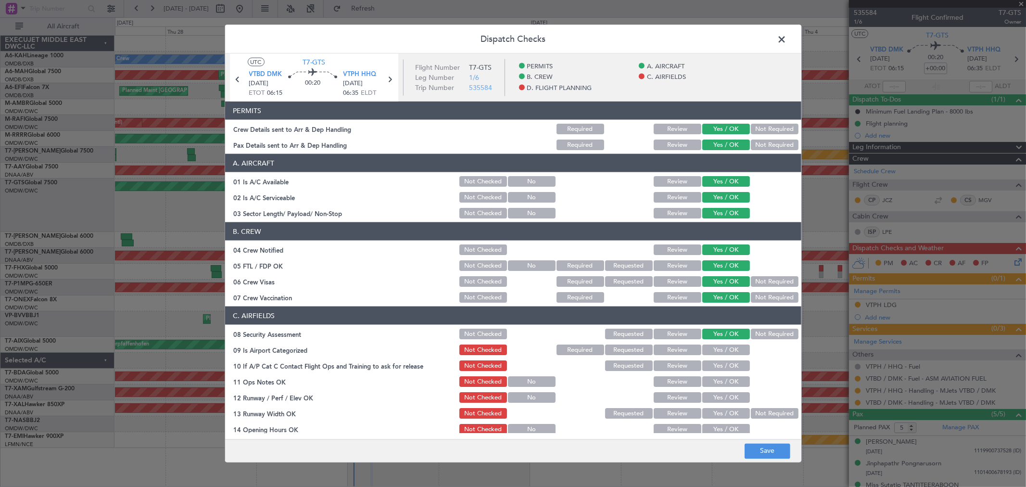
drag, startPoint x: 717, startPoint y: 345, endPoint x: 717, endPoint y: 356, distance: 11.5
click at [717, 345] on button "Yes / OK" at bounding box center [726, 349] width 48 height 11
drag, startPoint x: 717, startPoint y: 357, endPoint x: 715, endPoint y: 367, distance: 9.9
click at [716, 363] on section "C. AIRFIELDS 08 Security Assessment Not Checked Requested Review Yes / OK Not R…" at bounding box center [513, 458] width 576 height 304
click at [715, 368] on button "Yes / OK" at bounding box center [726, 365] width 48 height 11
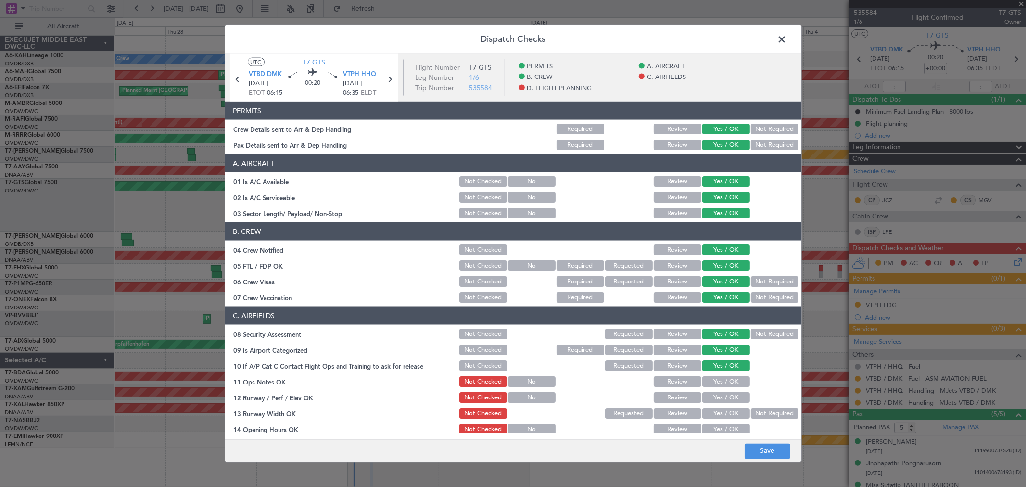
click at [714, 385] on button "Yes / OK" at bounding box center [726, 381] width 48 height 11
click at [714, 402] on div "Yes / OK" at bounding box center [725, 397] width 49 height 13
click at [714, 416] on button "Yes / OK" at bounding box center [726, 413] width 48 height 11
drag, startPoint x: 709, startPoint y: 398, endPoint x: 710, endPoint y: 387, distance: 11.6
click at [709, 398] on button "Yes / OK" at bounding box center [726, 397] width 48 height 11
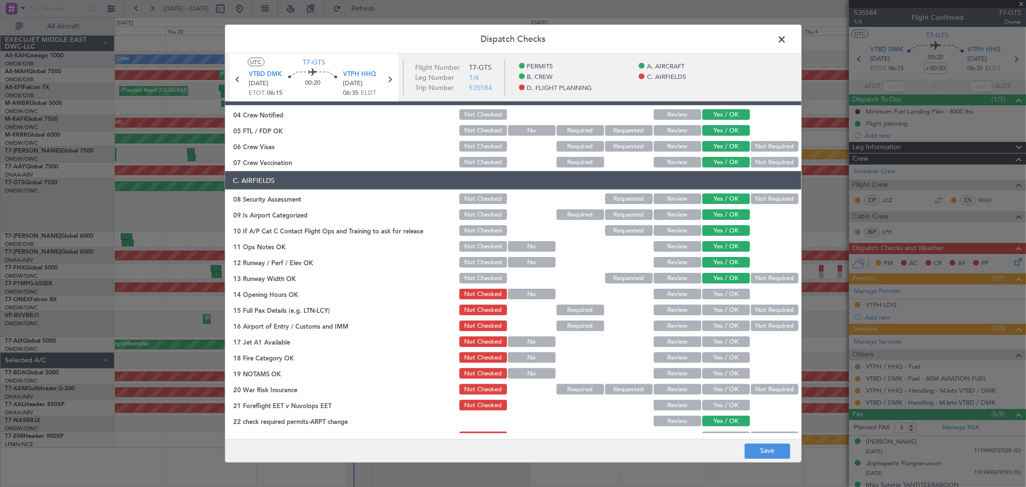
scroll to position [160, 0]
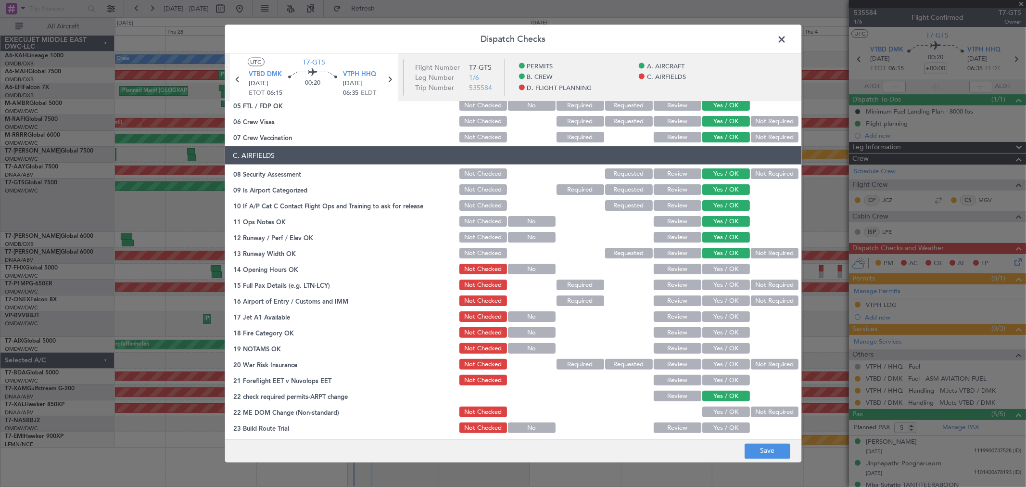
click at [710, 269] on button "Yes / OK" at bounding box center [726, 269] width 48 height 11
drag, startPoint x: 709, startPoint y: 285, endPoint x: 710, endPoint y: 292, distance: 6.9
click at [709, 286] on button "Yes / OK" at bounding box center [726, 284] width 48 height 11
click at [713, 307] on section "C. AIRFIELDS 08 Security Assessment Not Checked Requested Review Yes / OK Not R…" at bounding box center [513, 298] width 576 height 304
click at [713, 300] on button "Yes / OK" at bounding box center [726, 300] width 48 height 11
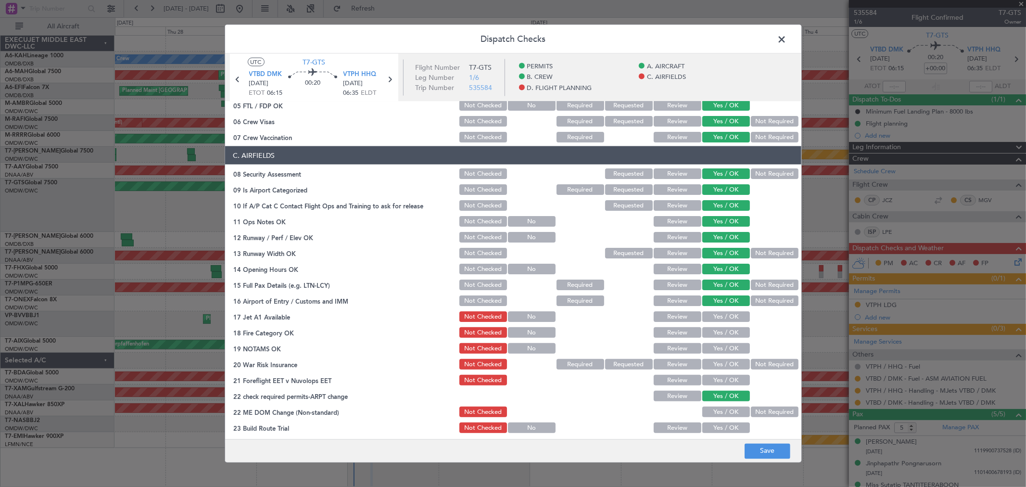
click at [712, 317] on button "Yes / OK" at bounding box center [726, 316] width 48 height 11
click at [712, 333] on button "Yes / OK" at bounding box center [726, 332] width 48 height 11
click at [709, 348] on button "Yes / OK" at bounding box center [726, 348] width 48 height 11
drag, startPoint x: 712, startPoint y: 361, endPoint x: 712, endPoint y: 367, distance: 6.3
click at [712, 362] on button "Yes / OK" at bounding box center [726, 364] width 48 height 11
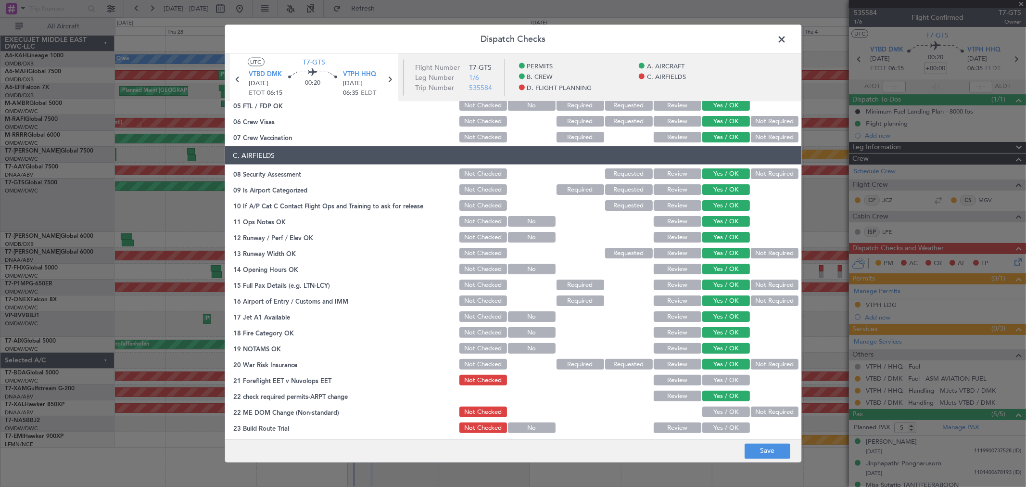
click at [714, 378] on button "Yes / OK" at bounding box center [726, 380] width 48 height 11
click at [715, 403] on section "C. AIRFIELDS 08 Security Assessment Not Checked Requested Review Yes / OK Not R…" at bounding box center [513, 298] width 576 height 304
drag, startPoint x: 715, startPoint y: 409, endPoint x: 715, endPoint y: 424, distance: 14.4
click at [715, 414] on button "Yes / OK" at bounding box center [726, 411] width 48 height 11
click at [715, 425] on button "Yes / OK" at bounding box center [726, 427] width 48 height 11
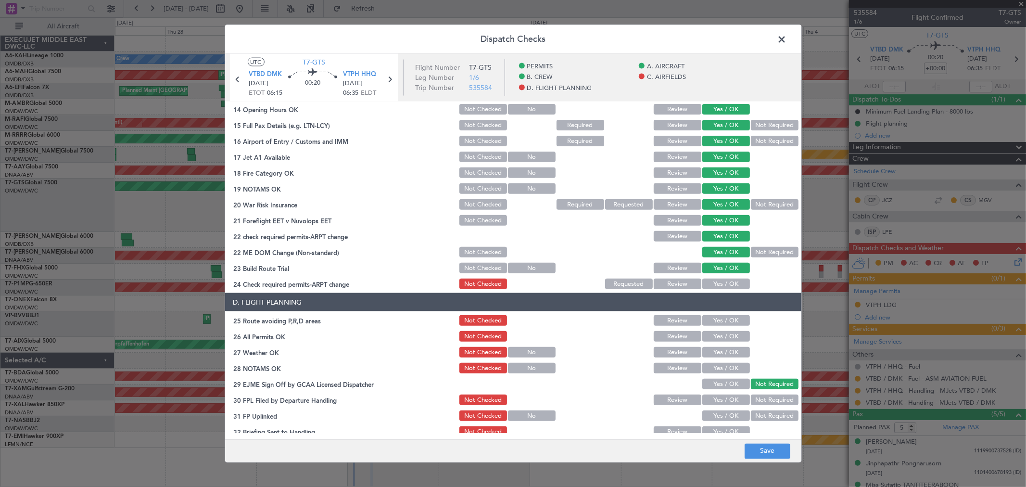
scroll to position [374, 0]
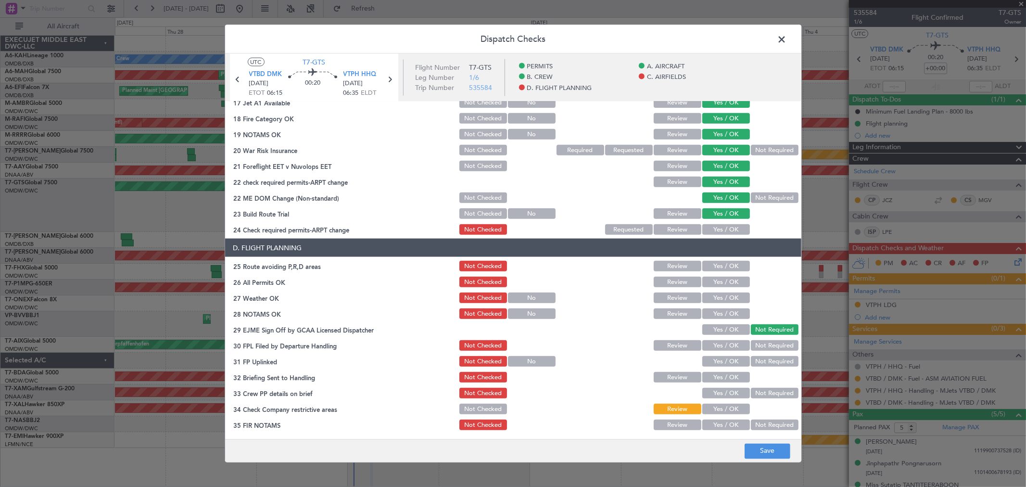
click at [711, 224] on button "Yes / OK" at bounding box center [726, 229] width 48 height 11
drag, startPoint x: 716, startPoint y: 260, endPoint x: 715, endPoint y: 269, distance: 9.6
click at [716, 261] on button "Yes / OK" at bounding box center [726, 266] width 48 height 11
drag, startPoint x: 714, startPoint y: 274, endPoint x: 713, endPoint y: 279, distance: 5.4
click at [714, 275] on section "D. FLIGHT PLANNING 25 Route avoiding P,R,D areas Not Checked Review Yes / OK 26…" at bounding box center [513, 335] width 576 height 193
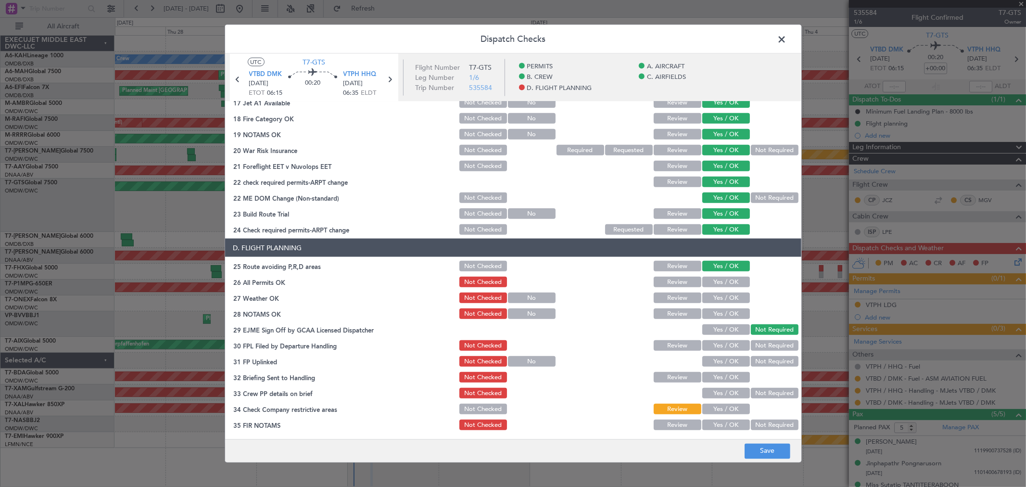
click at [713, 281] on button "Yes / OK" at bounding box center [726, 282] width 48 height 11
drag, startPoint x: 714, startPoint y: 292, endPoint x: 714, endPoint y: 298, distance: 5.8
click at [714, 295] on button "Yes / OK" at bounding box center [726, 297] width 48 height 11
click at [714, 308] on button "Yes / OK" at bounding box center [726, 313] width 48 height 11
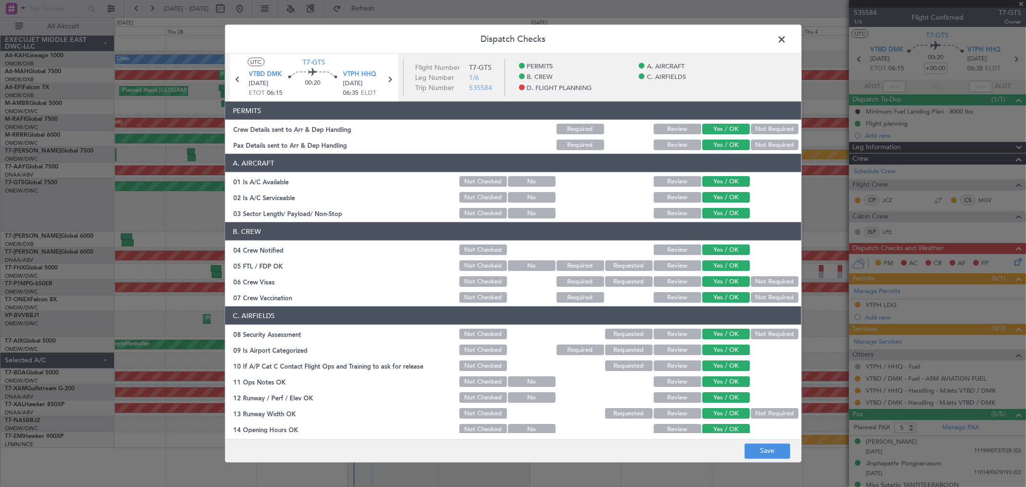
scroll to position [374, 0]
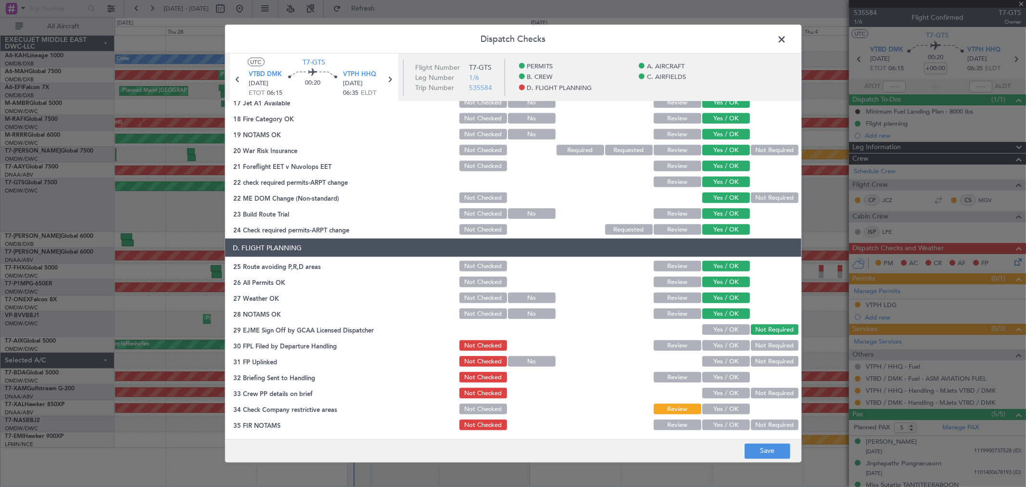
click at [715, 333] on button "Yes / OK" at bounding box center [726, 329] width 48 height 11
click at [716, 357] on button "Yes / OK" at bounding box center [726, 361] width 48 height 11
click at [720, 379] on button "Yes / OK" at bounding box center [726, 377] width 48 height 11
click at [717, 393] on button "Yes / OK" at bounding box center [726, 393] width 48 height 11
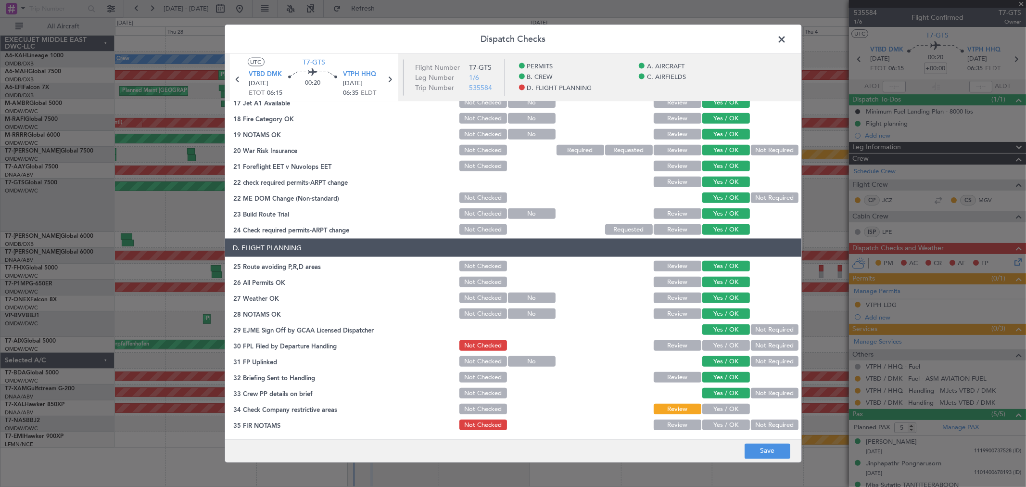
drag, startPoint x: 716, startPoint y: 408, endPoint x: 714, endPoint y: 422, distance: 14.6
click at [715, 409] on button "Yes / OK" at bounding box center [726, 409] width 48 height 11
click at [715, 424] on button "Yes / OK" at bounding box center [726, 424] width 48 height 11
drag, startPoint x: 766, startPoint y: 444, endPoint x: 669, endPoint y: 354, distance: 132.7
click at [679, 363] on div "Dispatch Checks UTC T7-GTS VTBD DMK 30/08/2025 ETOT 06:15 00:20 VTPH HHQ 30/08/…" at bounding box center [513, 244] width 577 height 438
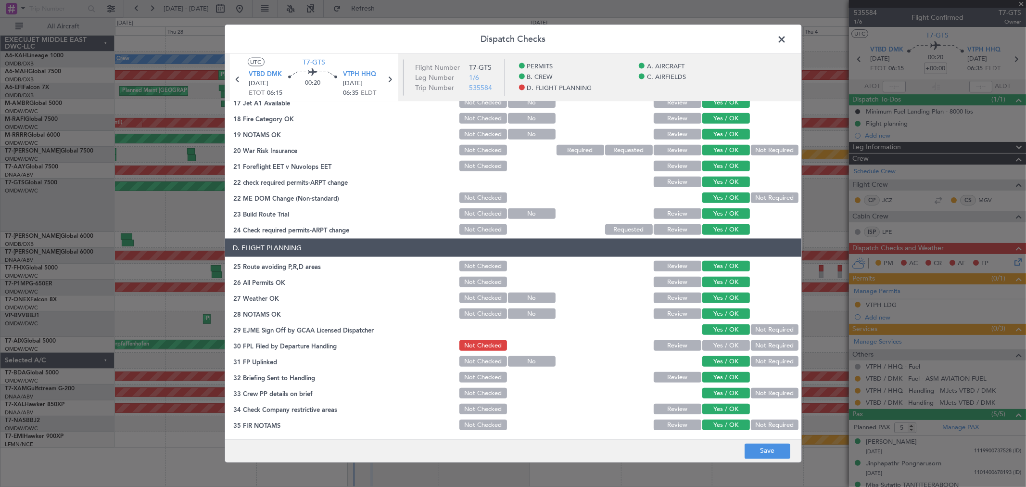
click at [658, 344] on button "Review" at bounding box center [678, 345] width 48 height 11
click at [758, 448] on button "Save" at bounding box center [768, 450] width 46 height 15
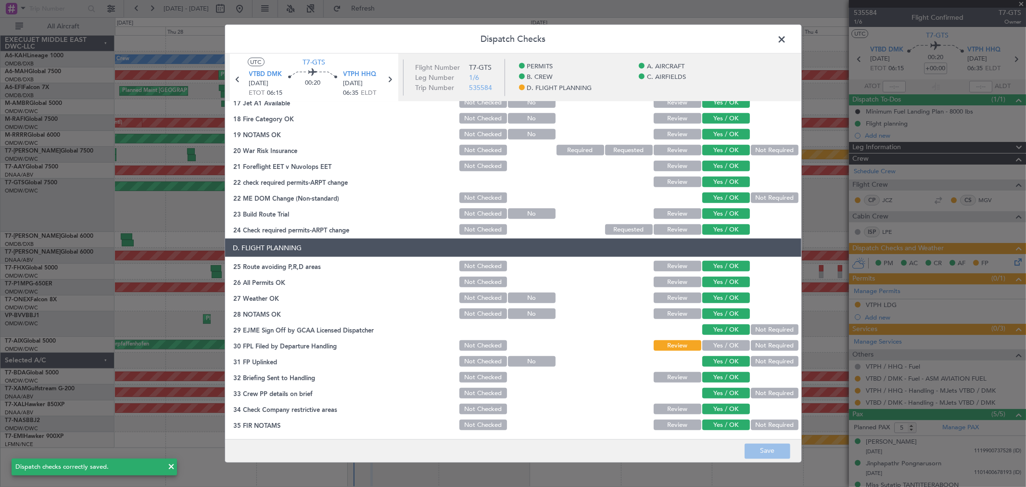
click at [787, 32] on span at bounding box center [787, 41] width 0 height 19
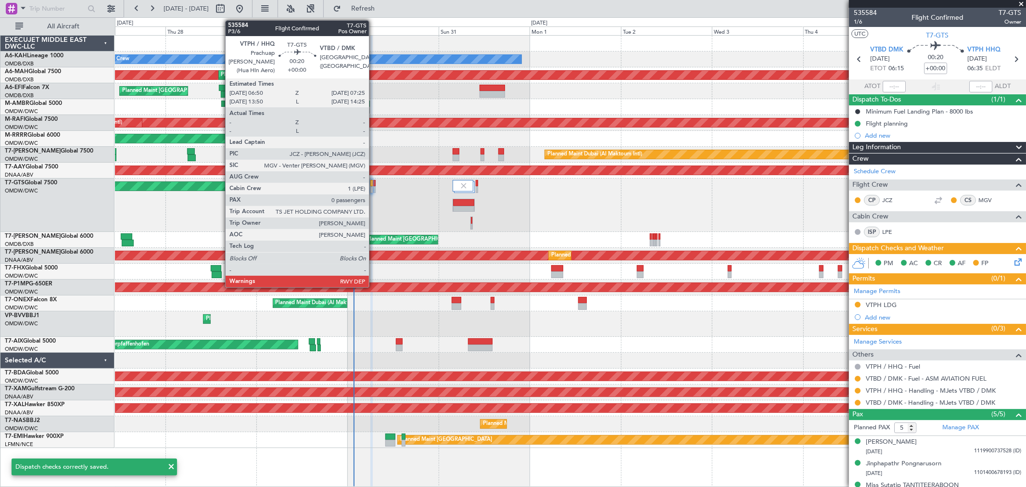
click at [374, 184] on div at bounding box center [374, 183] width 2 height 7
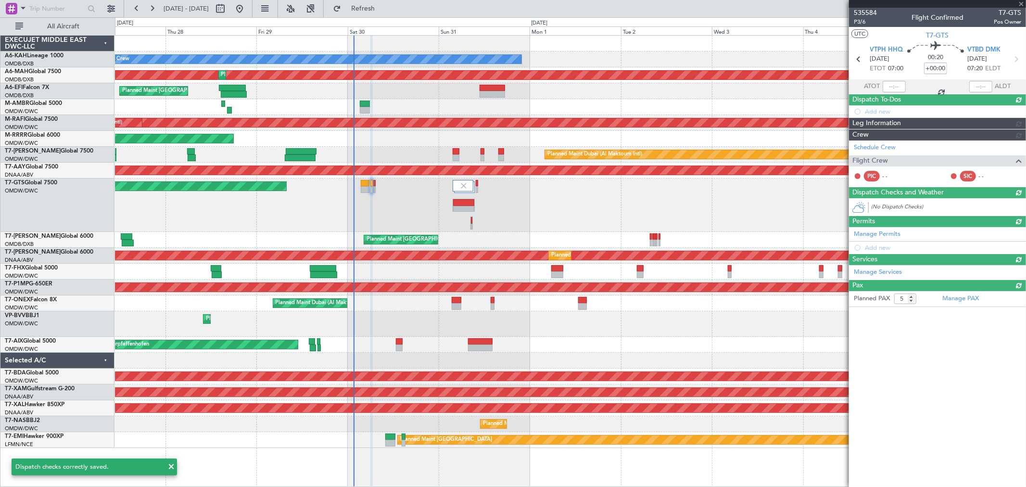
type input "0"
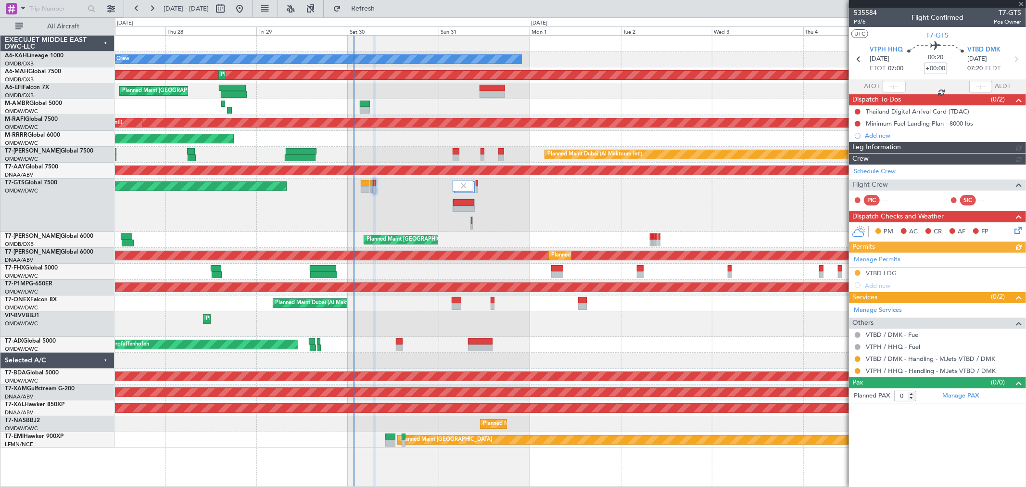
type input "[PERSON_NAME] ([PERSON_NAME])"
type input "7166"
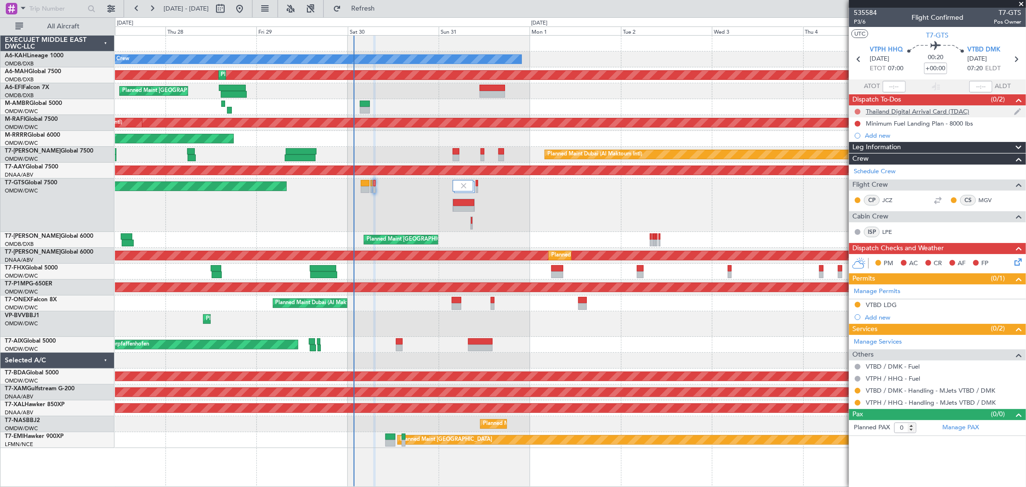
click at [856, 111] on button at bounding box center [858, 112] width 6 height 6
click at [856, 152] on span "Completed" at bounding box center [862, 154] width 32 height 10
click at [857, 121] on button at bounding box center [858, 124] width 6 height 6
click at [853, 187] on li "Cancelled" at bounding box center [858, 180] width 51 height 14
click at [859, 109] on button at bounding box center [858, 112] width 6 height 6
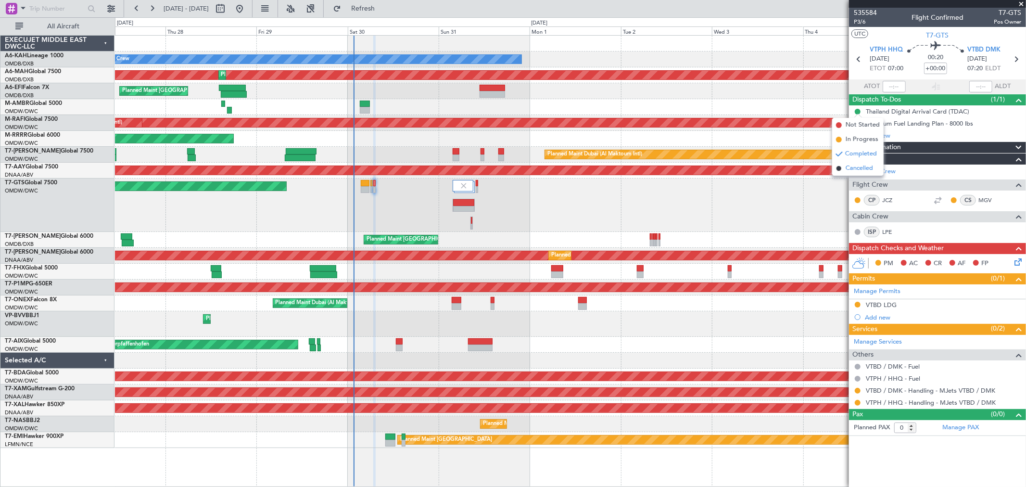
click at [852, 169] on span "Cancelled" at bounding box center [859, 169] width 27 height 10
click at [1013, 259] on icon at bounding box center [1017, 260] width 8 height 8
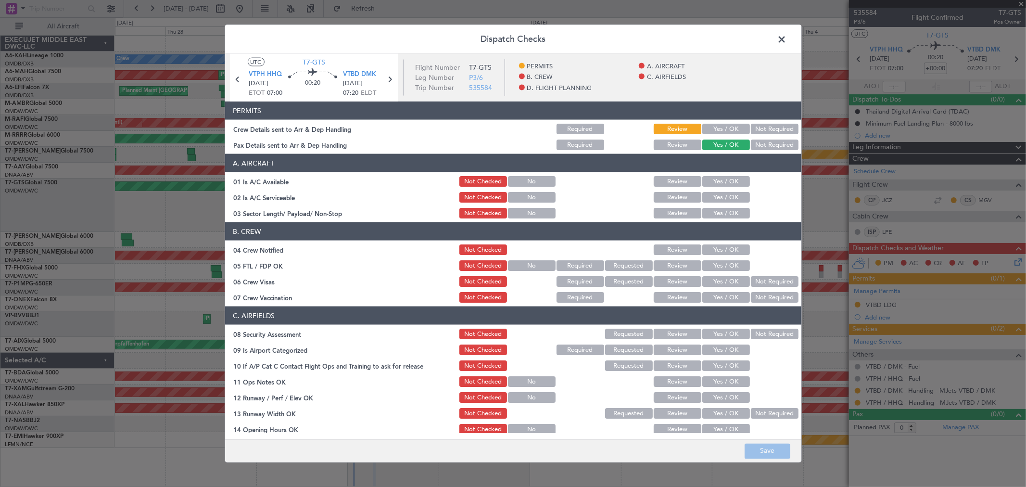
click at [722, 129] on button "Yes / OK" at bounding box center [726, 129] width 48 height 11
drag, startPoint x: 720, startPoint y: 161, endPoint x: 719, endPoint y: 177, distance: 15.9
click at [720, 164] on header "A. AIRCRAFT" at bounding box center [513, 163] width 576 height 18
click at [719, 178] on button "Yes / OK" at bounding box center [726, 181] width 48 height 11
click at [719, 194] on button "Yes / OK" at bounding box center [726, 197] width 48 height 11
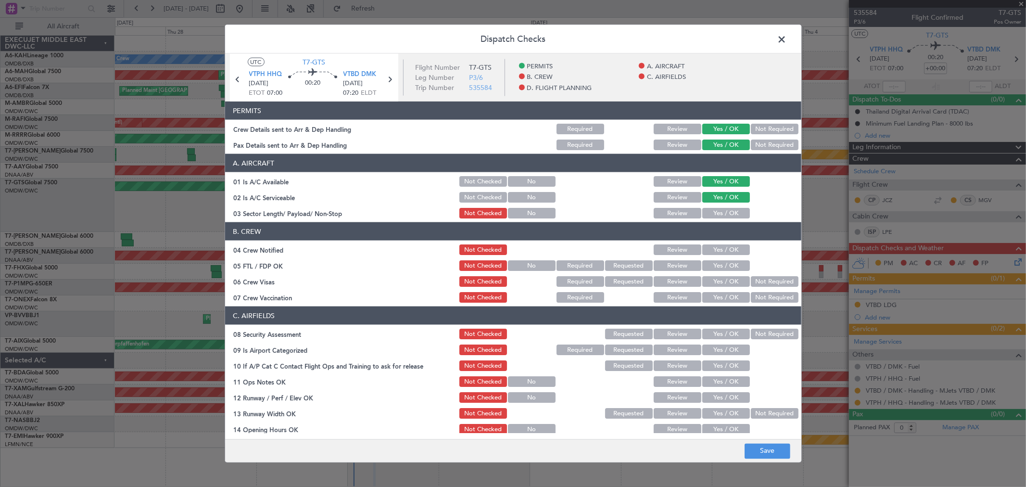
click at [720, 212] on button "Yes / OK" at bounding box center [726, 213] width 48 height 11
click at [724, 246] on button "Yes / OK" at bounding box center [726, 249] width 48 height 11
click at [721, 262] on button "Yes / OK" at bounding box center [726, 265] width 48 height 11
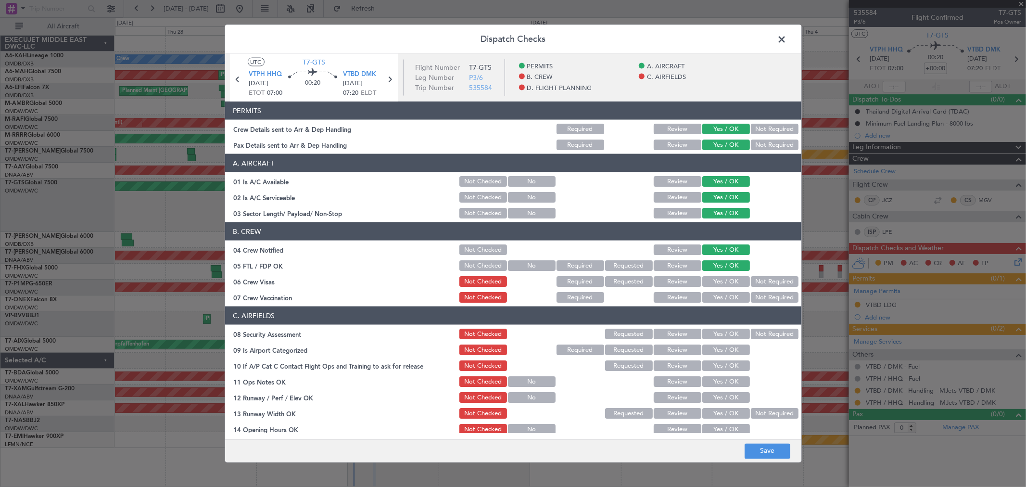
click at [723, 279] on button "Yes / OK" at bounding box center [726, 281] width 48 height 11
click at [722, 297] on button "Yes / OK" at bounding box center [726, 297] width 48 height 11
click at [720, 333] on button "Yes / OK" at bounding box center [726, 334] width 48 height 11
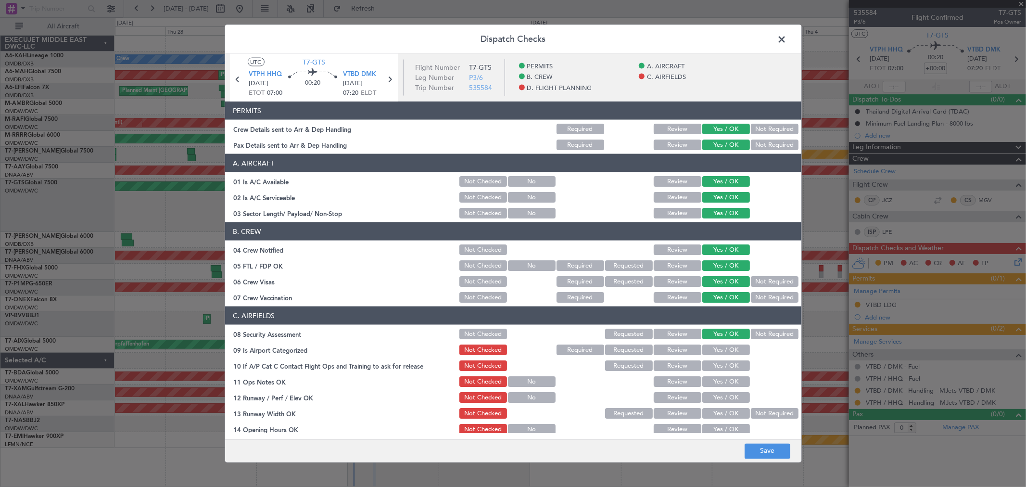
click at [717, 352] on button "Yes / OK" at bounding box center [726, 349] width 48 height 11
click at [717, 375] on div "Yes / OK" at bounding box center [725, 381] width 49 height 13
click at [714, 366] on button "Yes / OK" at bounding box center [726, 365] width 48 height 11
click at [714, 382] on button "Yes / OK" at bounding box center [726, 381] width 48 height 11
click at [710, 404] on section "C. AIRFIELDS 08 Security Assessment Not Checked Requested Review Yes / OK Not R…" at bounding box center [513, 458] width 576 height 304
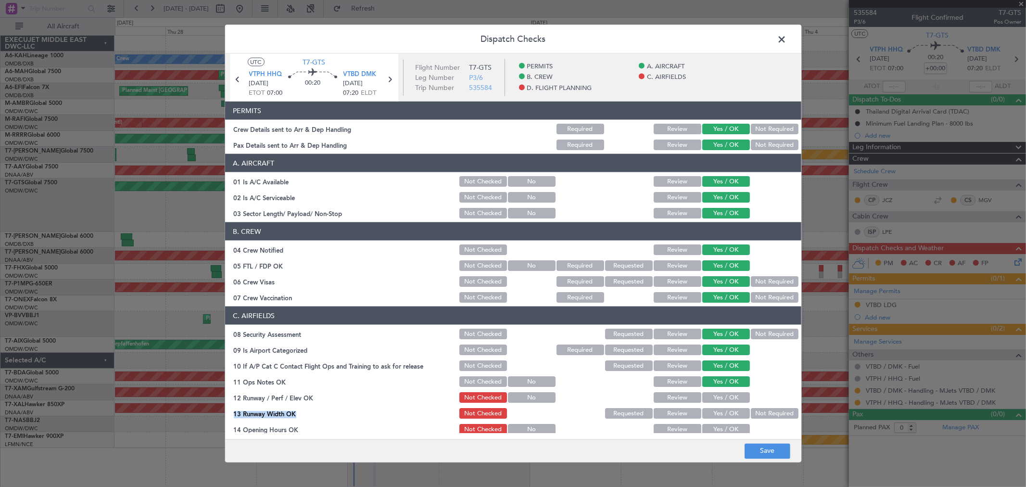
drag, startPoint x: 710, startPoint y: 397, endPoint x: 710, endPoint y: 414, distance: 16.8
click at [710, 398] on button "Yes / OK" at bounding box center [726, 397] width 48 height 11
drag, startPoint x: 710, startPoint y: 414, endPoint x: 710, endPoint y: 427, distance: 13.0
click at [710, 415] on button "Yes / OK" at bounding box center [726, 413] width 48 height 11
click at [710, 427] on button "Yes / OK" at bounding box center [726, 429] width 48 height 11
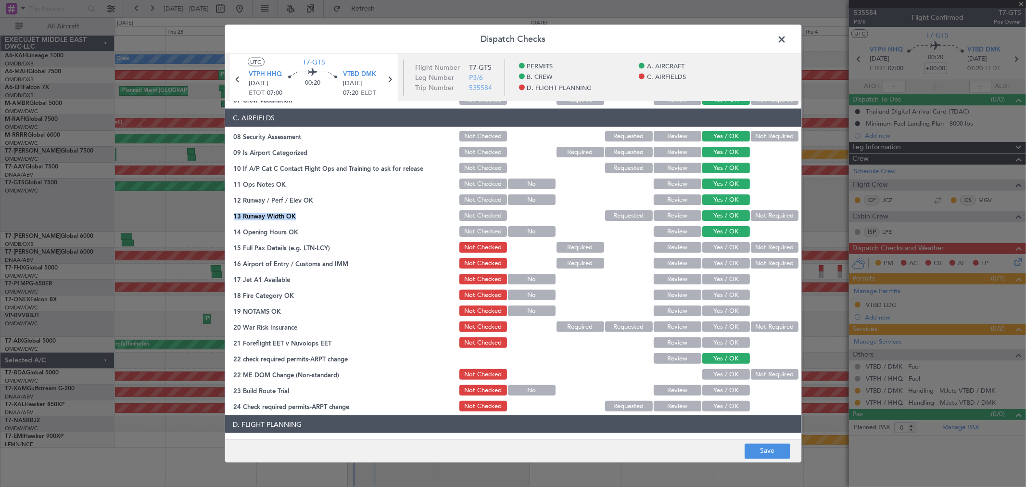
scroll to position [214, 0]
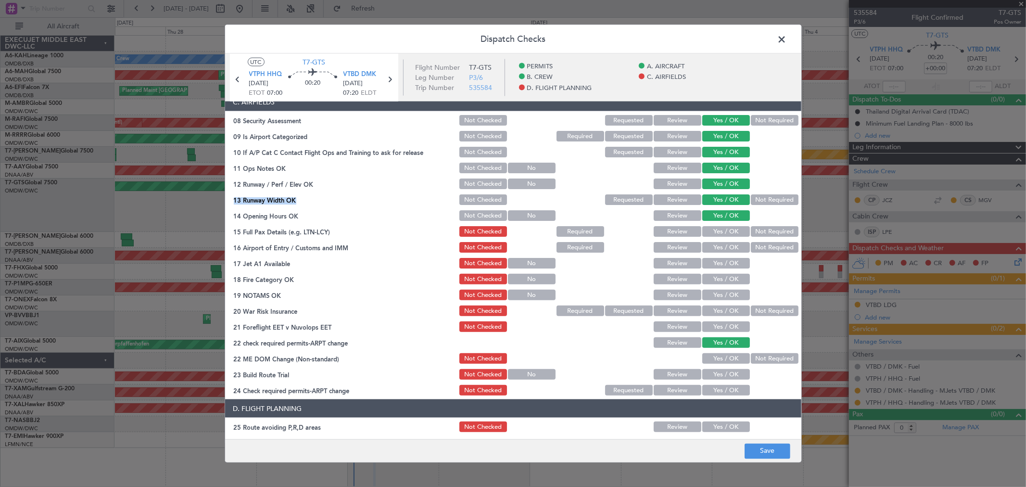
click at [709, 234] on button "Yes / OK" at bounding box center [726, 231] width 48 height 11
click at [709, 243] on button "Yes / OK" at bounding box center [726, 247] width 48 height 11
click at [710, 260] on button "Yes / OK" at bounding box center [726, 263] width 48 height 11
click at [712, 277] on button "Yes / OK" at bounding box center [726, 279] width 48 height 11
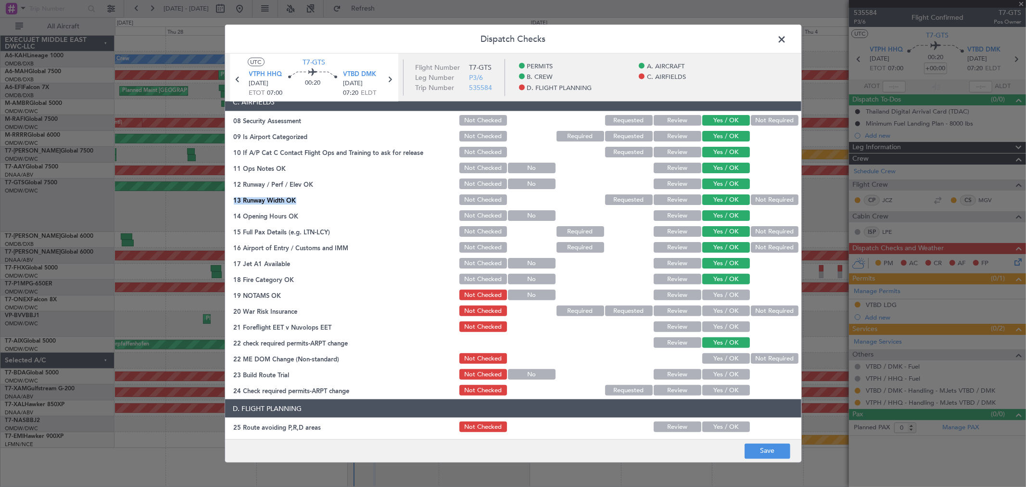
click at [715, 298] on button "Yes / OK" at bounding box center [726, 295] width 48 height 11
click at [713, 307] on button "Yes / OK" at bounding box center [726, 310] width 48 height 11
click at [711, 323] on button "Yes / OK" at bounding box center [726, 326] width 48 height 11
click at [717, 360] on button "Yes / OK" at bounding box center [726, 358] width 48 height 11
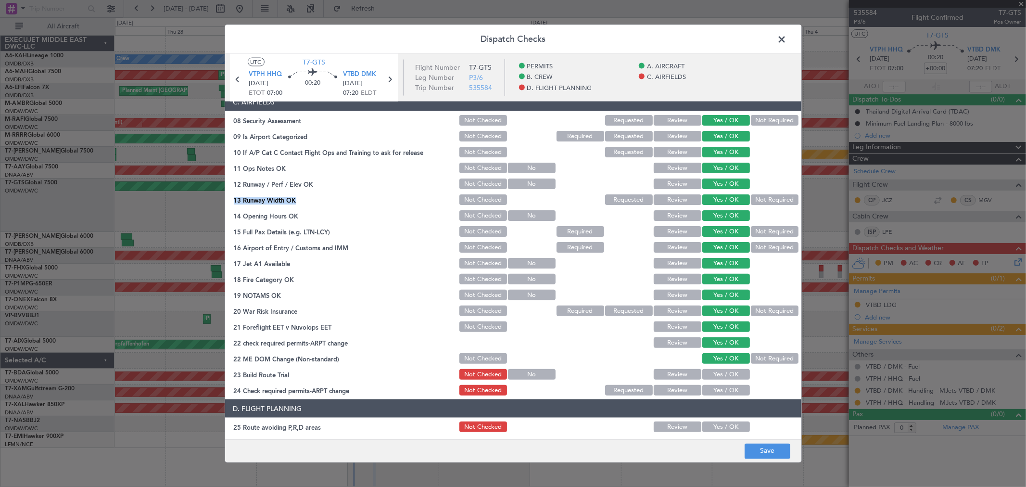
click at [717, 374] on button "Yes / OK" at bounding box center [726, 374] width 48 height 11
click at [716, 381] on section "C. AIRFIELDS 08 Security Assessment Not Checked Requested Review Yes / OK Not R…" at bounding box center [513, 245] width 576 height 304
drag, startPoint x: 716, startPoint y: 391, endPoint x: 724, endPoint y: 335, distance: 56.4
click at [715, 391] on button "Yes / OK" at bounding box center [726, 390] width 48 height 11
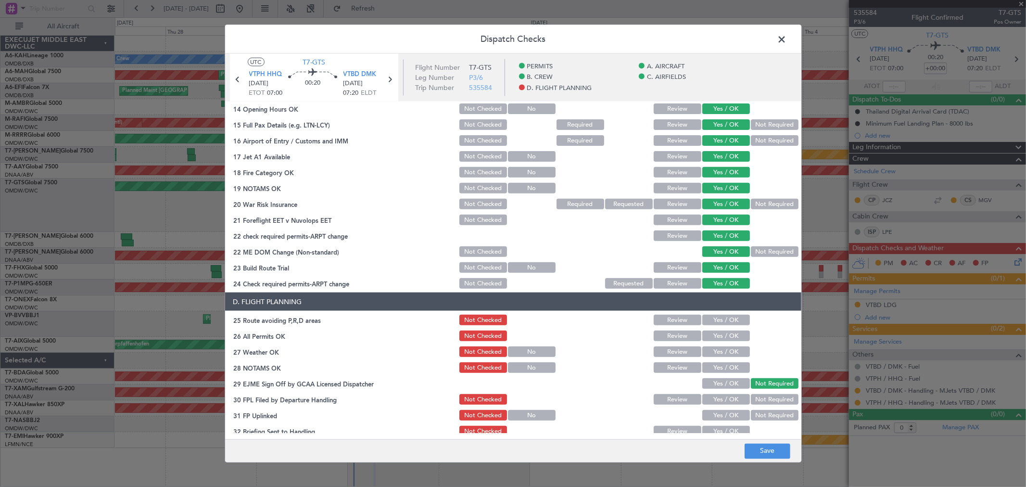
scroll to position [374, 0]
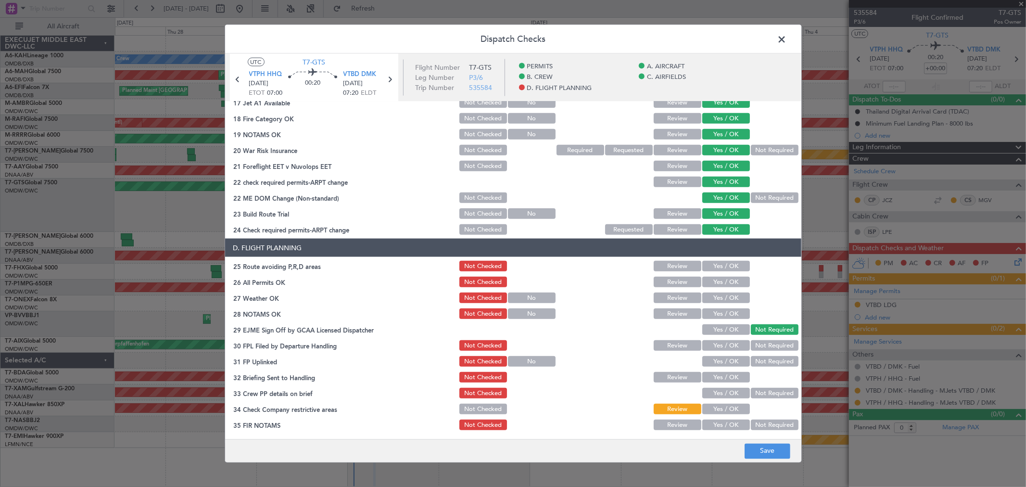
click at [710, 263] on button "Yes / OK" at bounding box center [726, 266] width 48 height 11
click at [711, 280] on button "Yes / OK" at bounding box center [726, 282] width 48 height 11
click at [712, 297] on button "Yes / OK" at bounding box center [726, 297] width 48 height 11
click at [715, 309] on button "Yes / OK" at bounding box center [726, 313] width 48 height 11
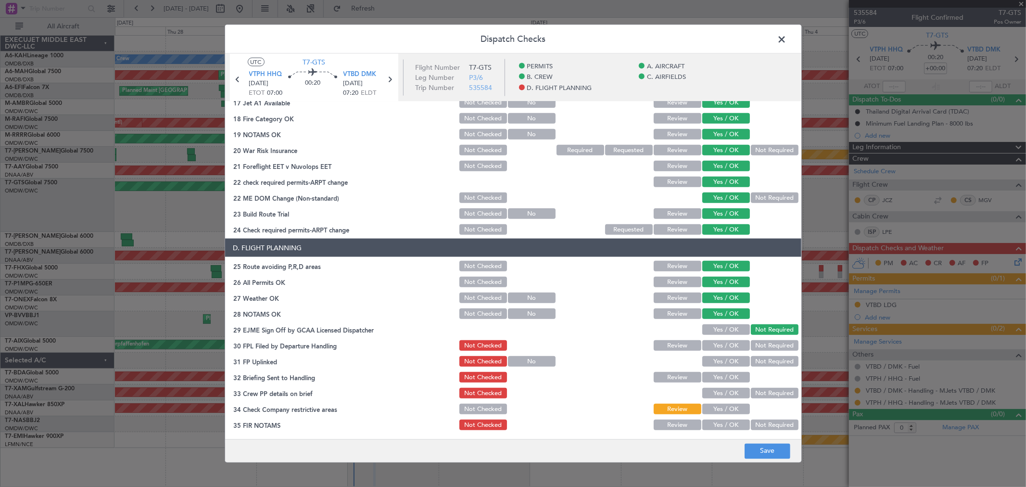
click at [717, 331] on button "Yes / OK" at bounding box center [726, 329] width 48 height 11
click at [669, 343] on button "Review" at bounding box center [678, 345] width 48 height 11
click at [719, 361] on button "Yes / OK" at bounding box center [726, 361] width 48 height 11
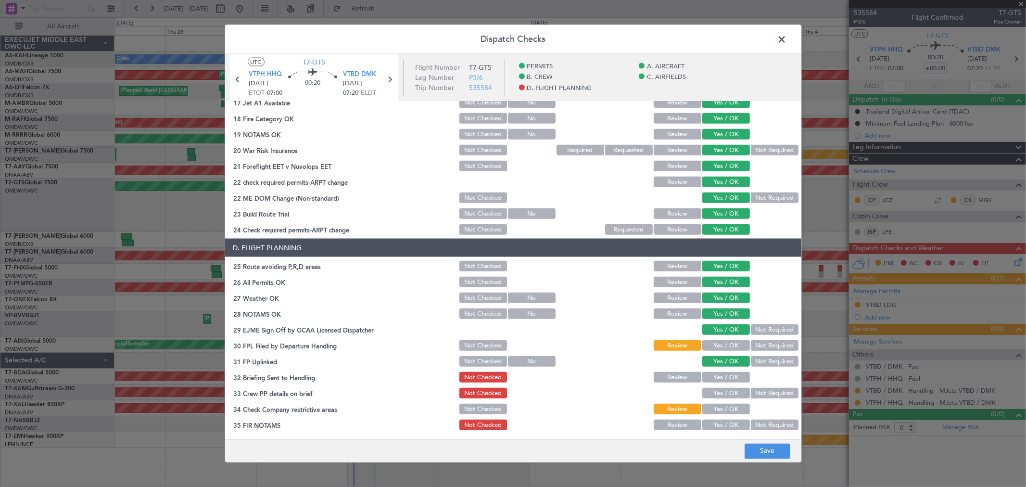
click at [719, 376] on button "Yes / OK" at bounding box center [726, 377] width 48 height 11
click at [716, 391] on button "Yes / OK" at bounding box center [726, 393] width 48 height 11
drag, startPoint x: 713, startPoint y: 404, endPoint x: 716, endPoint y: 425, distance: 21.3
click at [713, 405] on button "Yes / OK" at bounding box center [726, 409] width 48 height 11
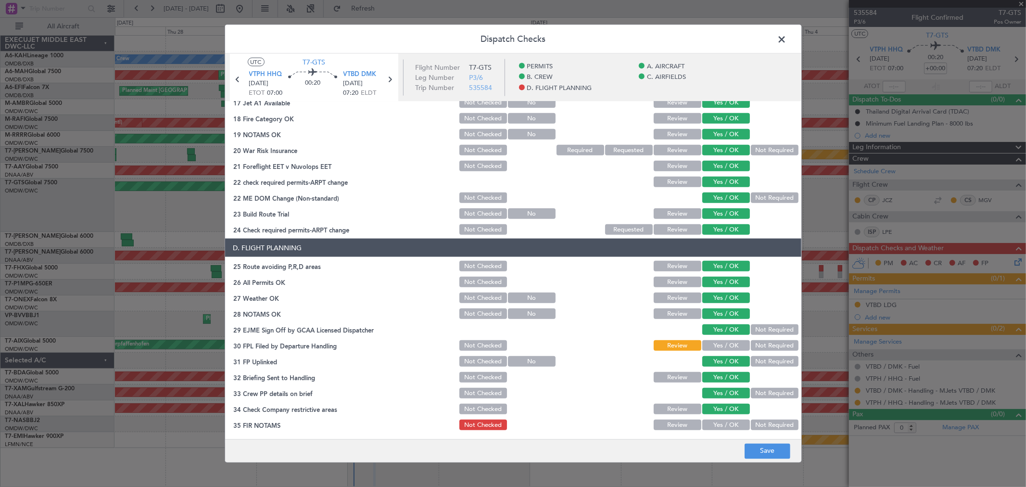
click at [717, 427] on button "Yes / OK" at bounding box center [726, 424] width 48 height 11
click at [783, 451] on button "Save" at bounding box center [768, 450] width 46 height 15
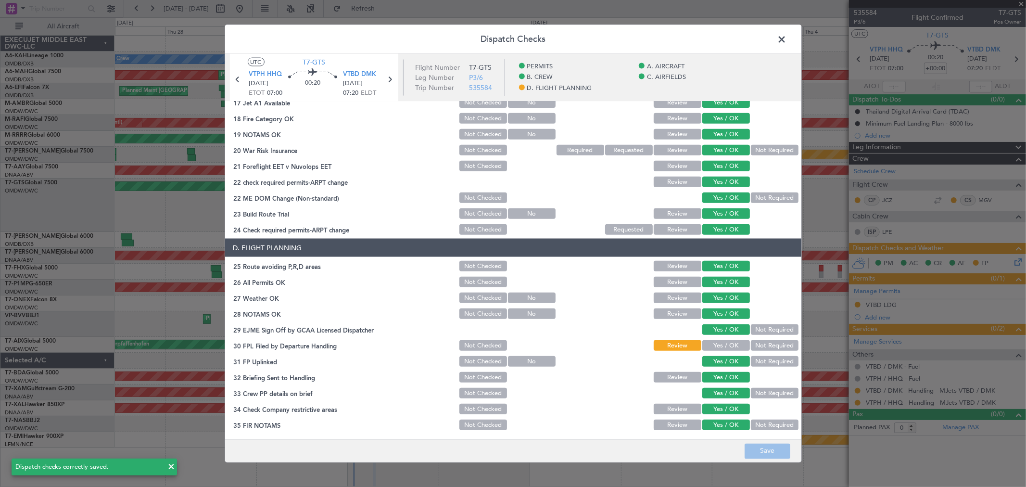
click at [787, 42] on span at bounding box center [787, 41] width 0 height 19
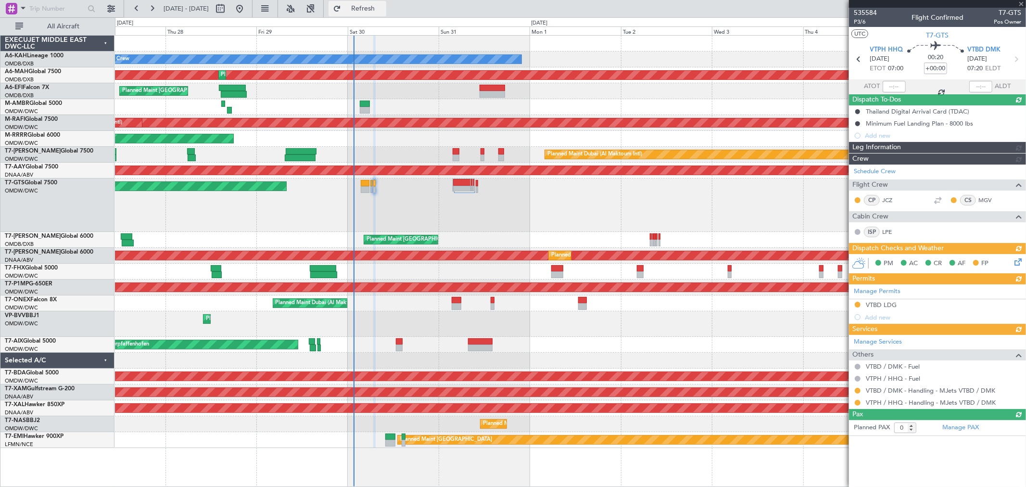
type input "[PERSON_NAME] ([PERSON_NAME])"
type input "7166"
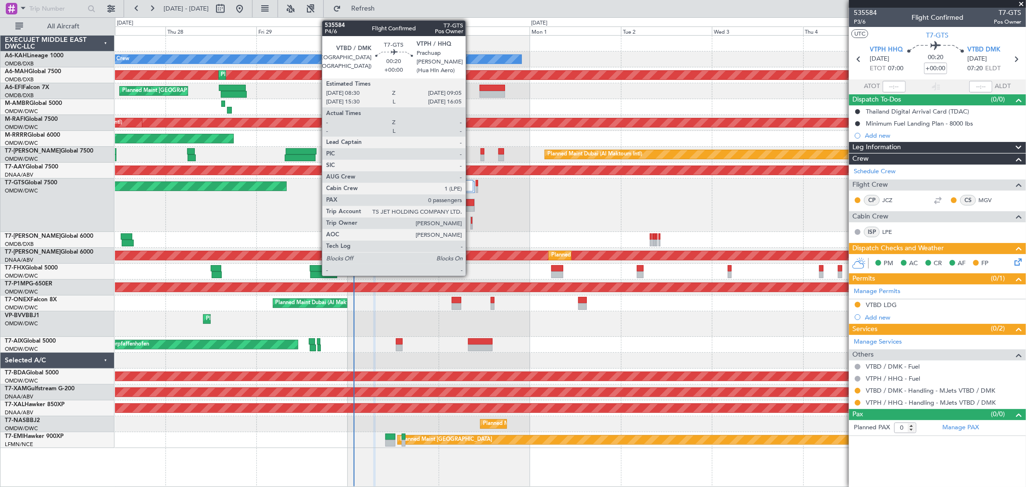
click at [471, 225] on div at bounding box center [471, 227] width 1 height 7
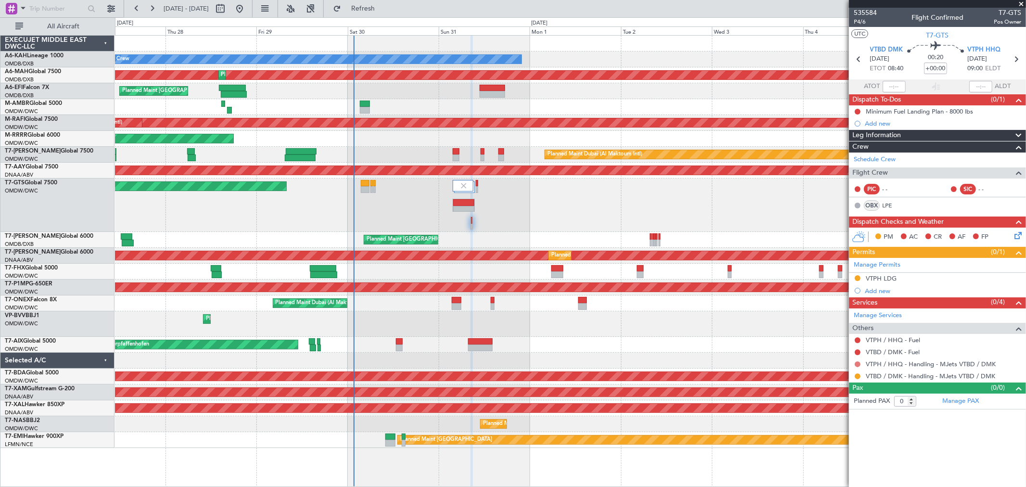
click at [857, 366] on button at bounding box center [858, 364] width 6 height 6
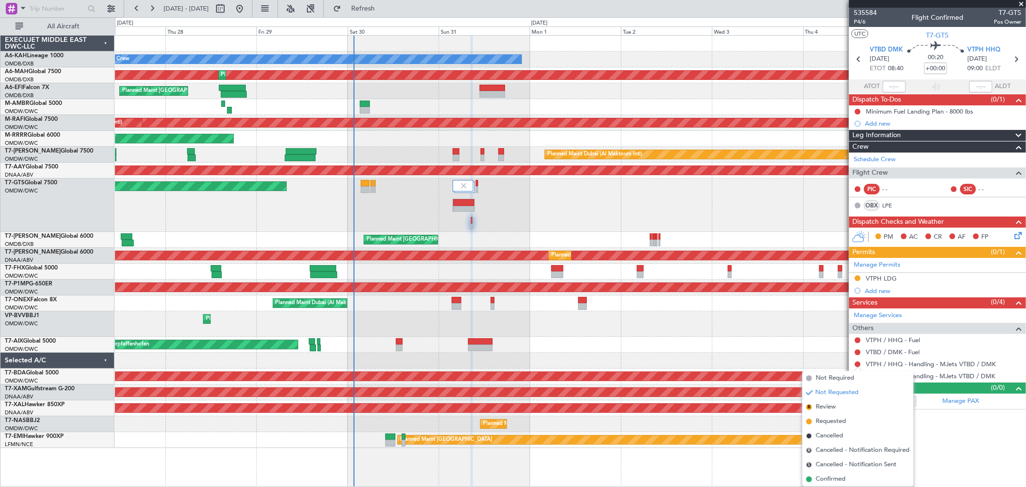
drag, startPoint x: 836, startPoint y: 419, endPoint x: 497, endPoint y: 319, distance: 353.6
click at [834, 419] on span "Requested" at bounding box center [831, 422] width 30 height 10
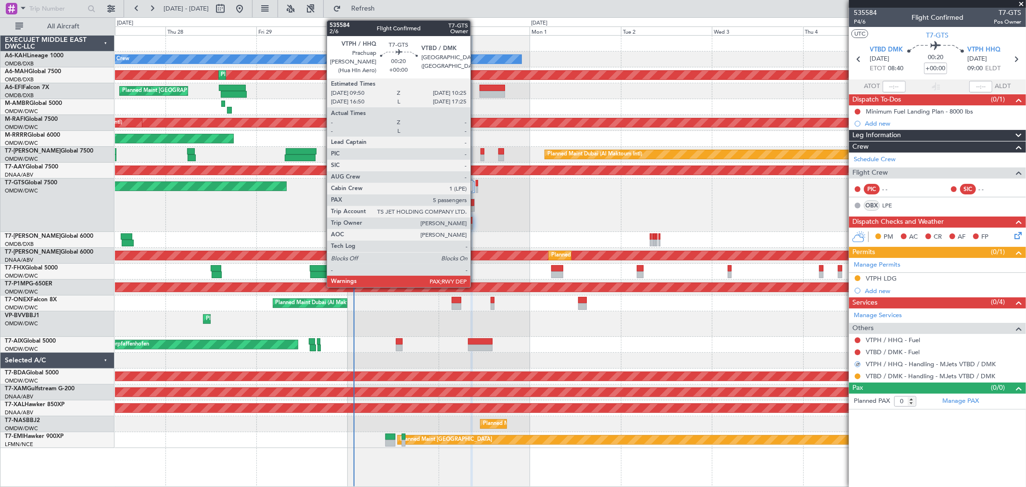
click at [476, 181] on div at bounding box center [477, 183] width 2 height 7
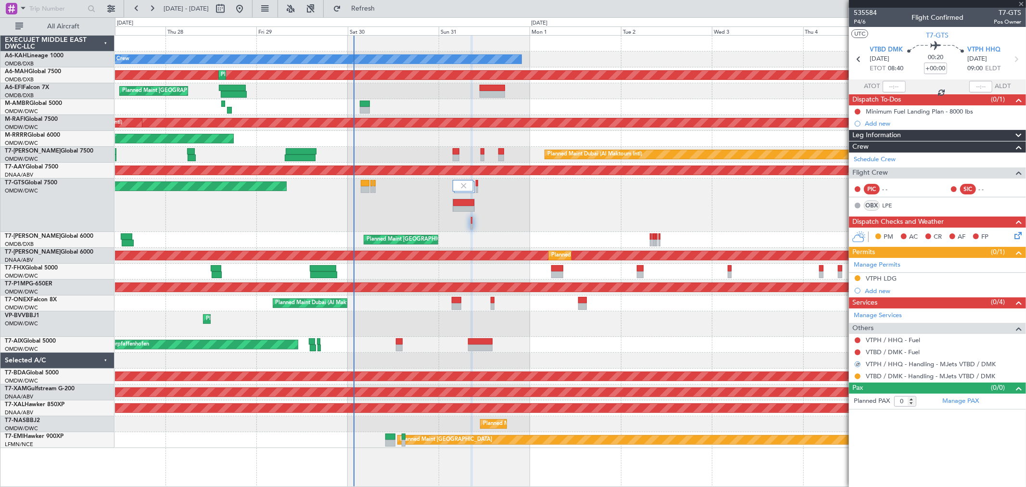
type input "5"
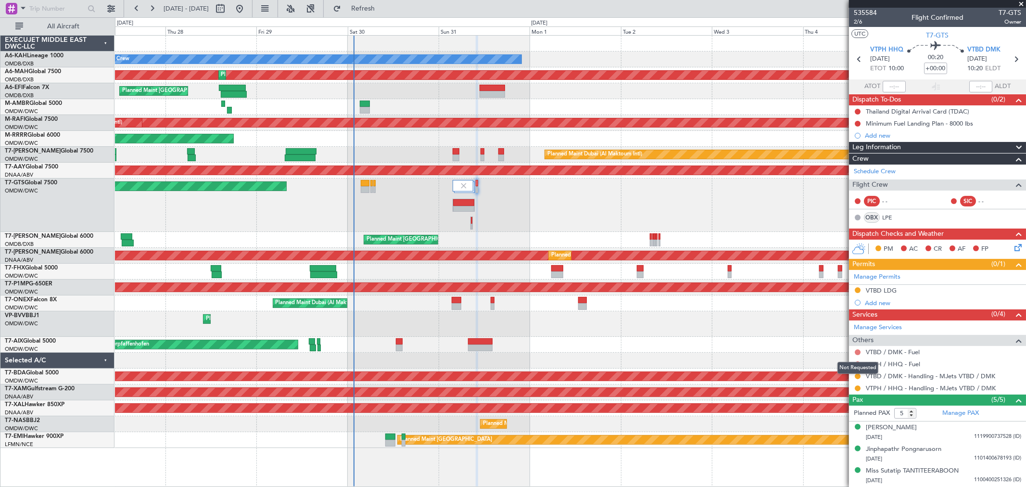
click at [859, 352] on button at bounding box center [858, 352] width 6 height 6
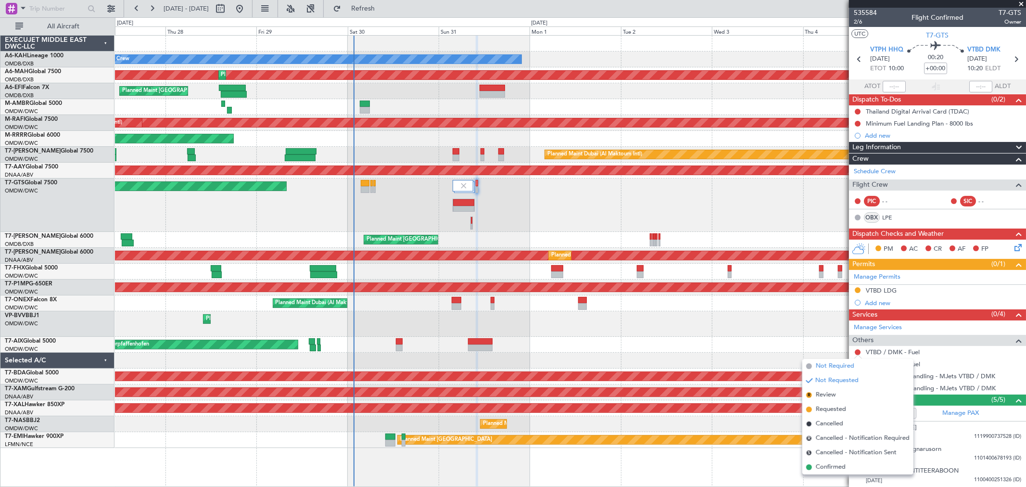
click at [825, 368] on span "Not Required" at bounding box center [835, 366] width 38 height 10
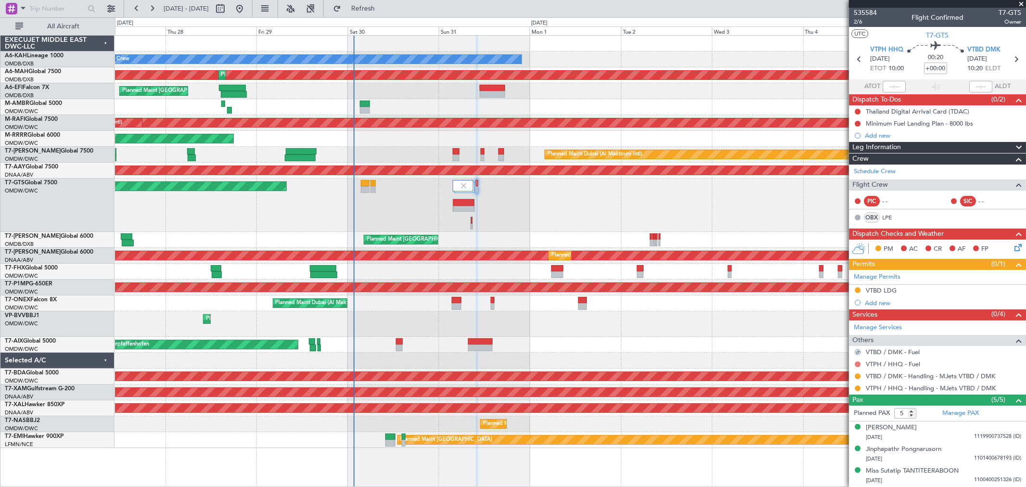
click at [857, 365] on button at bounding box center [858, 364] width 6 height 6
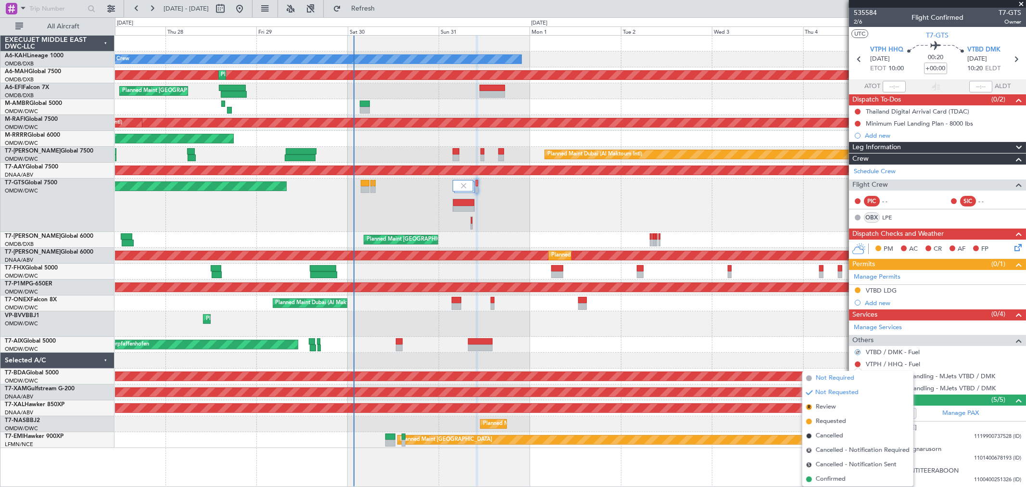
click at [822, 377] on span "Not Required" at bounding box center [835, 378] width 38 height 10
